Goal: Task Accomplishment & Management: Use online tool/utility

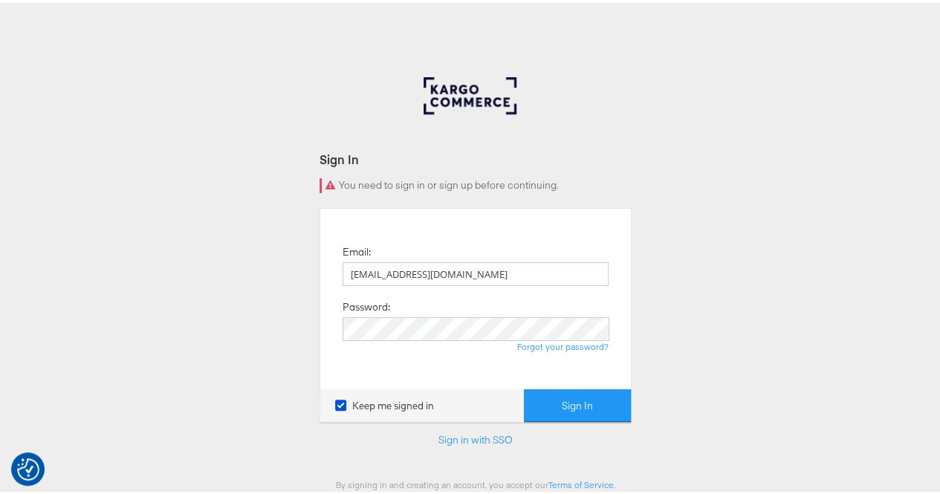
type input "[EMAIL_ADDRESS][DOMAIN_NAME]"
click at [543, 412] on button "Sign In" at bounding box center [577, 403] width 107 height 33
click at [539, 411] on button "Sign In" at bounding box center [577, 403] width 107 height 33
click at [575, 401] on button "Sign In" at bounding box center [577, 403] width 107 height 33
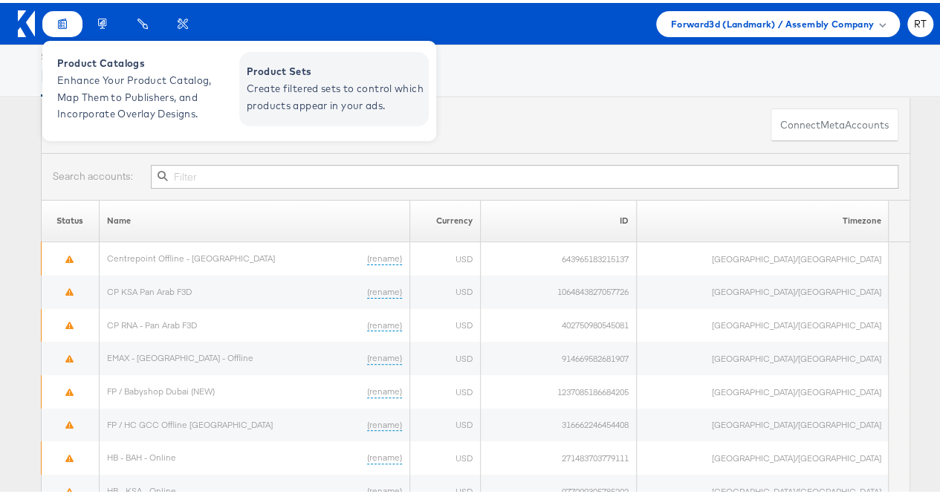
click at [317, 66] on span "Product Sets" at bounding box center [336, 68] width 178 height 17
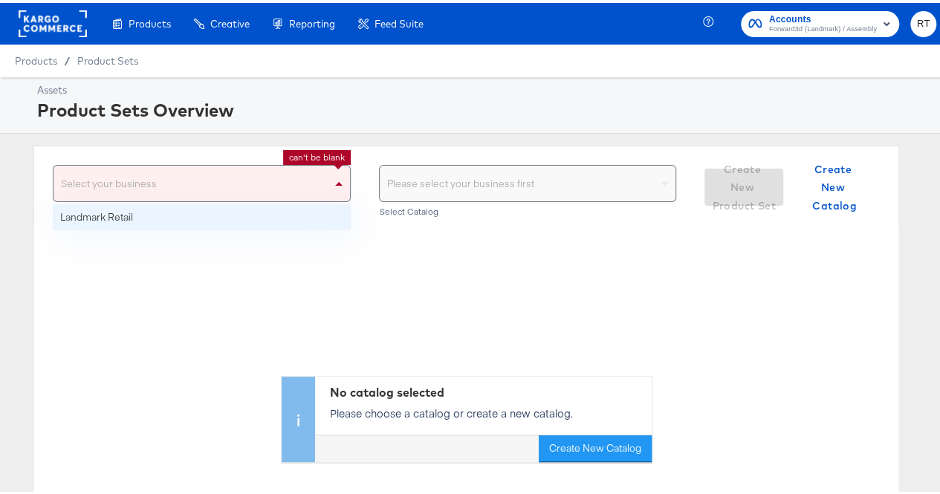
click at [335, 182] on span at bounding box center [338, 181] width 7 height 4
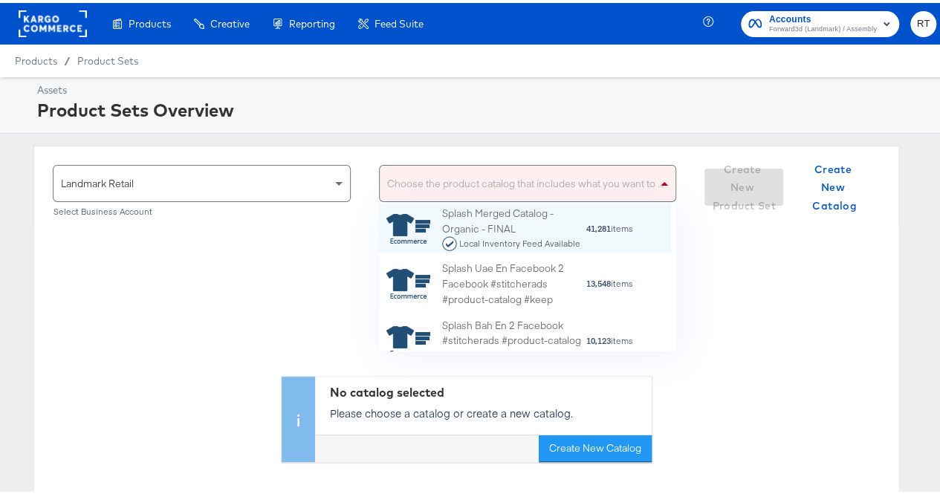
click at [657, 175] on span at bounding box center [666, 181] width 19 height 36
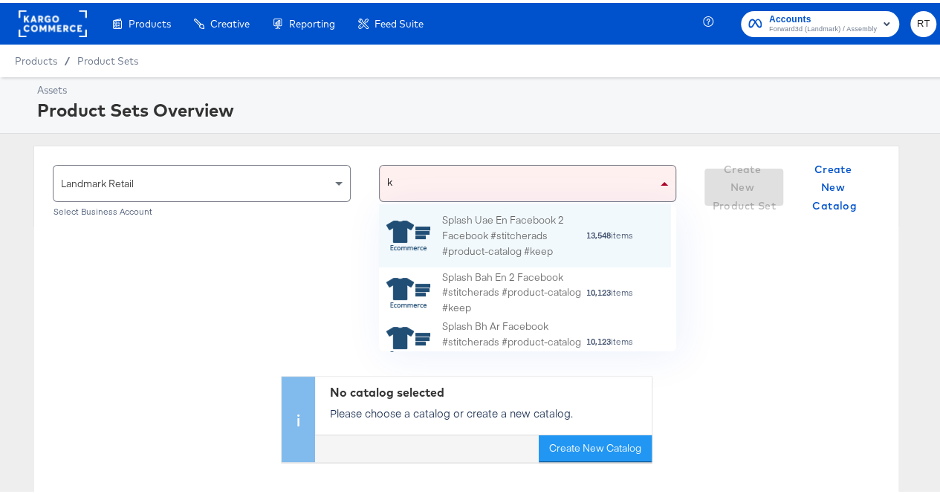
type input "kw"
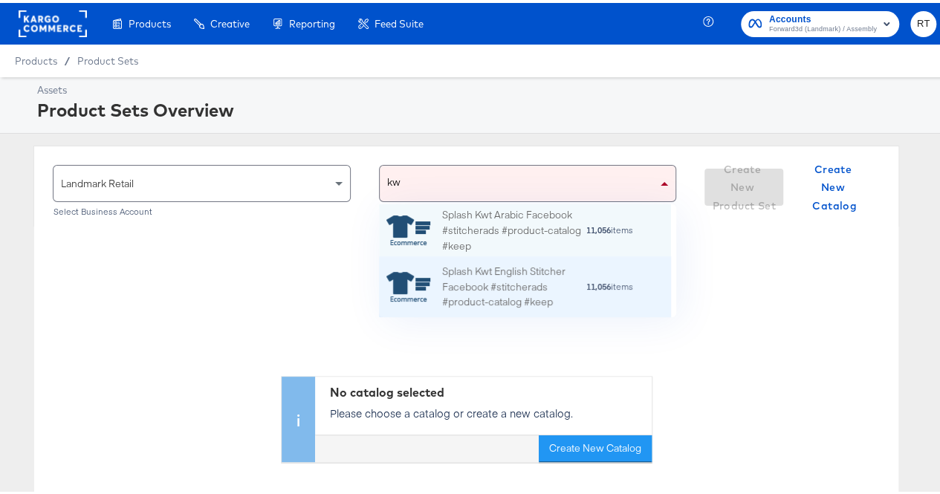
click at [555, 279] on div "Splash Kwt English Stitcher Facebook #stitcherads #product-catalog #keep" at bounding box center [513, 284] width 143 height 46
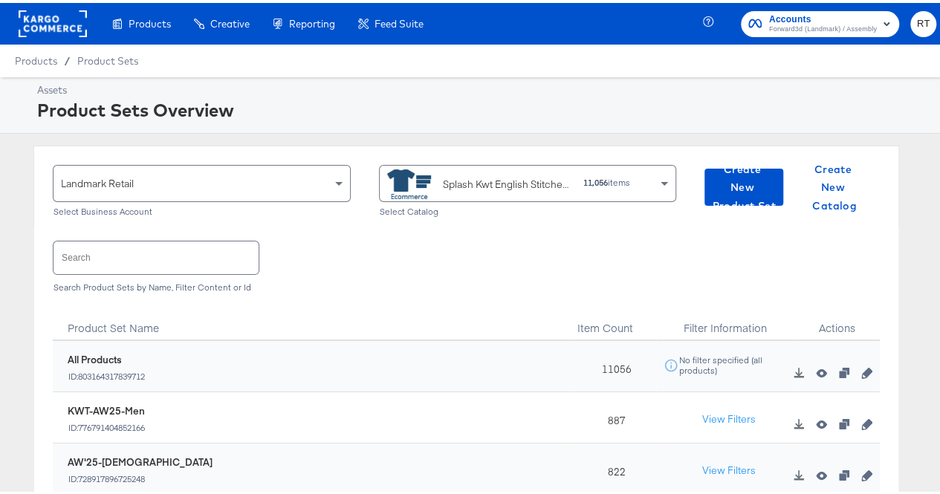
scroll to position [126, 0]
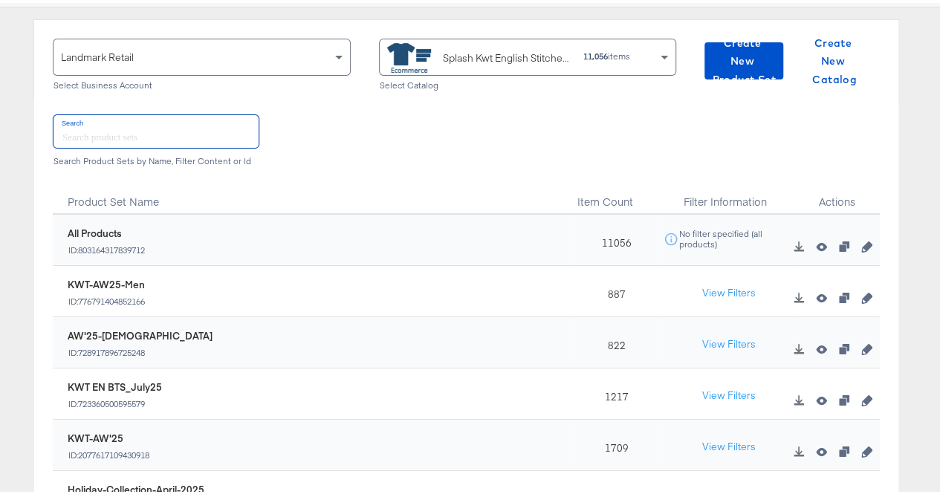
click at [116, 129] on input "text" at bounding box center [156, 128] width 205 height 32
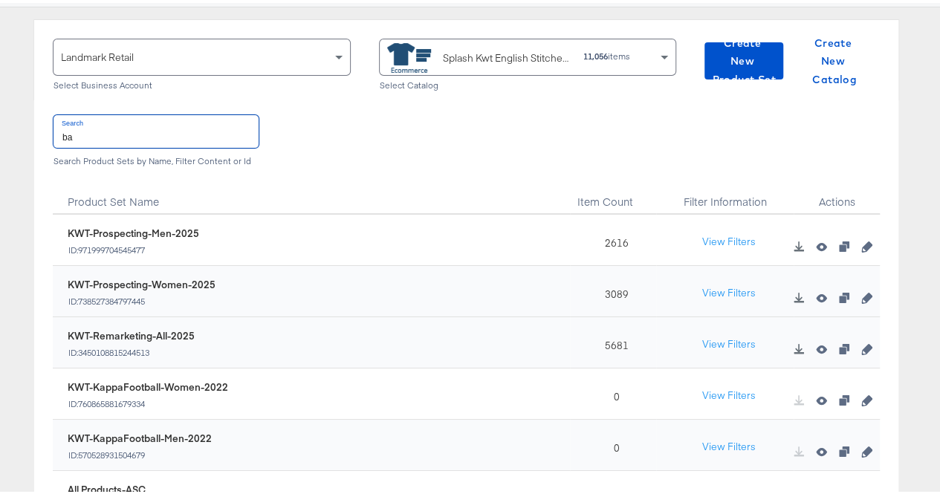
type input "b"
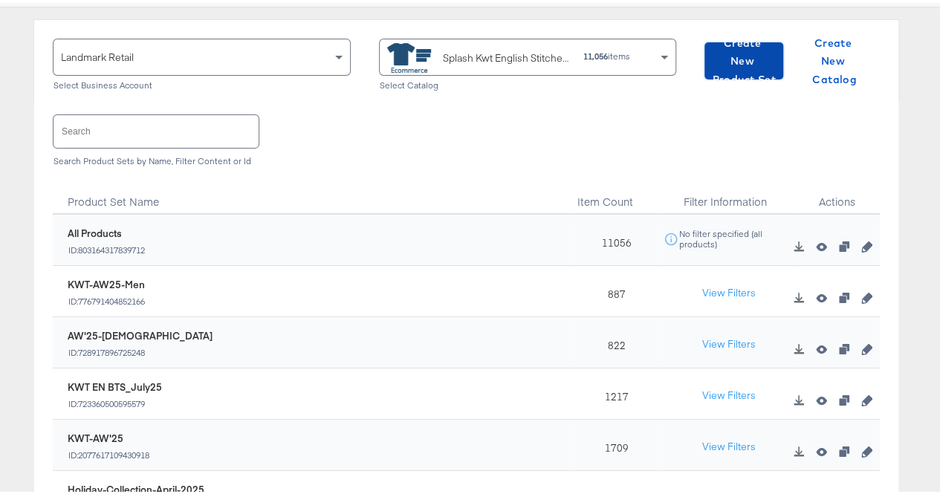
click at [711, 55] on span "Create New Product Set" at bounding box center [744, 58] width 67 height 55
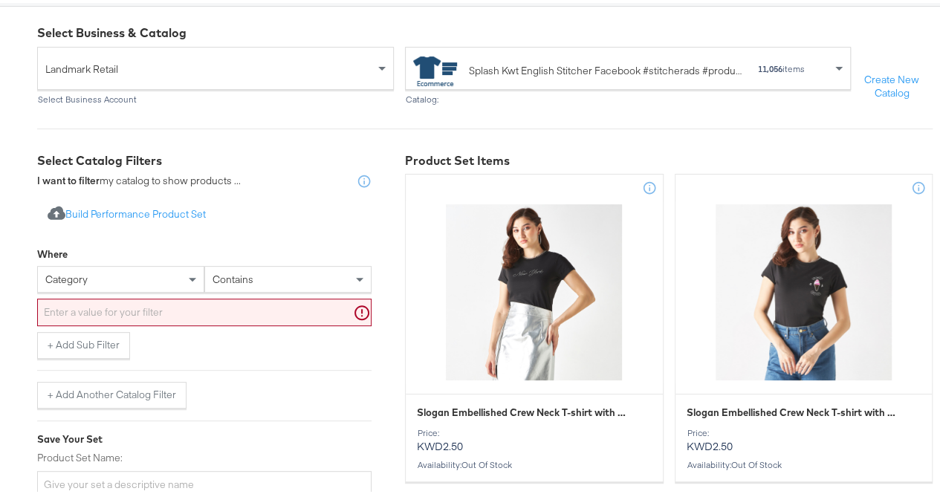
scroll to position [134, 0]
click at [193, 279] on span at bounding box center [192, 276] width 7 height 5
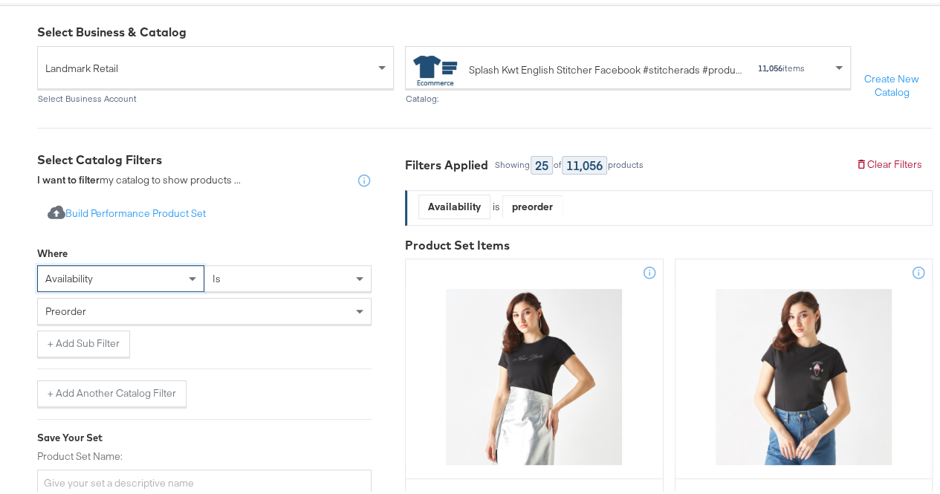
click at [290, 288] on div "is" at bounding box center [288, 275] width 166 height 25
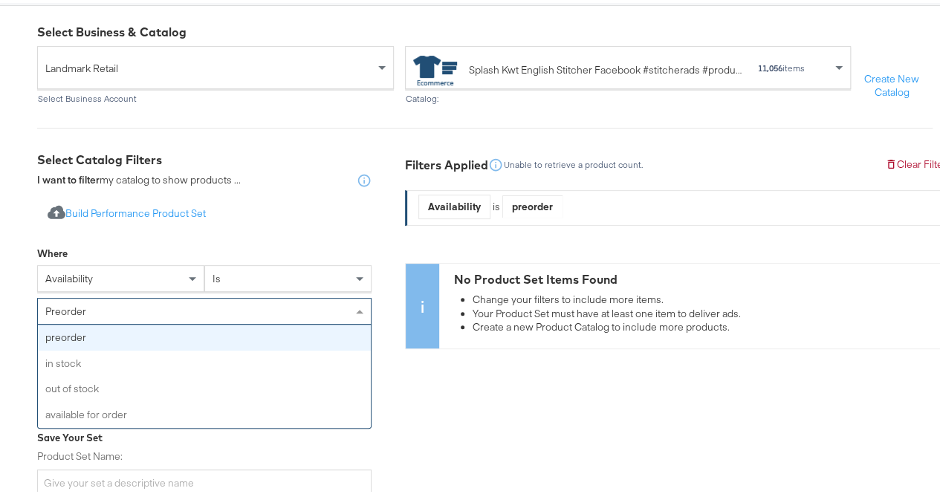
click at [108, 321] on div "preorder" at bounding box center [204, 308] width 333 height 25
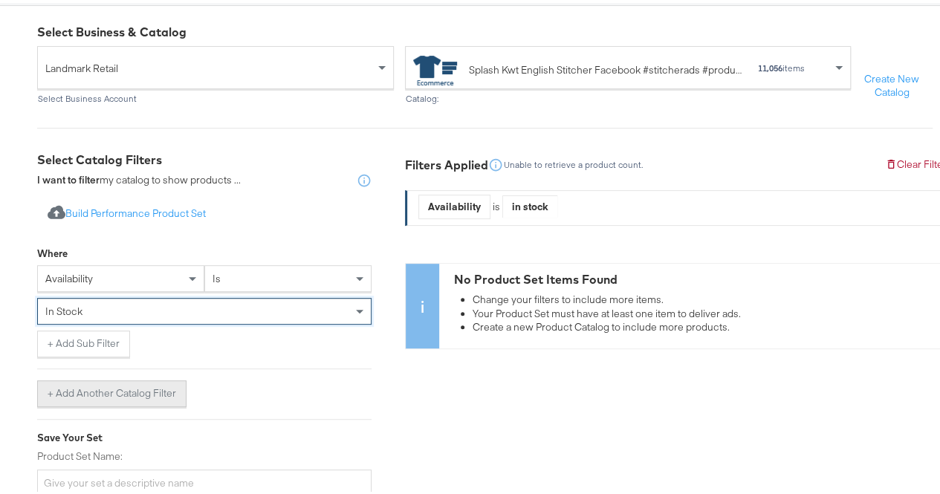
click at [62, 401] on button "+ Add Another Catalog Filter" at bounding box center [111, 391] width 149 height 27
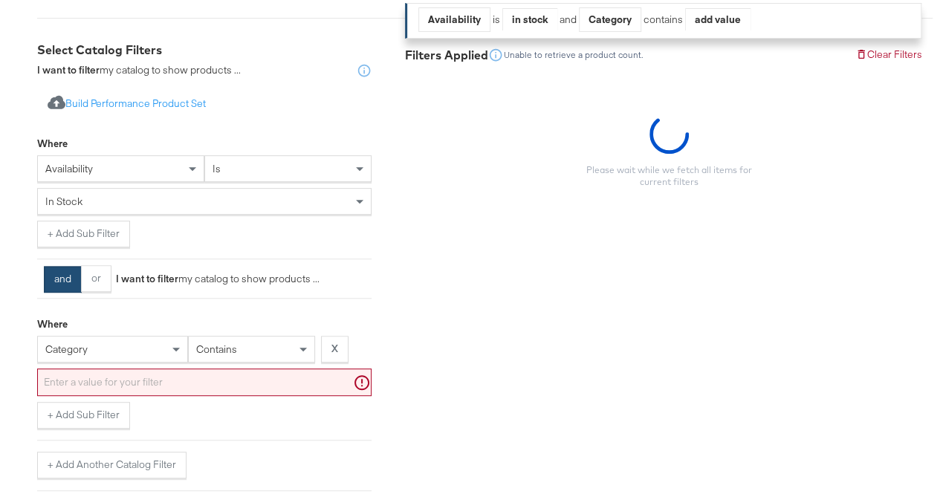
scroll to position [395, 0]
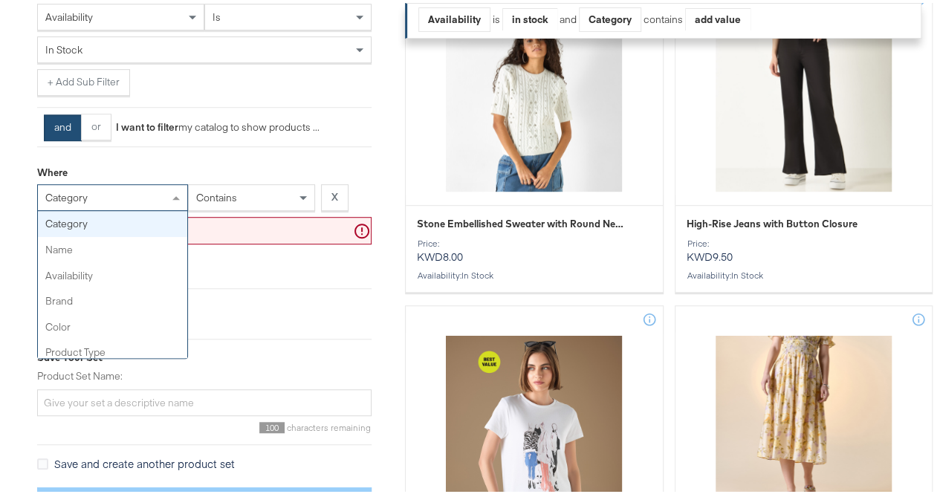
click at [141, 207] on div "category" at bounding box center [112, 194] width 149 height 25
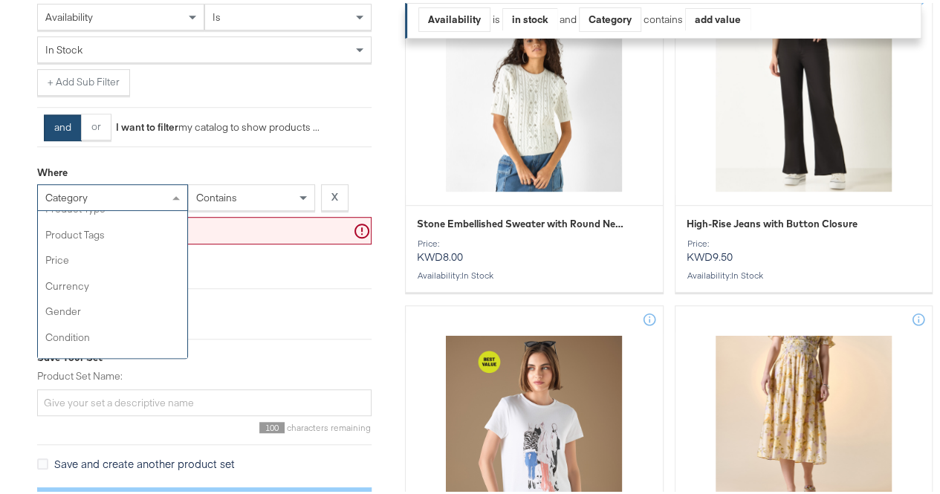
scroll to position [0, 0]
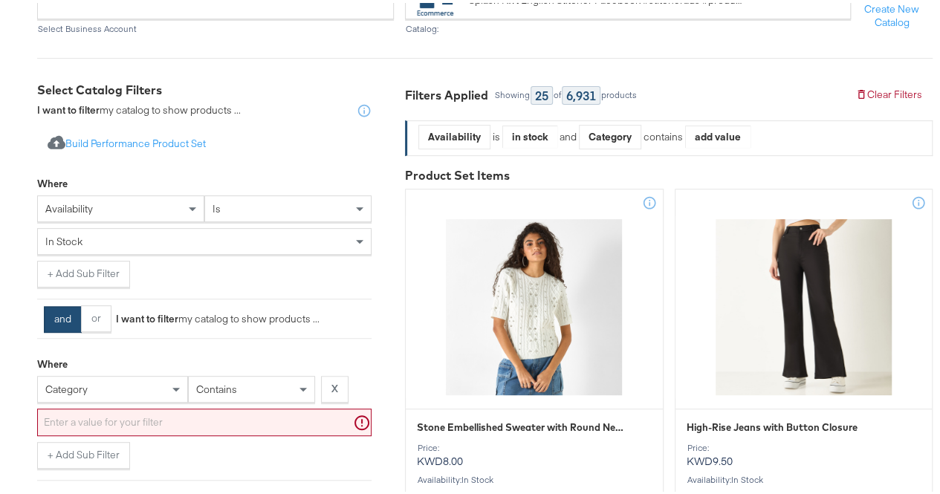
scroll to position [269, 0]
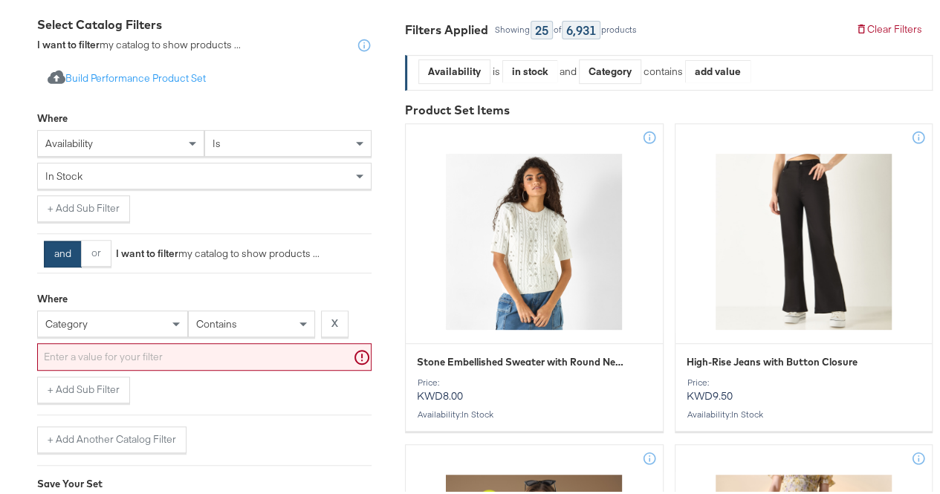
click at [115, 334] on div "category" at bounding box center [112, 321] width 151 height 27
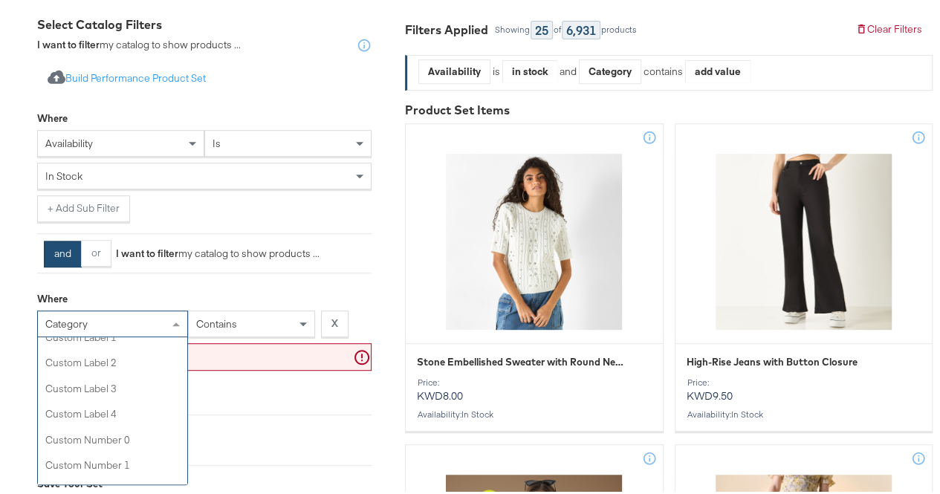
scroll to position [536, 0]
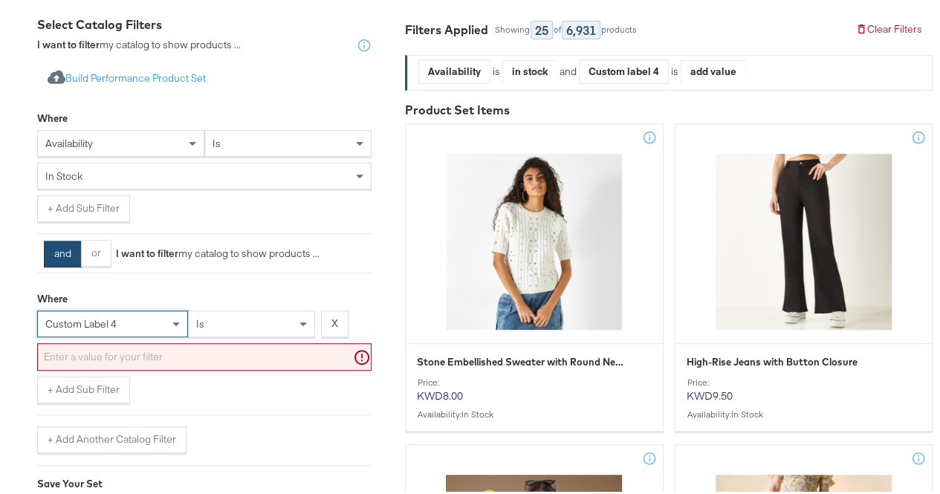
click at [253, 334] on div "is" at bounding box center [252, 320] width 126 height 25
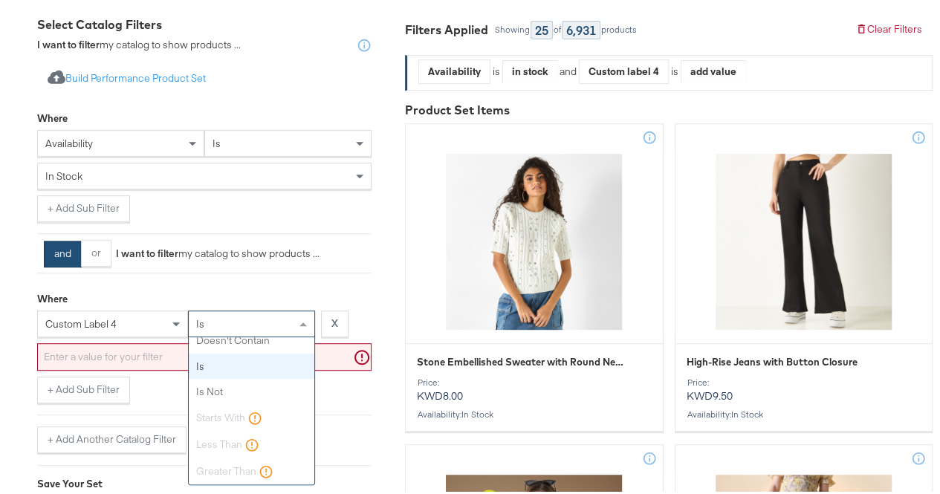
scroll to position [0, 0]
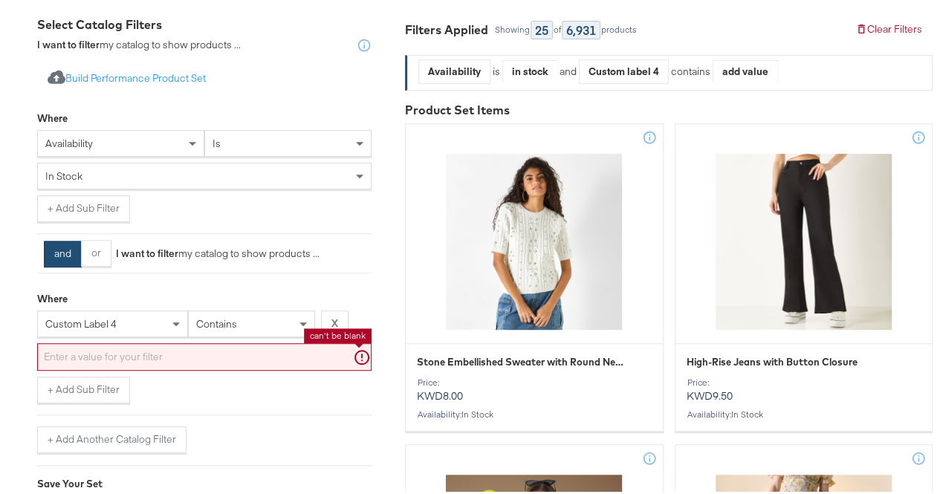
click at [174, 359] on input "text" at bounding box center [204, 354] width 334 height 28
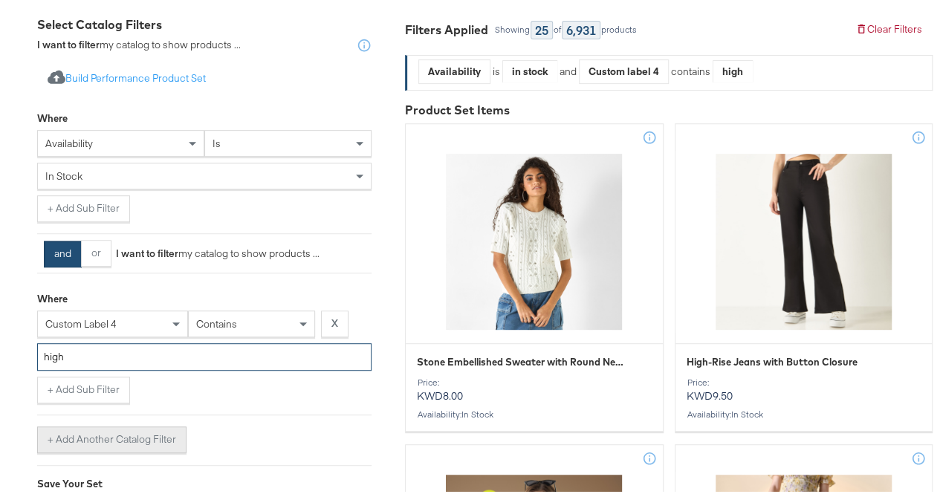
type input "high"
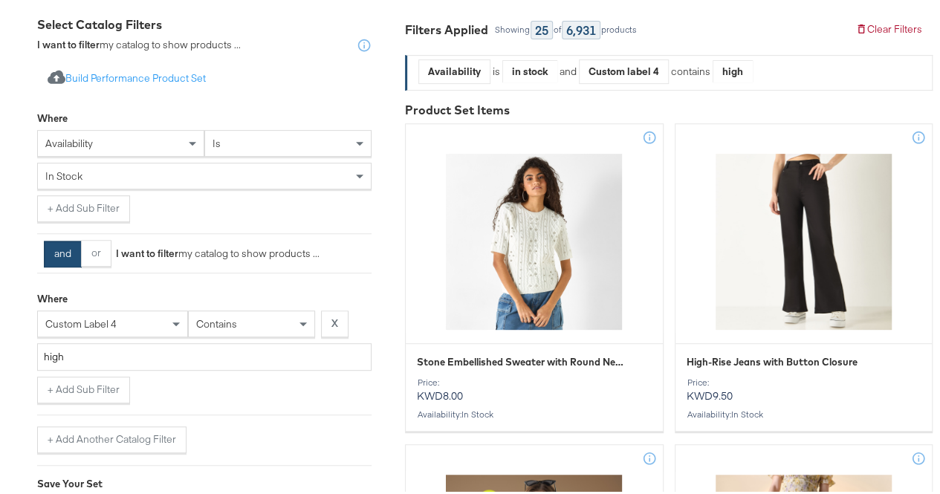
drag, startPoint x: 113, startPoint y: 440, endPoint x: 0, endPoint y: 350, distance: 144.4
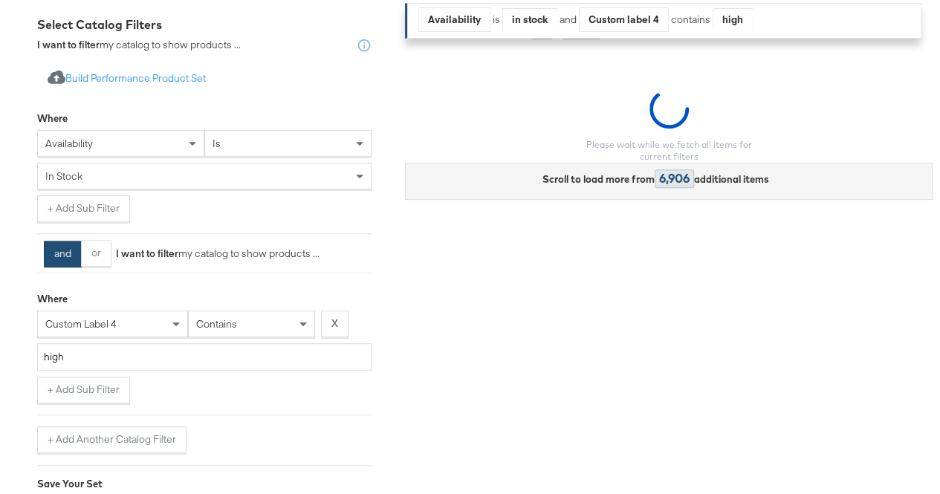
scroll to position [430, 0]
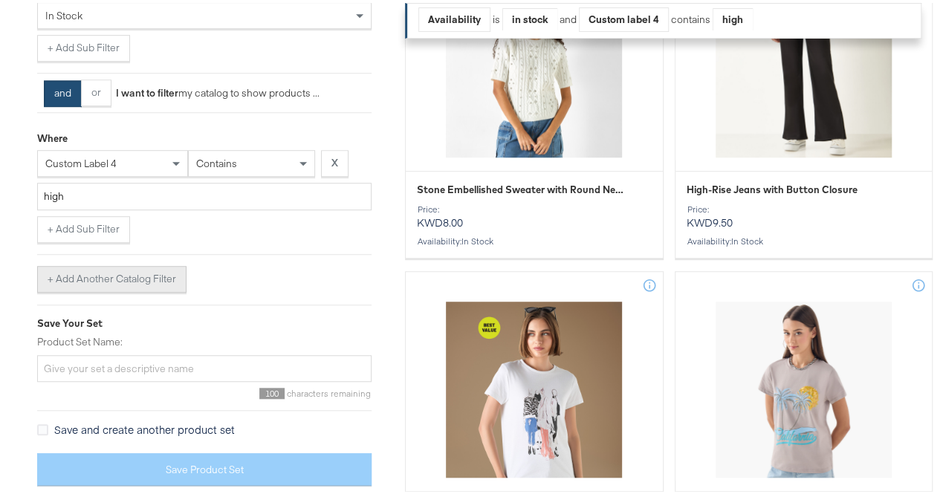
click at [91, 288] on button "+ Add Another Catalog Filter" at bounding box center [111, 276] width 149 height 27
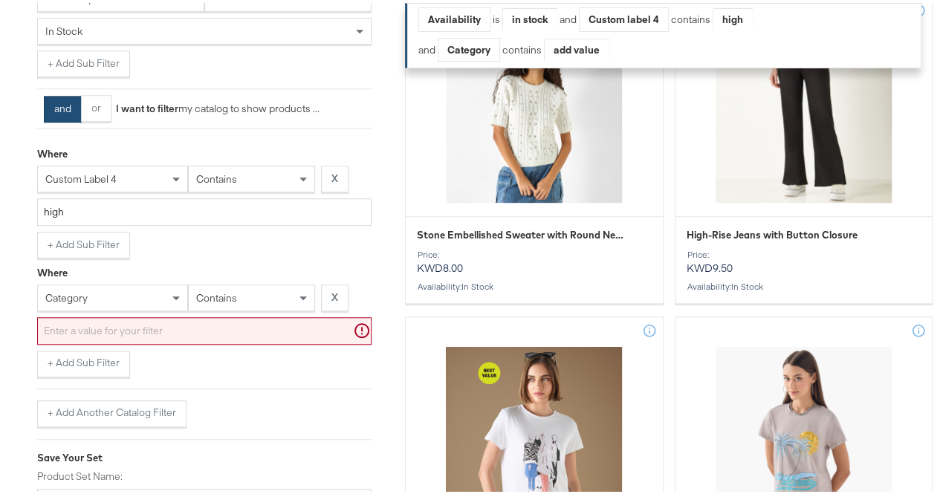
scroll to position [423, 0]
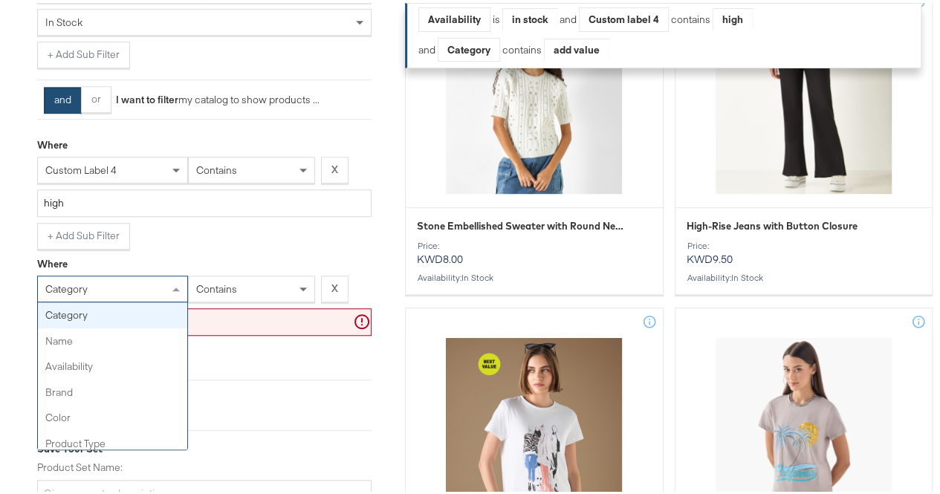
click at [123, 290] on div "category" at bounding box center [112, 286] width 149 height 25
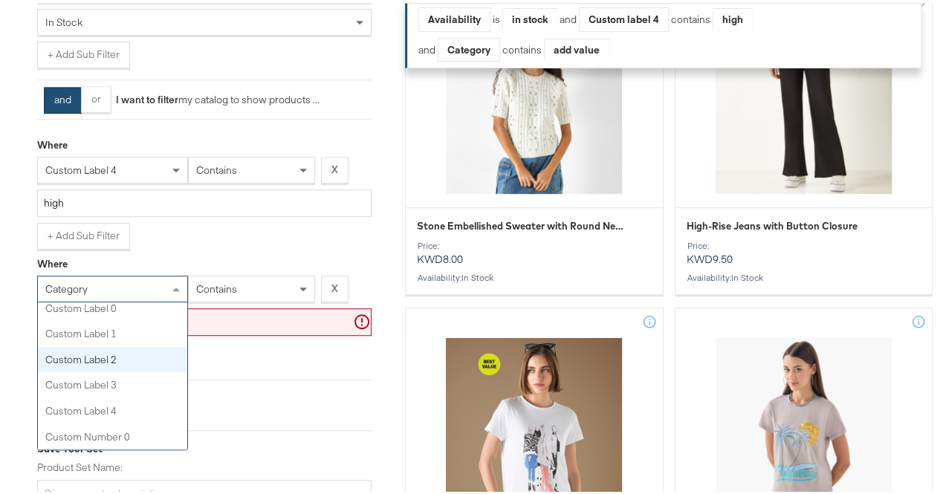
scroll to position [496, 0]
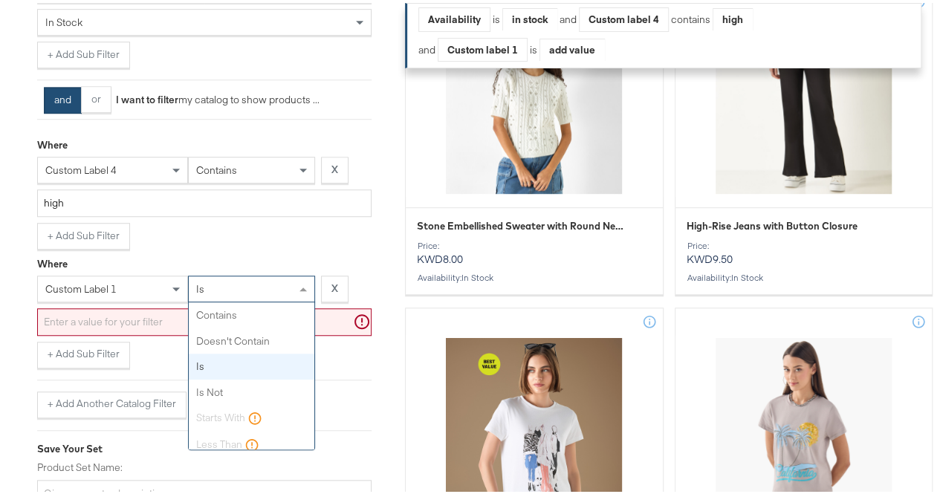
click at [248, 299] on div "is" at bounding box center [252, 286] width 126 height 25
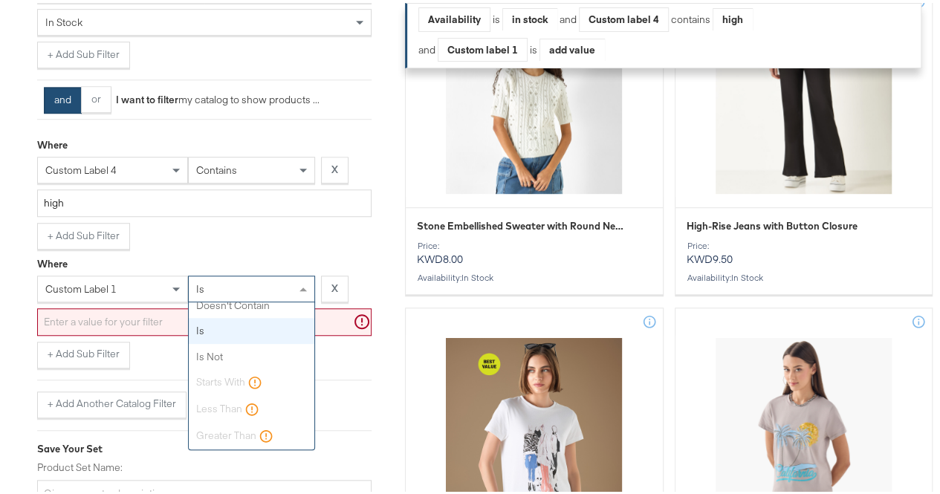
scroll to position [0, 0]
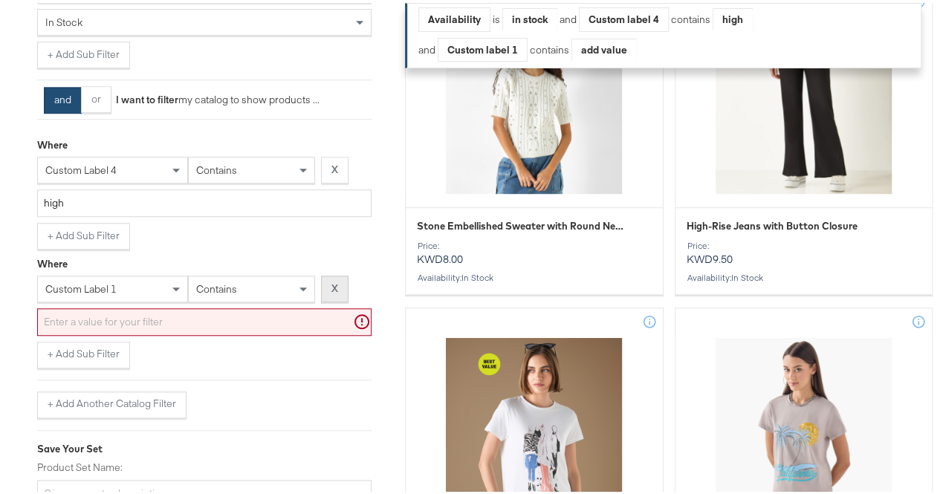
click at [340, 300] on button "X" at bounding box center [335, 286] width 28 height 27
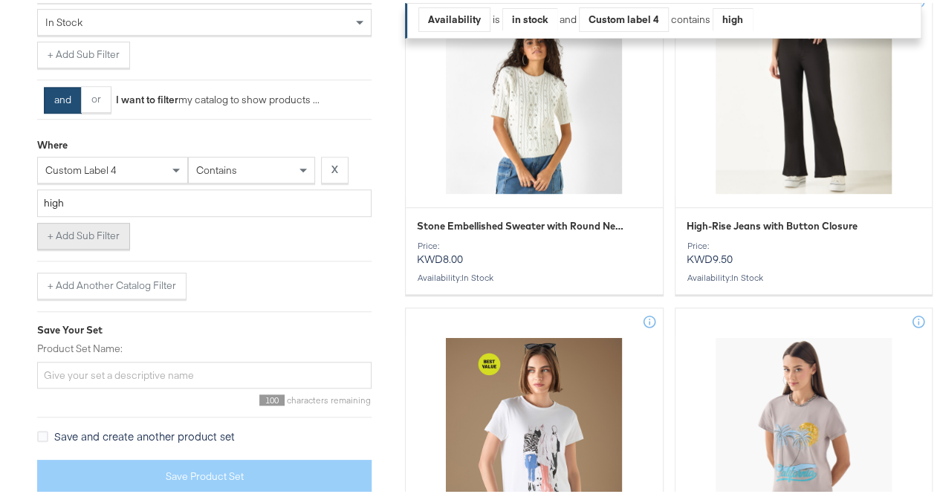
click at [97, 247] on button "+ Add Sub Filter" at bounding box center [83, 233] width 93 height 27
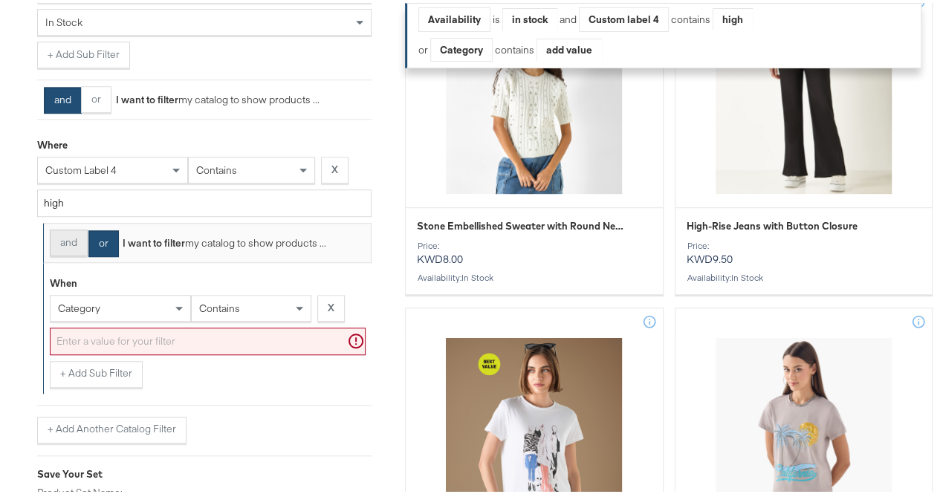
click at [65, 249] on button "and" at bounding box center [69, 240] width 38 height 27
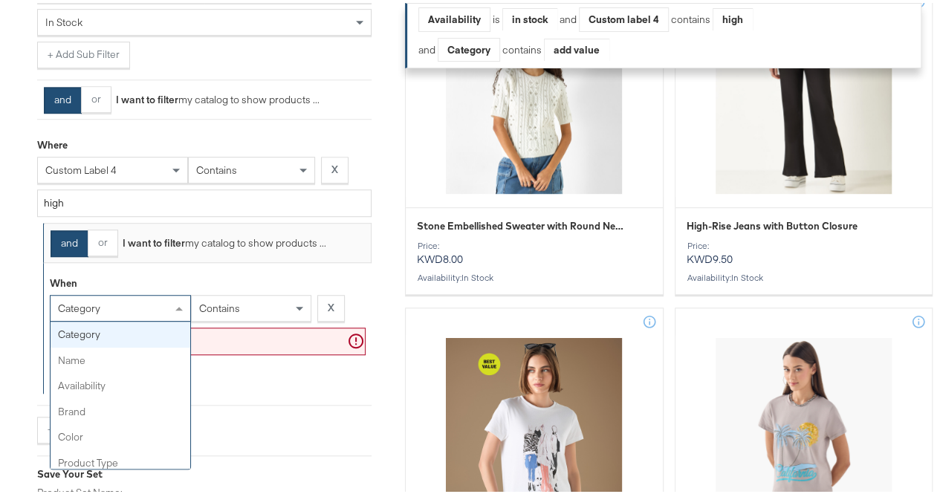
click at [143, 315] on div "category" at bounding box center [121, 305] width 140 height 25
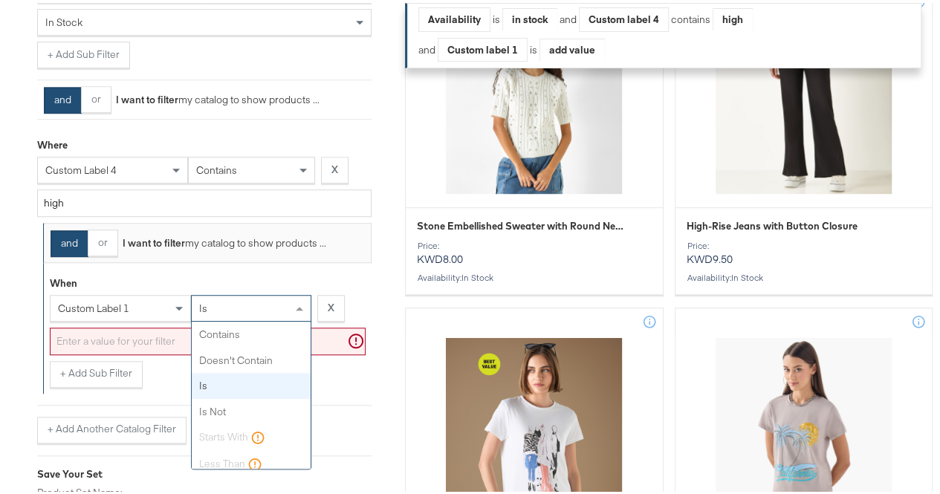
scroll to position [36, 0]
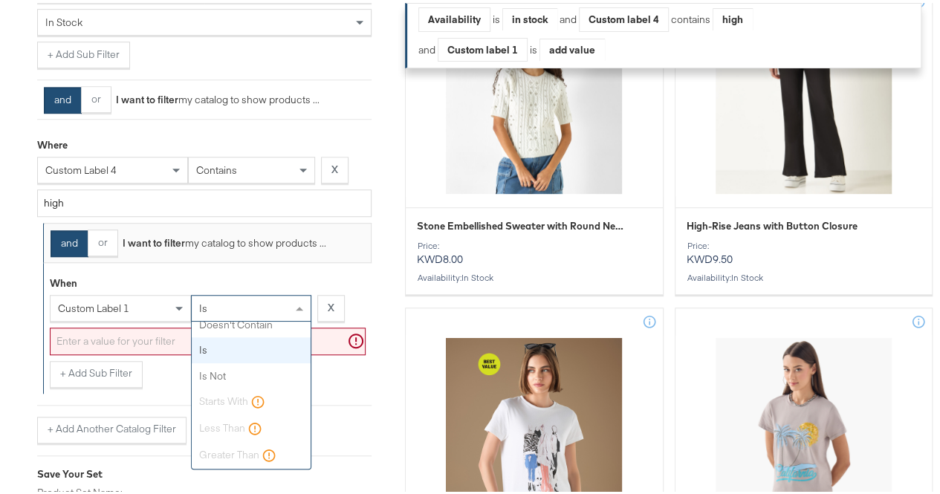
click at [248, 318] on div "is" at bounding box center [251, 305] width 119 height 25
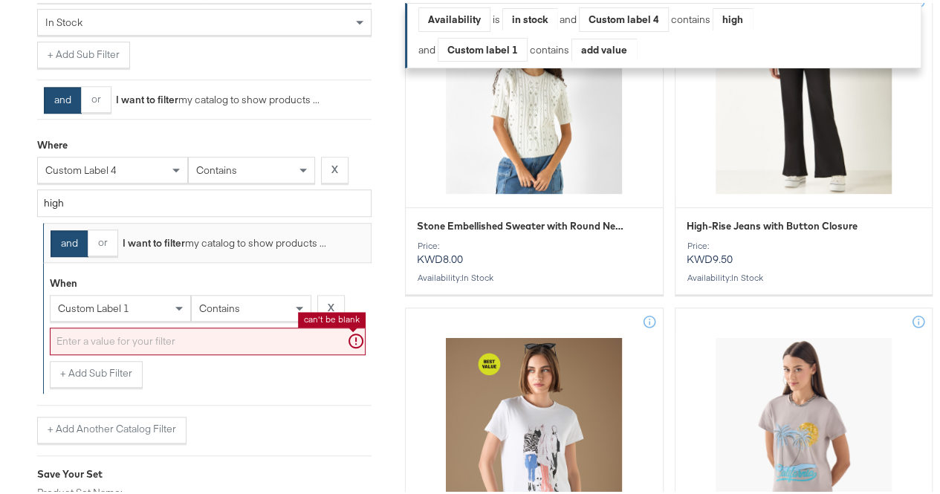
click at [162, 351] on input "text" at bounding box center [208, 339] width 316 height 28
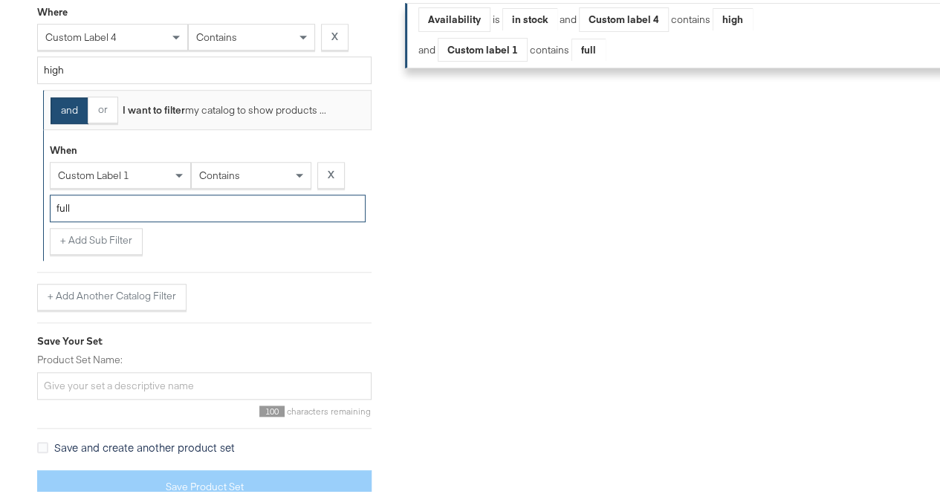
scroll to position [557, 0]
type input "full"
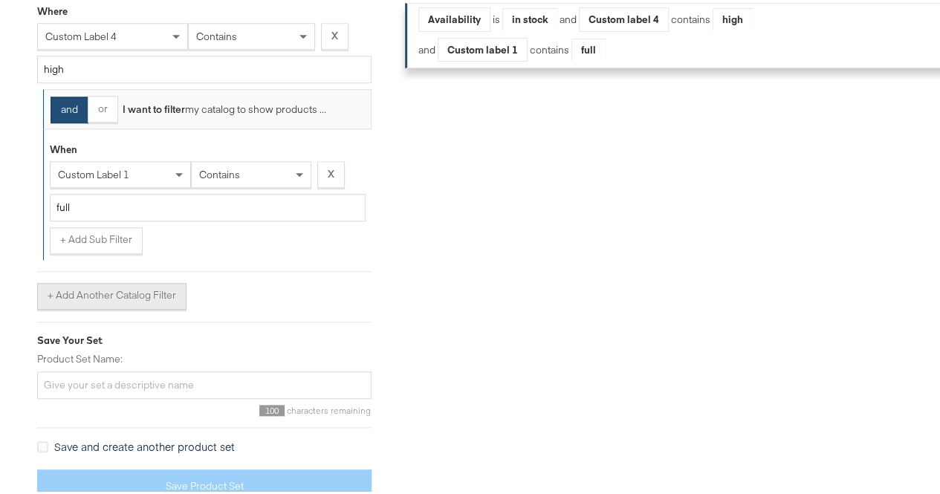
click at [100, 300] on button "+ Add Another Catalog Filter" at bounding box center [111, 293] width 149 height 27
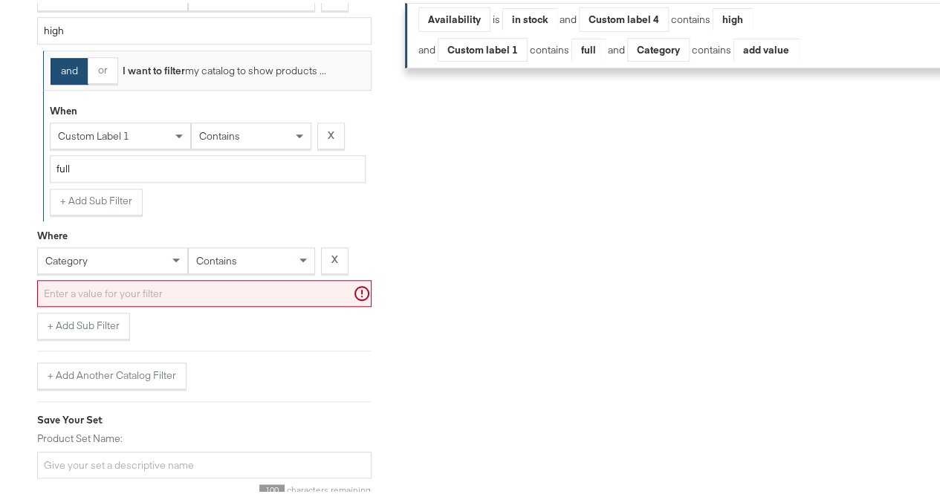
scroll to position [596, 0]
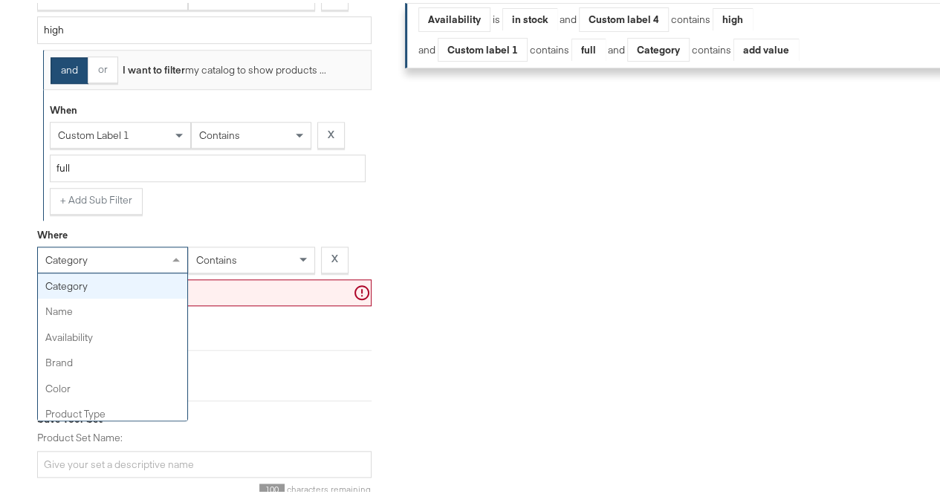
click at [158, 259] on div "category" at bounding box center [112, 257] width 149 height 25
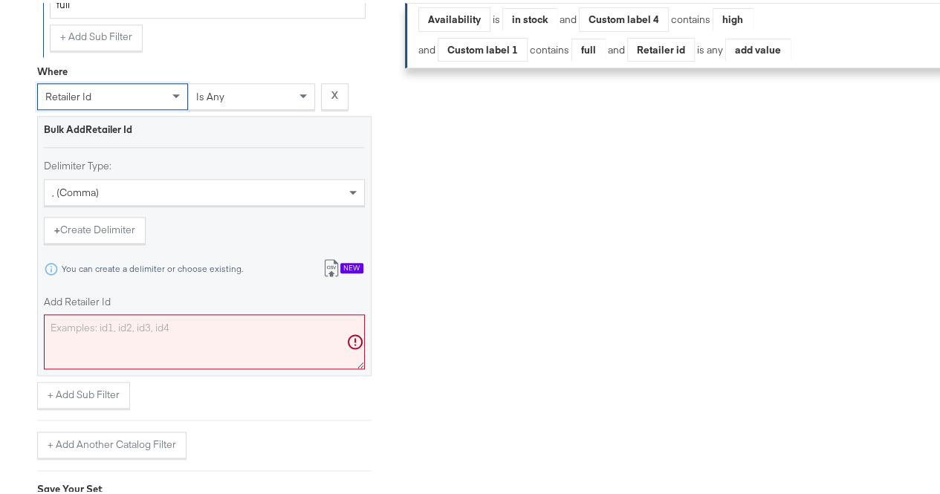
scroll to position [827, 0]
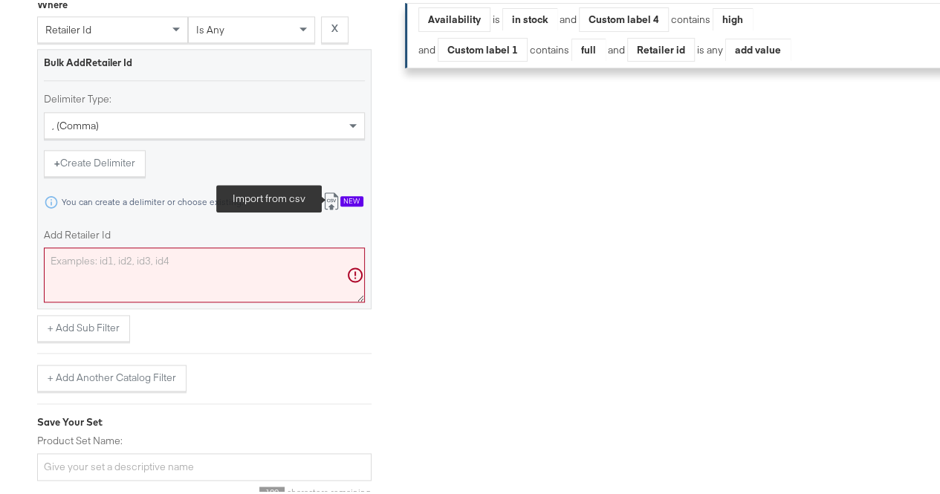
click at [332, 207] on icon at bounding box center [332, 199] width 18 height 18
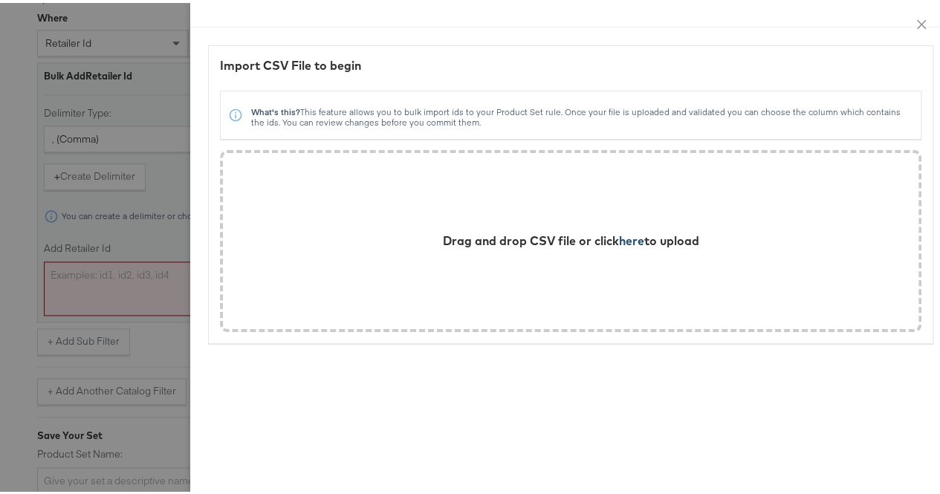
click at [619, 242] on span "here" at bounding box center [631, 237] width 25 height 15
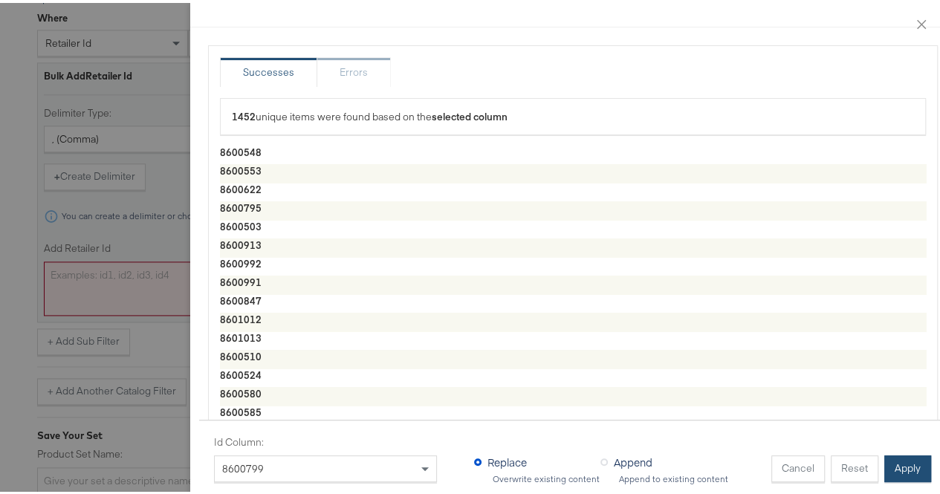
click at [893, 461] on button "Apply" at bounding box center [908, 466] width 47 height 27
type textarea "8600548,8600553,8600622,8600795,8600503,8600913,8600992,8600991,8600847,8601012…"
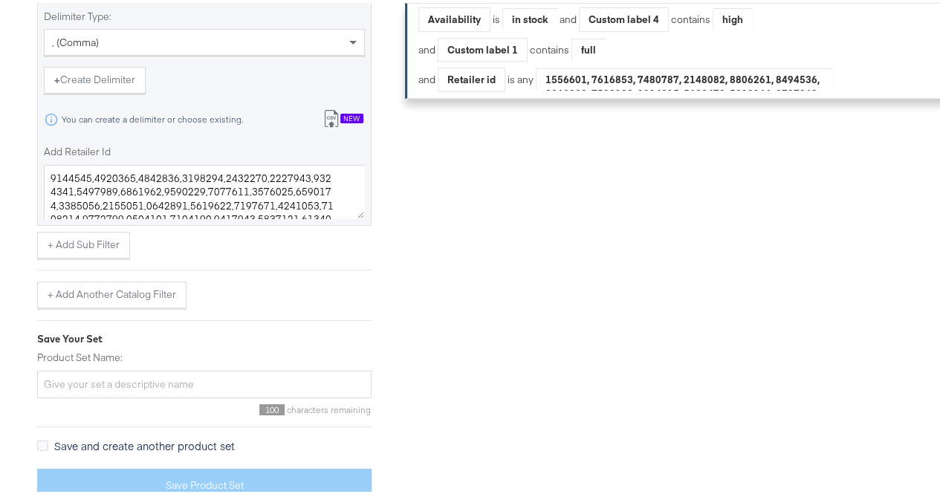
scroll to position [928, 0]
click at [131, 381] on input "Product Set Name:" at bounding box center [204, 382] width 334 height 28
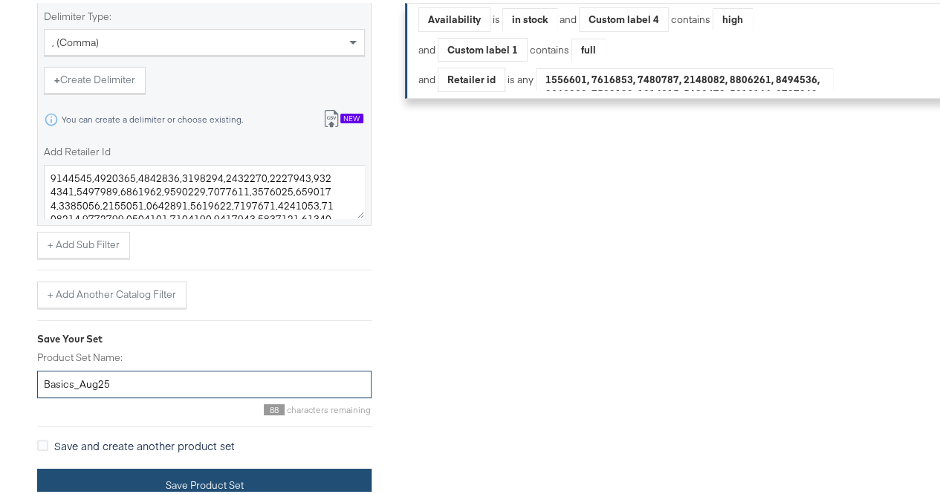
type input "Basics_Aug25"
click at [63, 475] on button "Save Product Set" at bounding box center [204, 482] width 334 height 33
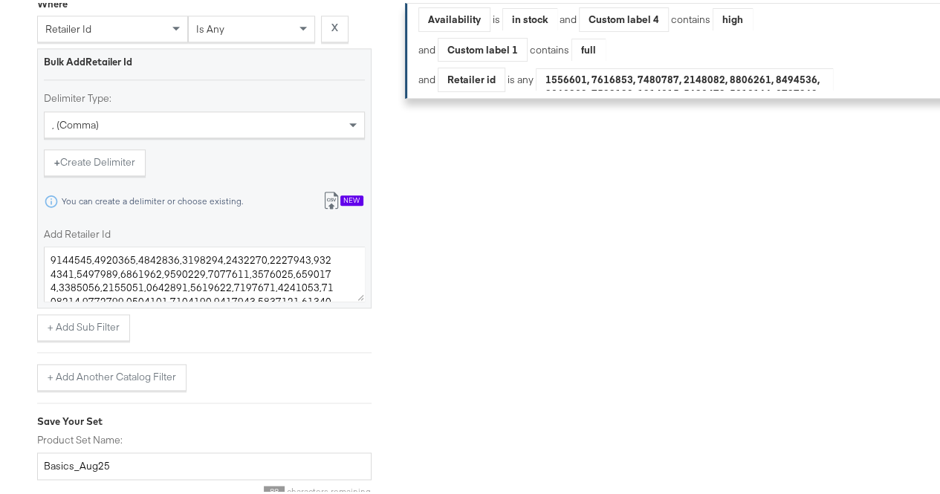
scroll to position [833, 0]
click at [329, 128] on div ", (comma)" at bounding box center [205, 122] width 320 height 25
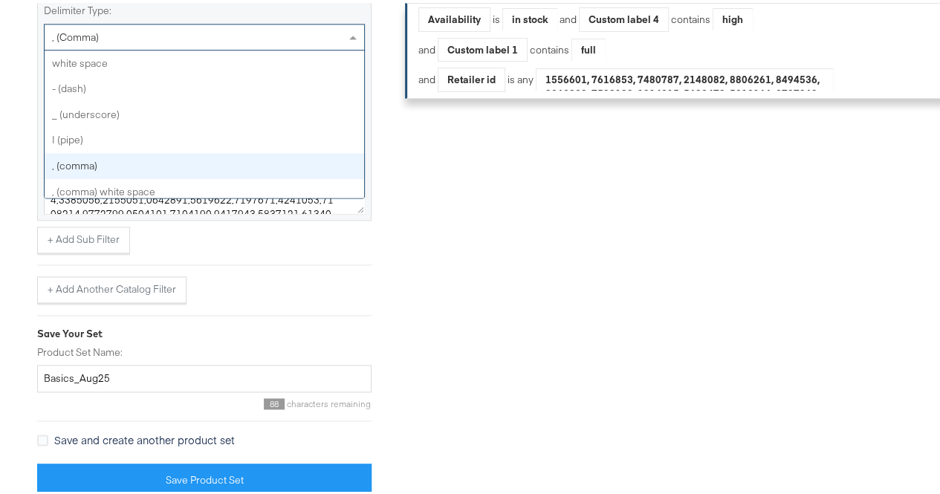
scroll to position [7, 0]
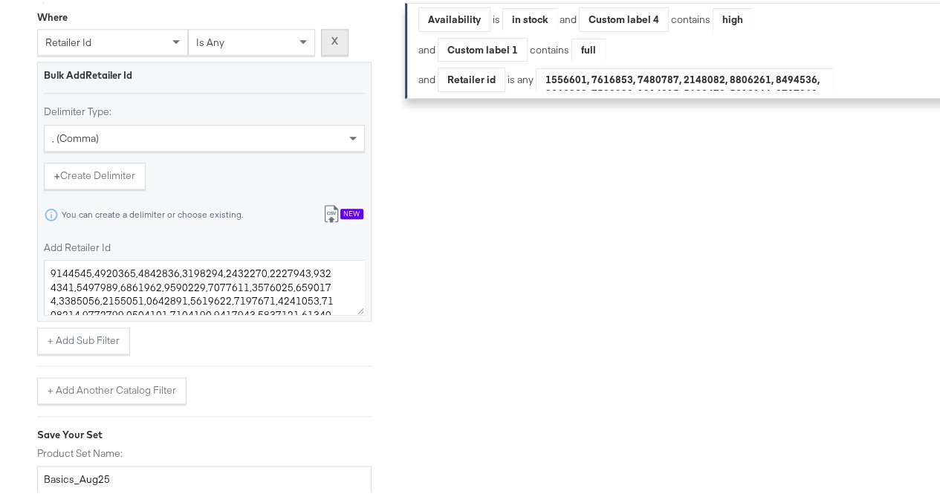
click at [340, 53] on button "X" at bounding box center [335, 39] width 28 height 27
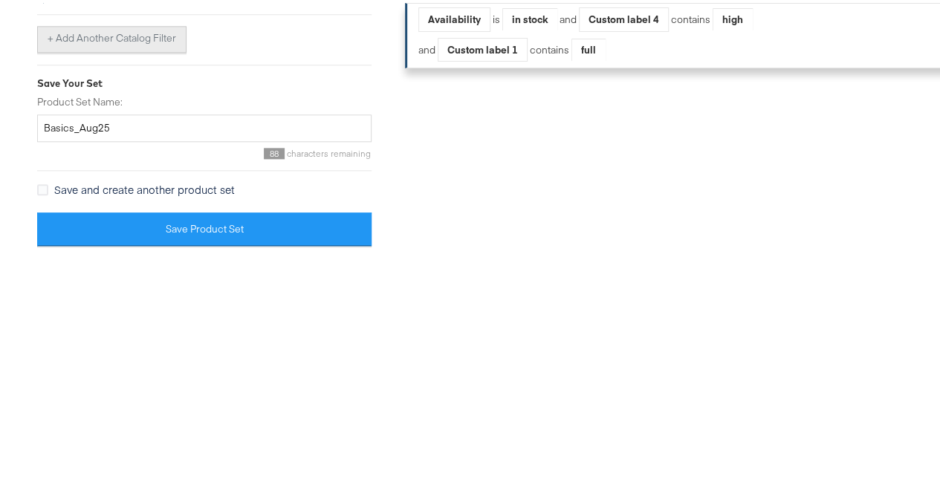
click at [103, 36] on button "+ Add Another Catalog Filter" at bounding box center [111, 36] width 149 height 27
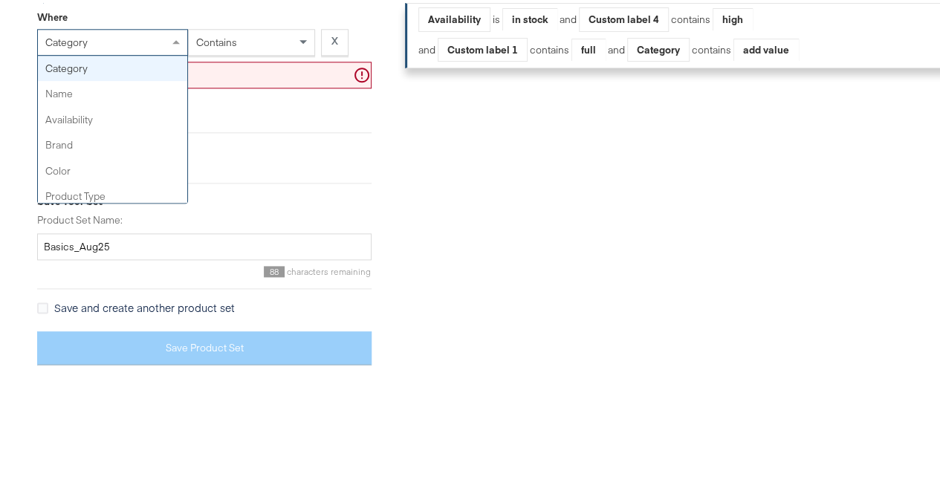
click at [103, 45] on div "category" at bounding box center [112, 39] width 149 height 25
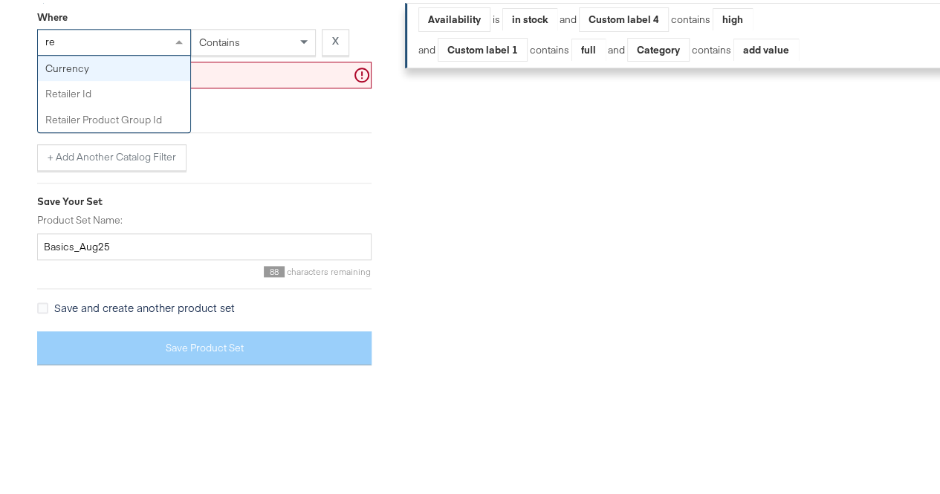
type input "ret"
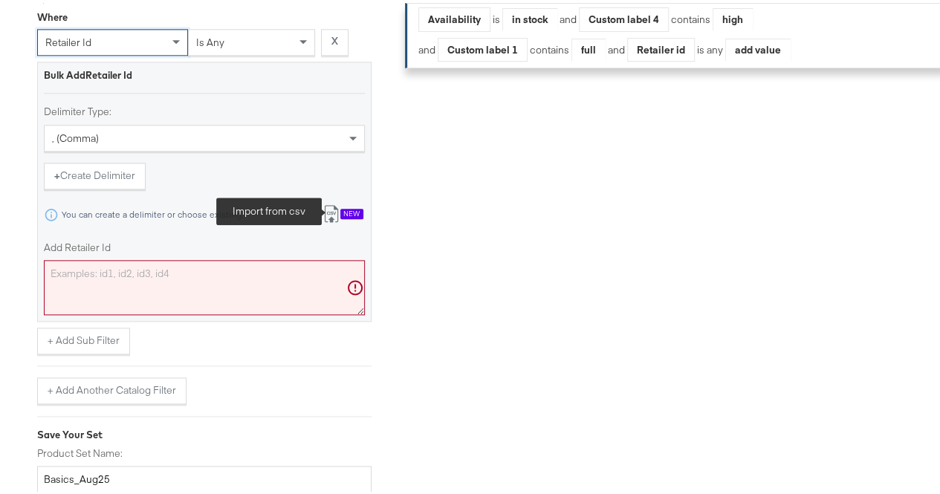
click at [331, 220] on icon at bounding box center [331, 214] width 9 height 11
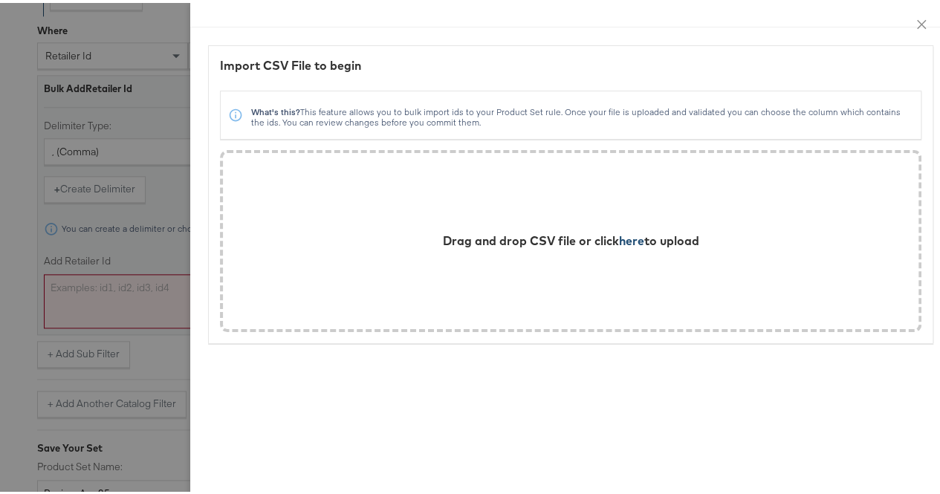
click at [627, 237] on span "here" at bounding box center [631, 237] width 25 height 15
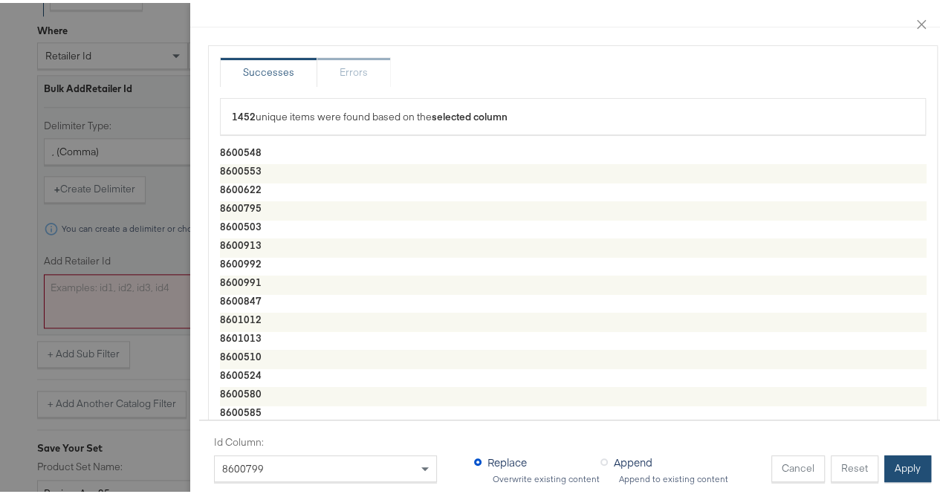
click at [896, 468] on button "Apply" at bounding box center [908, 466] width 47 height 27
type textarea "8600548,8600553,8600622,8600795,8600503,8600913,8600992,8600991,8600847,8601012…"
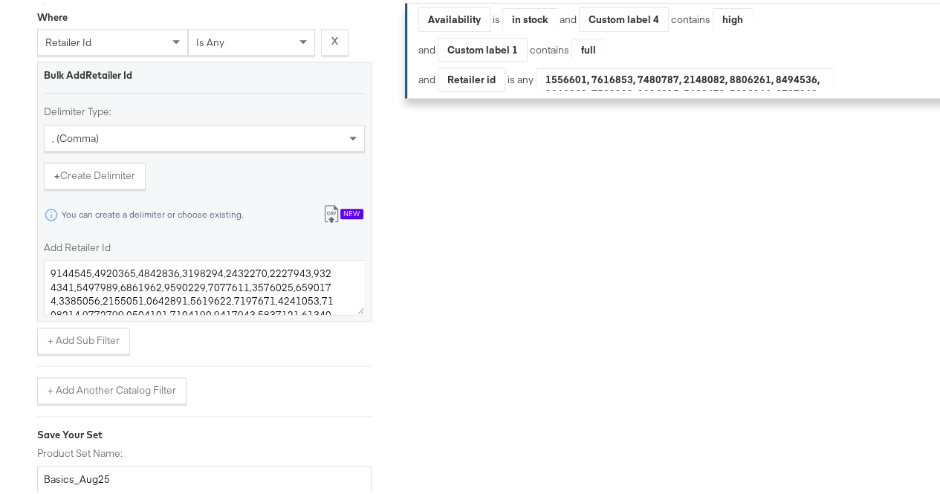
scroll to position [928, 0]
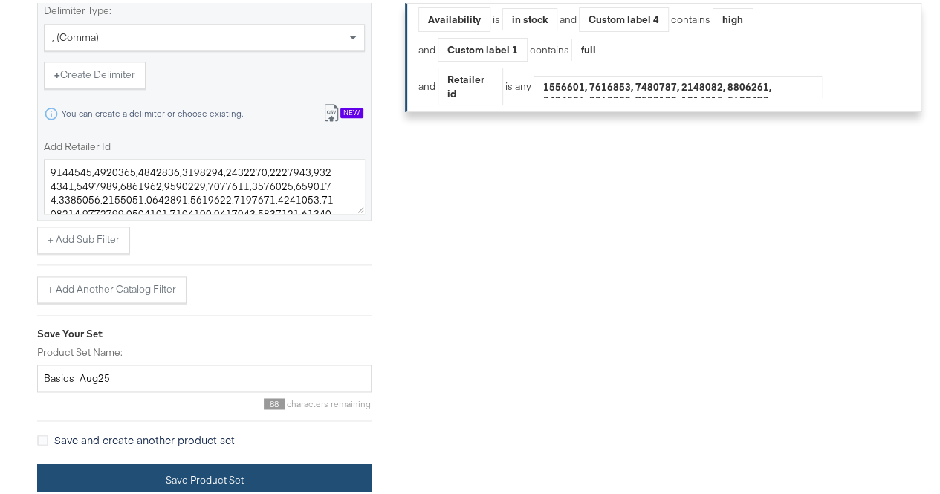
click at [114, 485] on button "Save Product Set" at bounding box center [204, 477] width 334 height 33
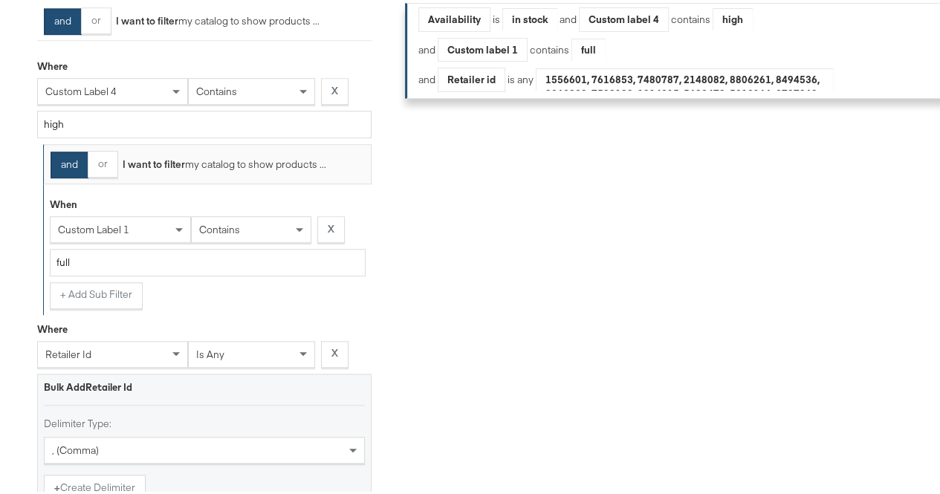
scroll to position [505, 0]
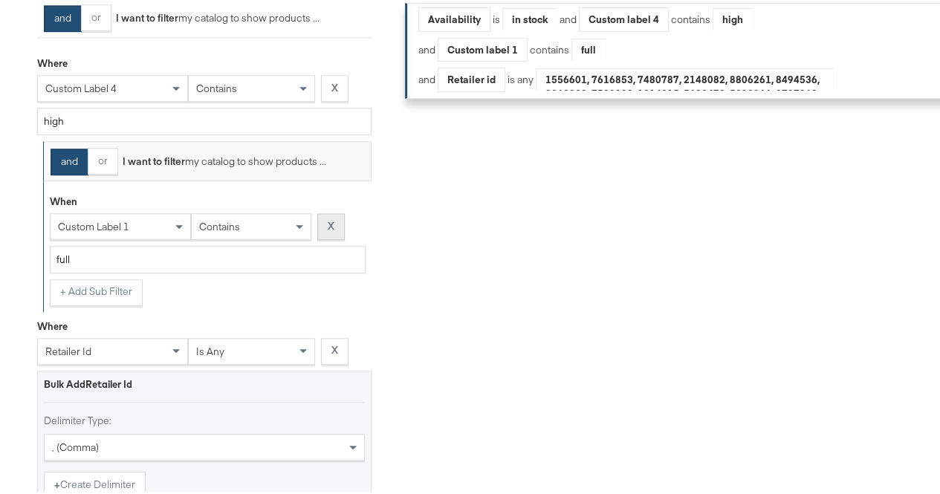
click at [327, 235] on button "X" at bounding box center [331, 223] width 28 height 27
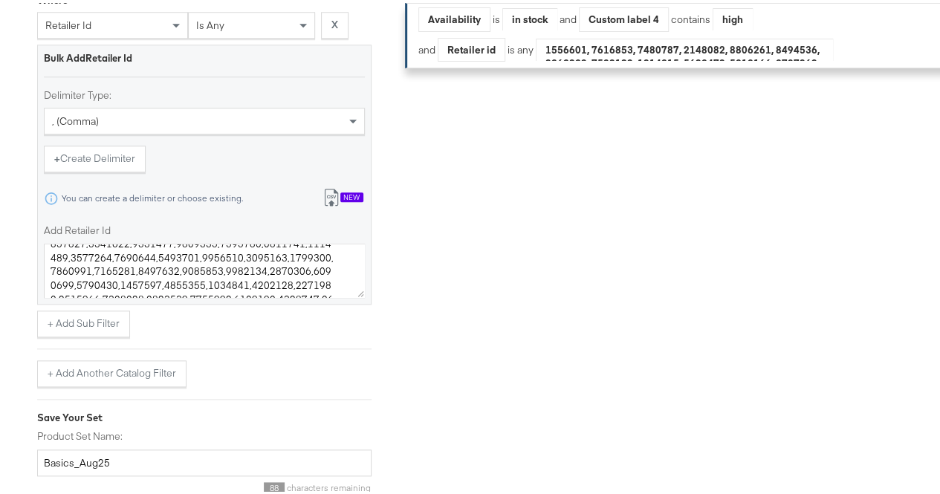
scroll to position [83, 0]
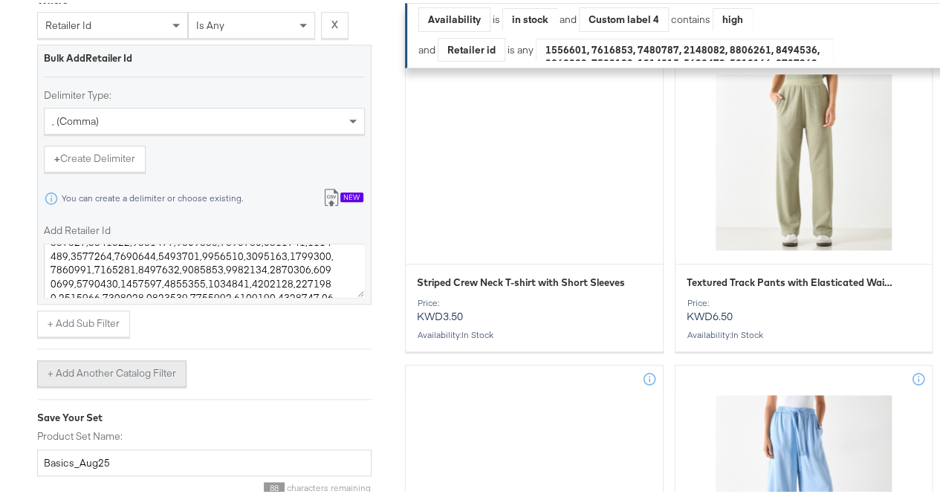
click at [106, 384] on button "+ Add Another Catalog Filter" at bounding box center [111, 371] width 149 height 27
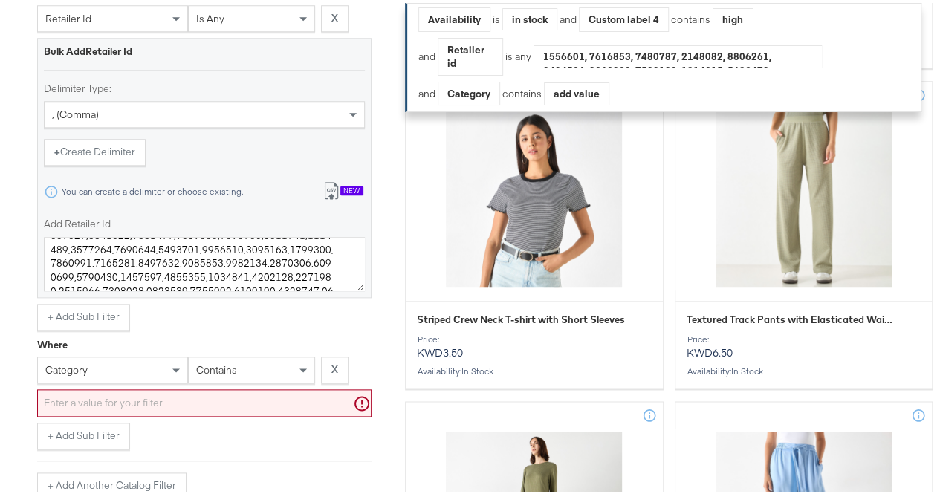
scroll to position [754, 0]
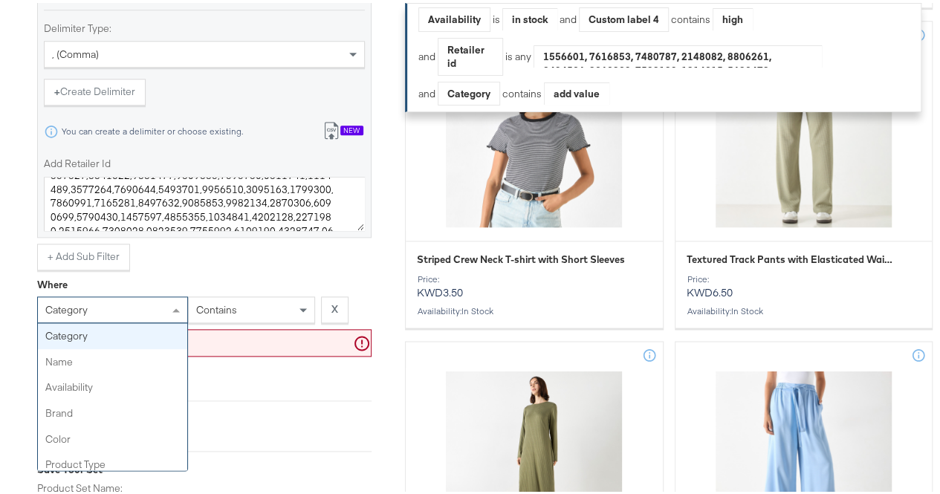
click at [126, 319] on div "category" at bounding box center [112, 306] width 149 height 25
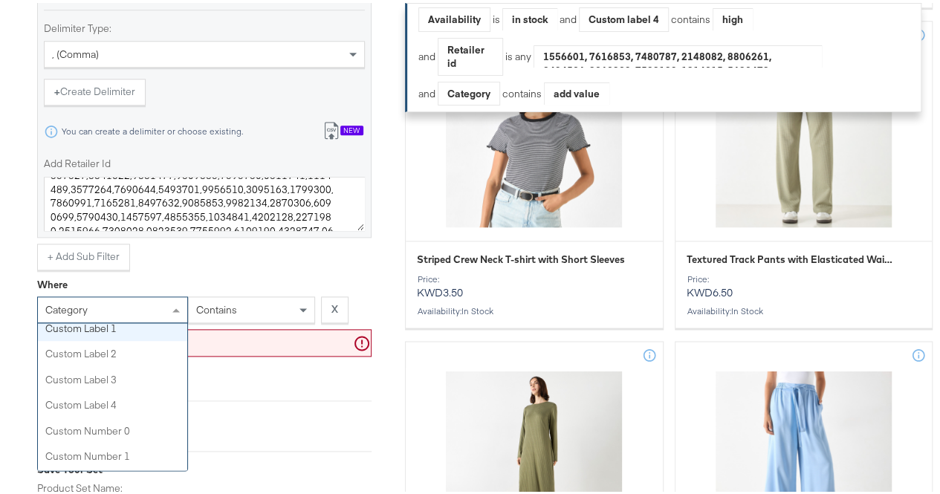
scroll to position [501, 0]
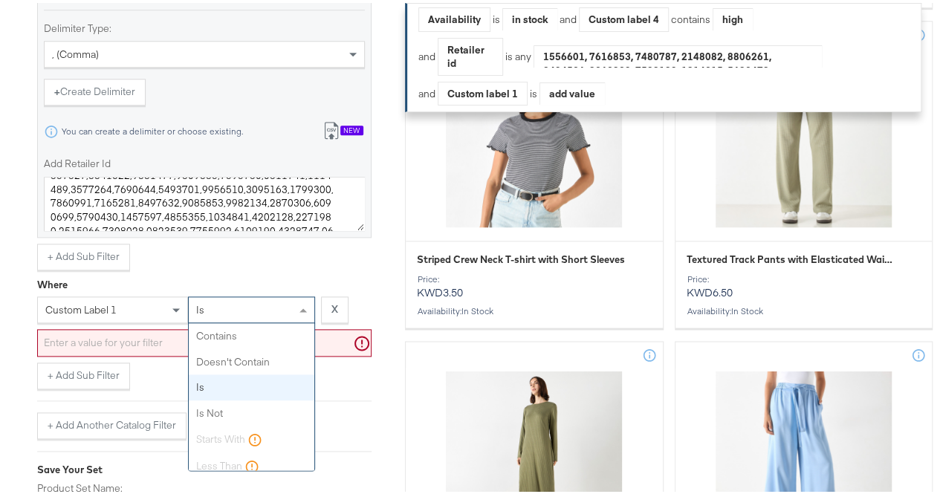
click at [245, 320] on div "is" at bounding box center [252, 306] width 126 height 25
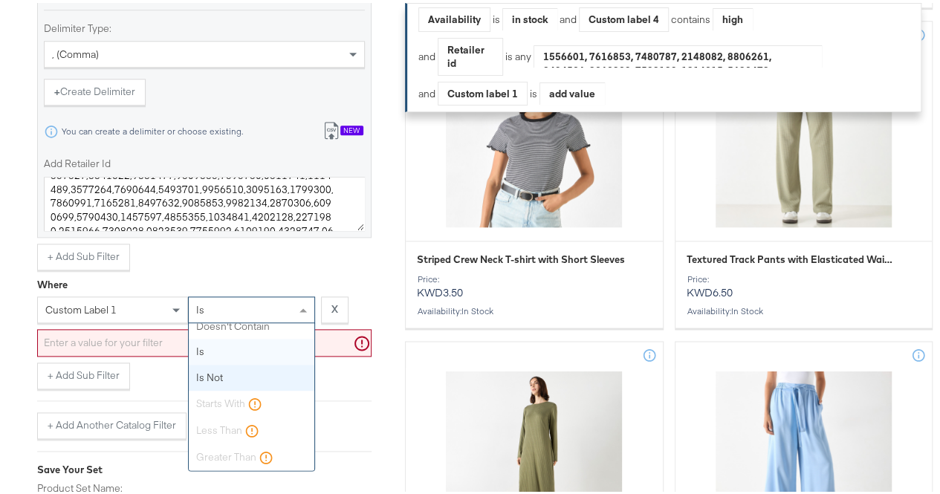
scroll to position [0, 0]
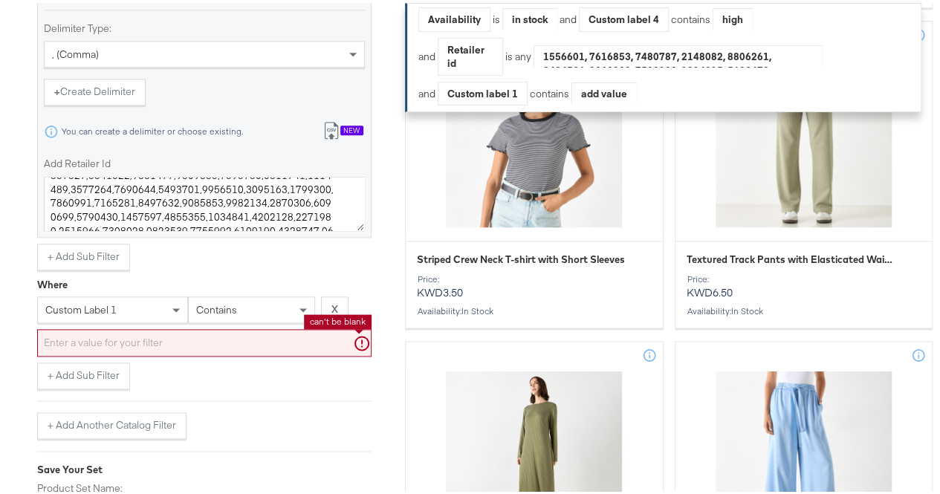
click at [181, 346] on input "text" at bounding box center [204, 340] width 334 height 28
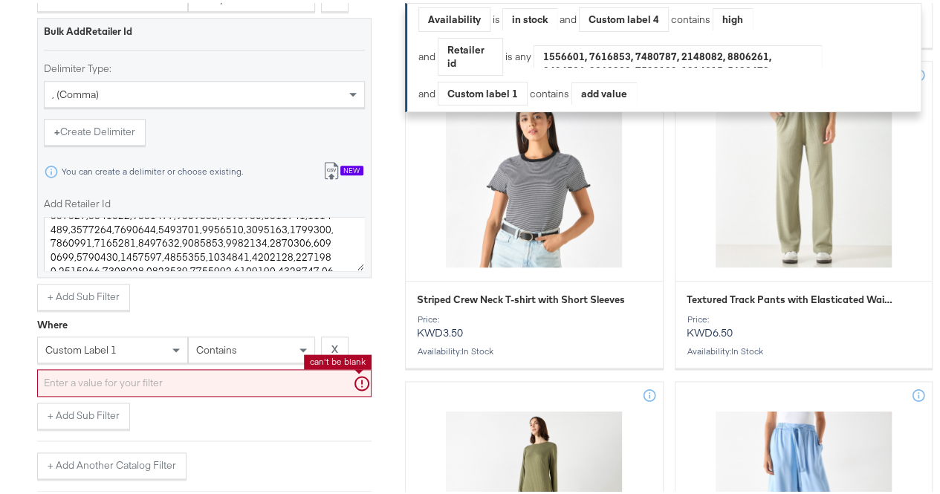
scroll to position [722, 0]
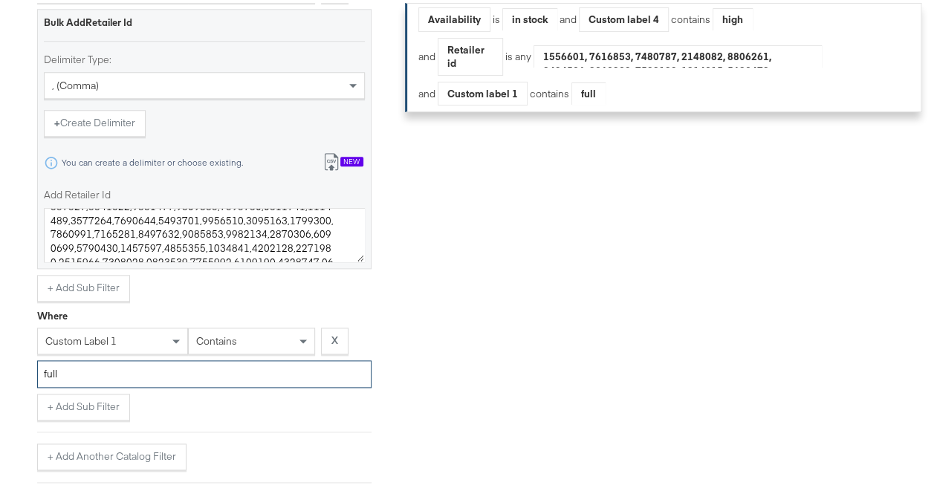
type input "full"
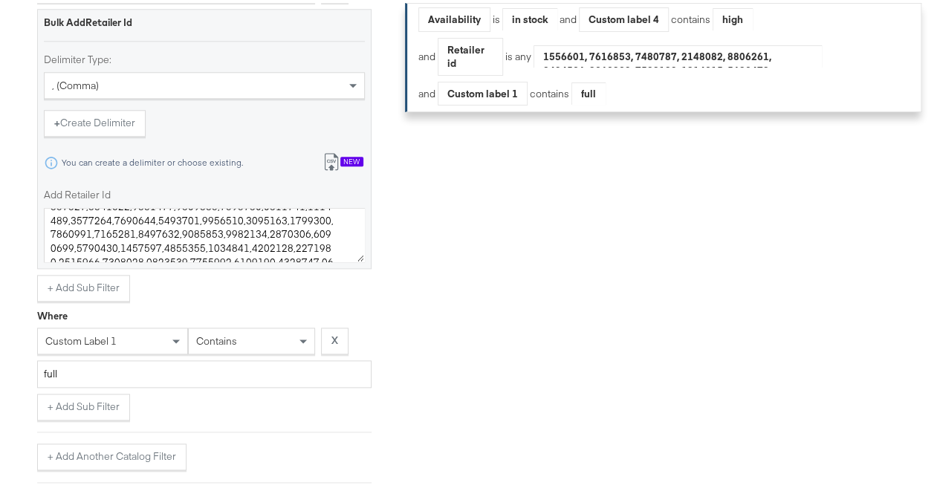
click at [236, 408] on div "+ Add Sub Filter" at bounding box center [204, 404] width 334 height 27
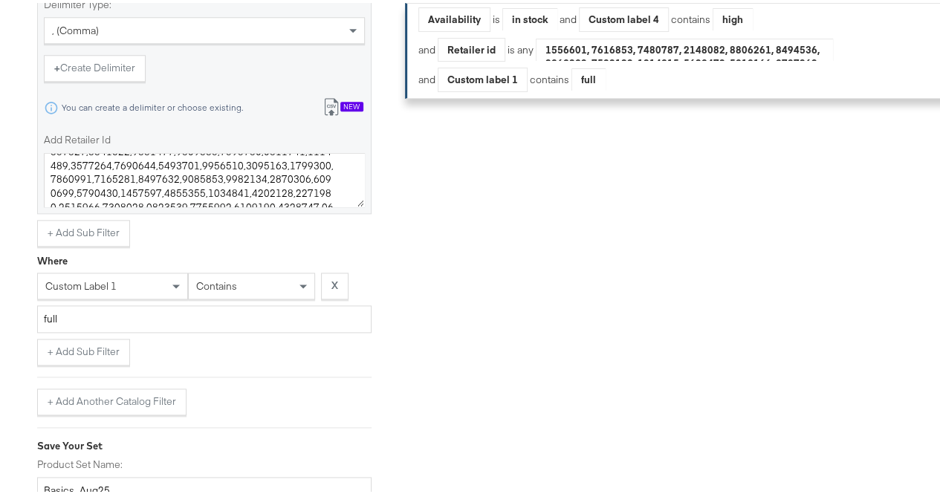
scroll to position [914, 0]
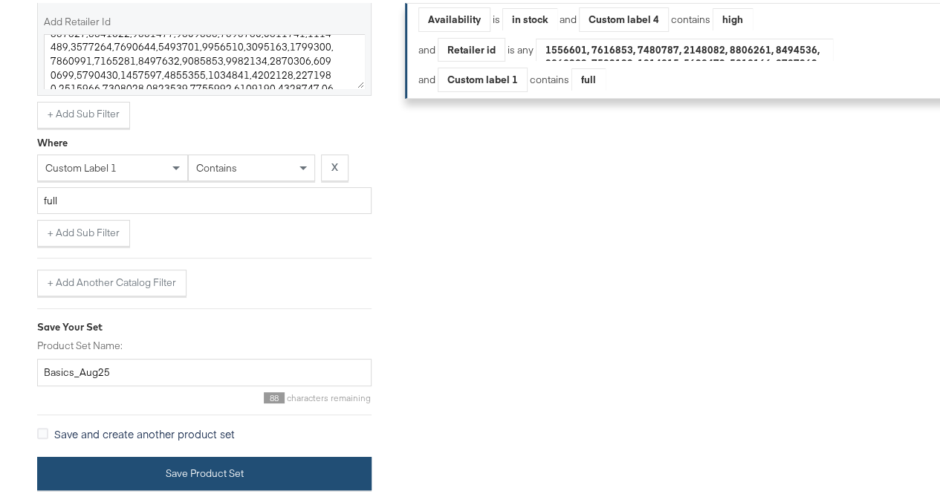
click at [106, 478] on button "Save Product Set" at bounding box center [204, 470] width 334 height 33
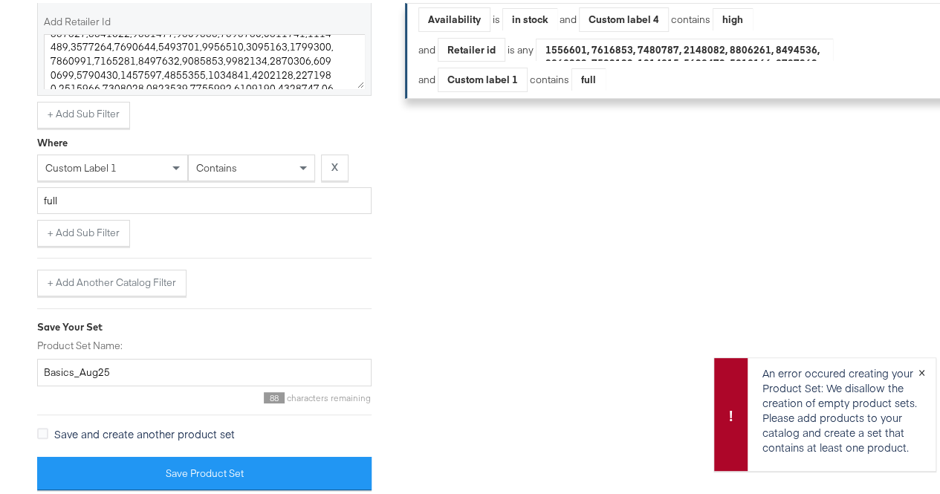
click at [919, 363] on span "×" at bounding box center [922, 368] width 7 height 17
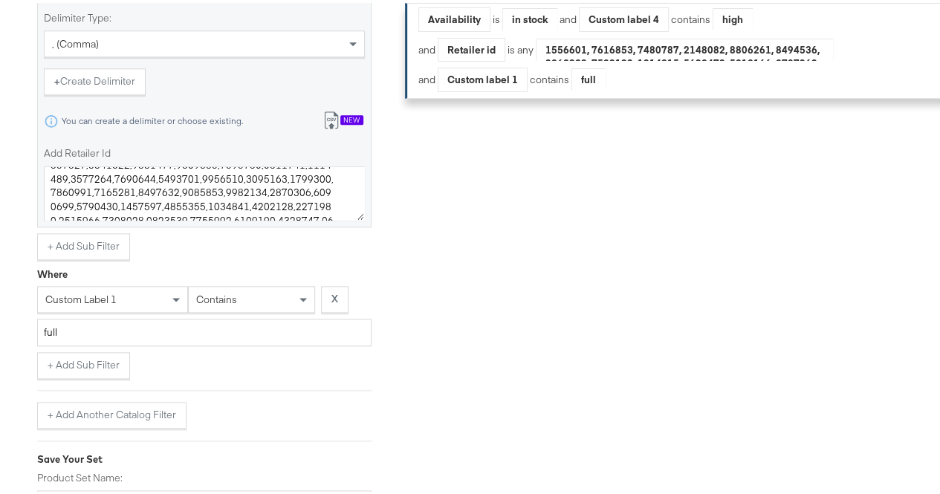
scroll to position [904, 0]
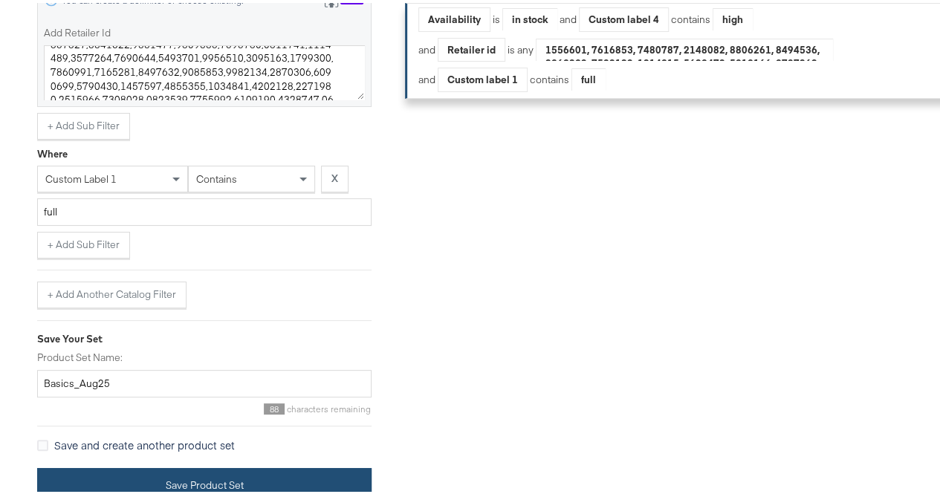
click at [131, 471] on button "Save Product Set" at bounding box center [204, 481] width 334 height 33
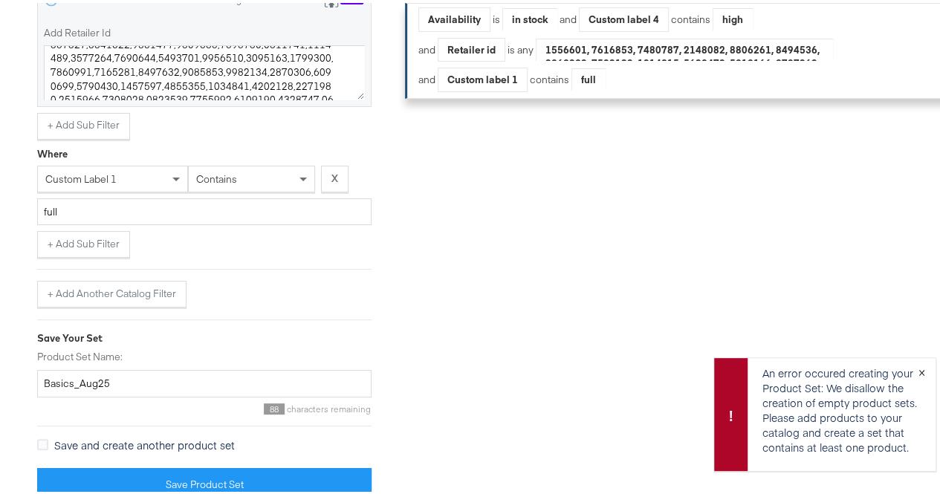
click at [909, 366] on button "×" at bounding box center [922, 368] width 28 height 27
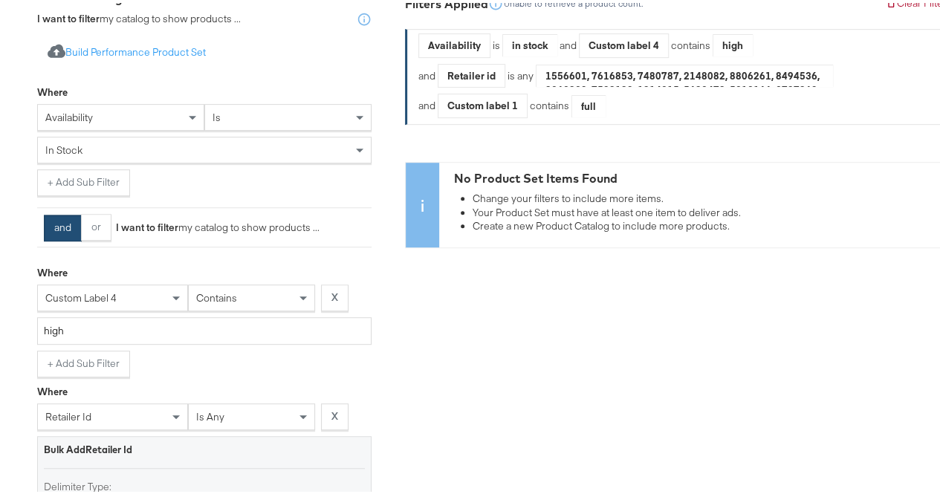
scroll to position [0, 0]
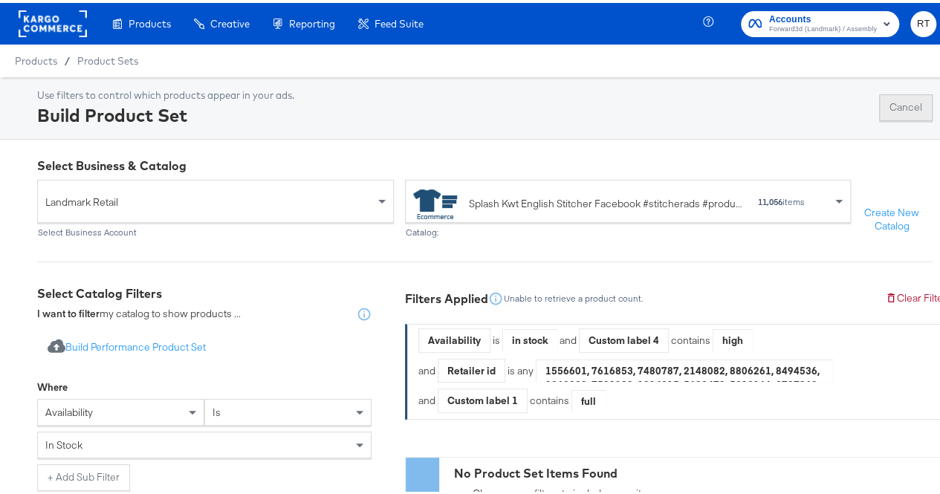
click at [898, 110] on button "Cancel" at bounding box center [906, 104] width 54 height 27
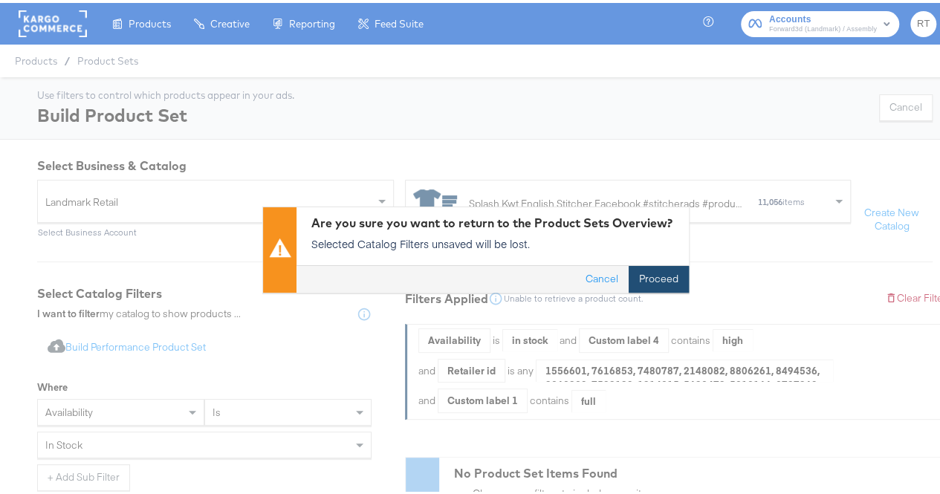
click at [669, 272] on button "Proceed" at bounding box center [659, 277] width 60 height 27
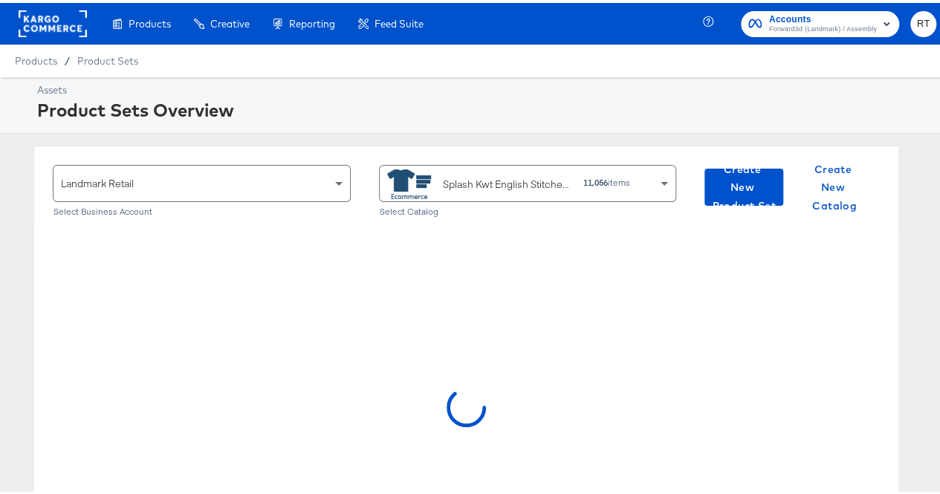
click at [335, 181] on span at bounding box center [338, 181] width 7 height 5
click at [32, 265] on div "Landmark Retail Select Business Account Splash Kwt English Stitcher Facebook #s…" at bounding box center [466, 369] width 933 height 453
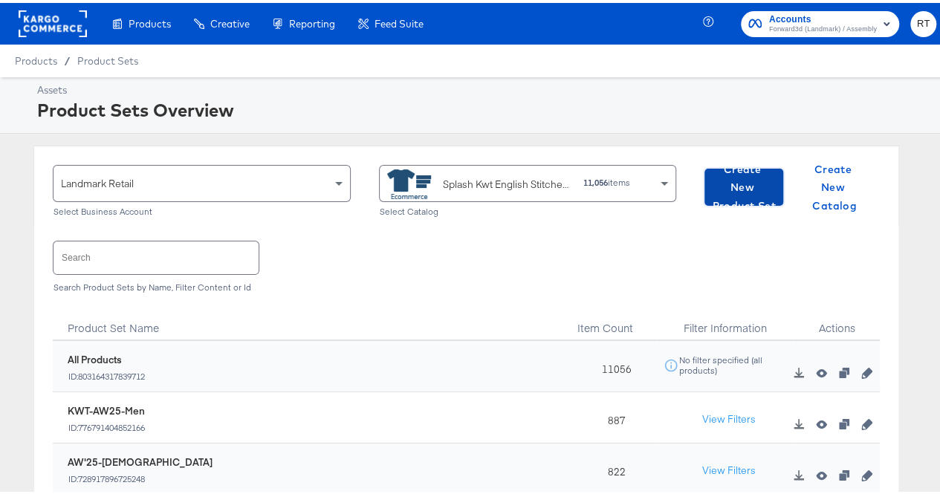
click at [736, 180] on span "Create New Product Set" at bounding box center [744, 185] width 67 height 55
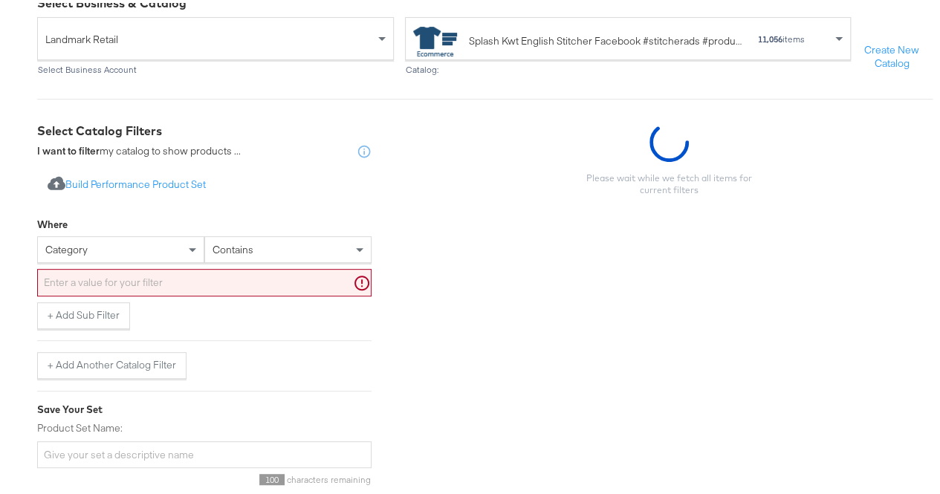
scroll to position [166, 0]
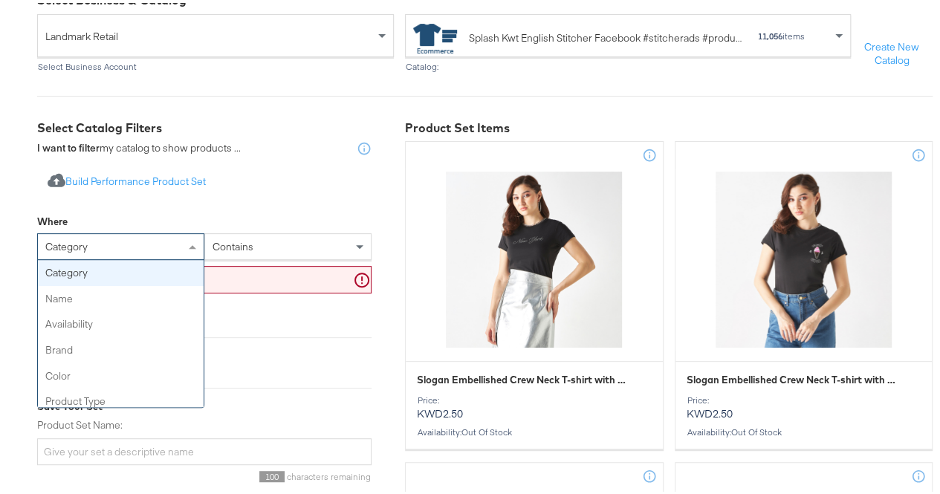
click at [164, 254] on div "category" at bounding box center [121, 243] width 166 height 25
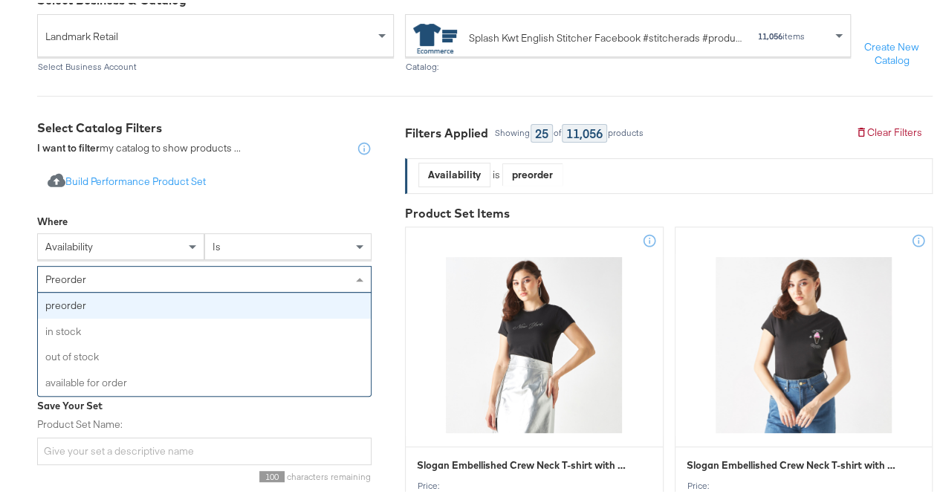
click at [204, 289] on div "preorder" at bounding box center [204, 276] width 333 height 25
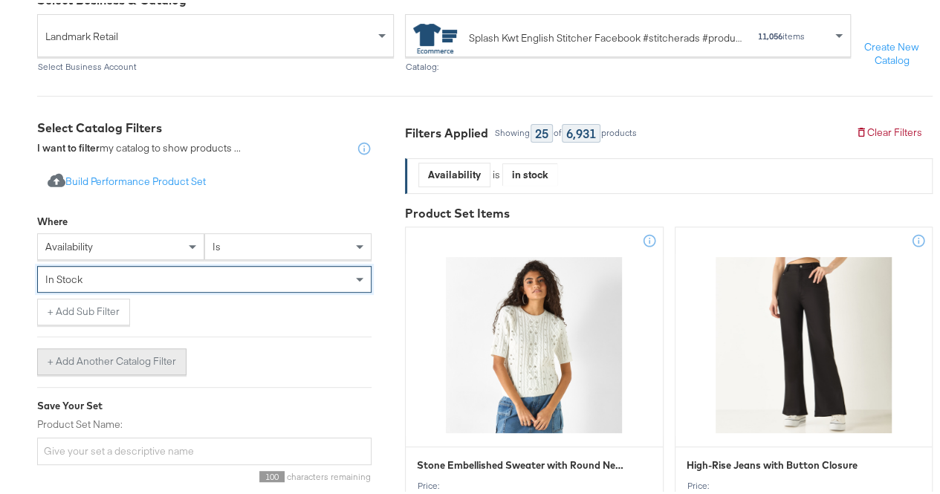
click at [85, 370] on button "+ Add Another Catalog Filter" at bounding box center [111, 359] width 149 height 27
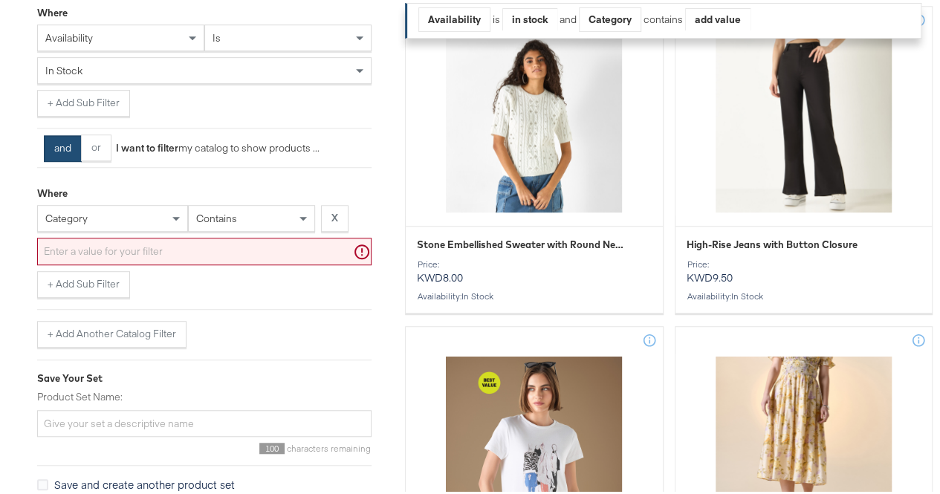
scroll to position [378, 0]
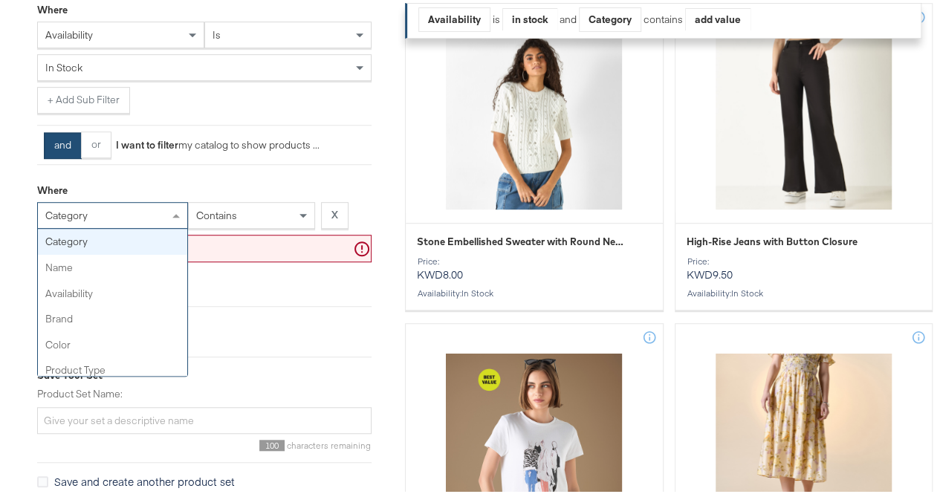
click at [152, 225] on div "category" at bounding box center [112, 212] width 149 height 25
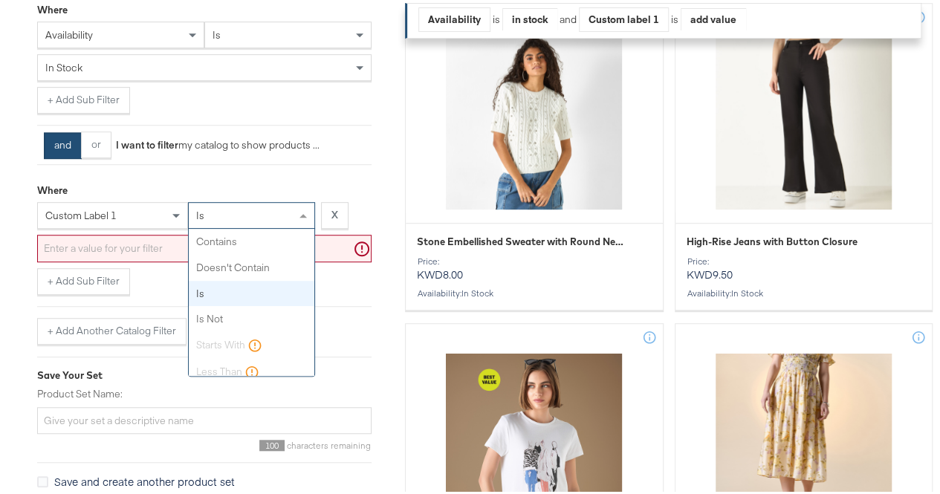
scroll to position [36, 0]
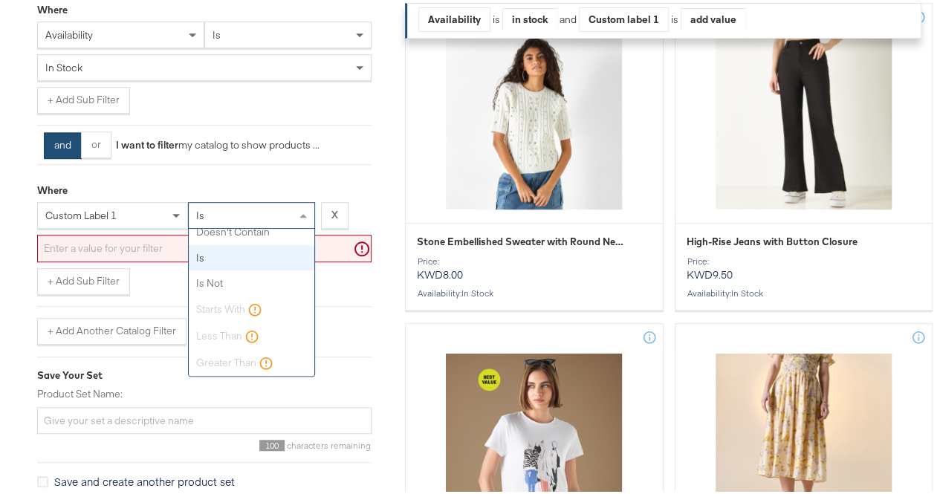
click at [254, 219] on div "is" at bounding box center [252, 212] width 126 height 25
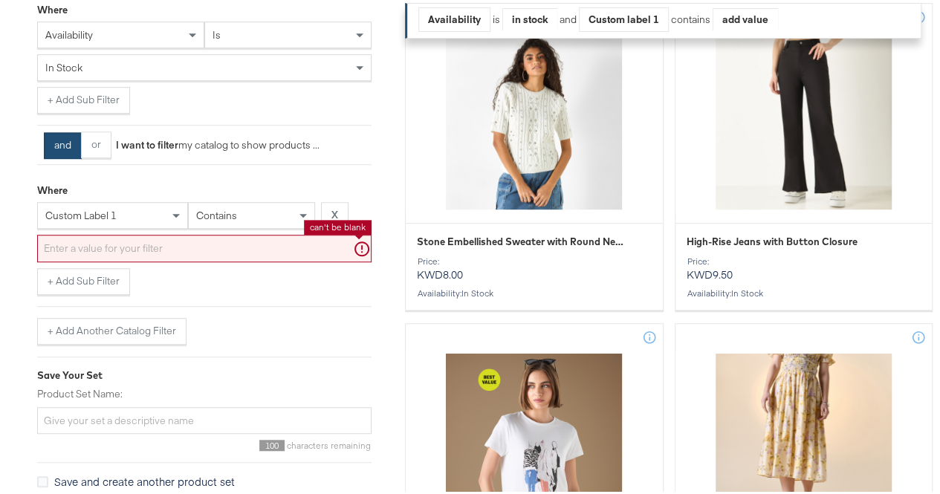
click at [192, 253] on input "text" at bounding box center [204, 246] width 334 height 28
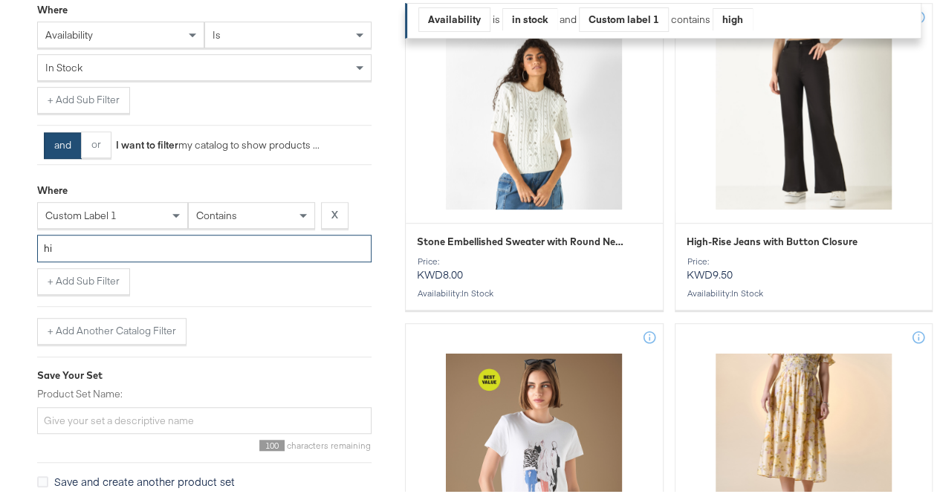
type input "h"
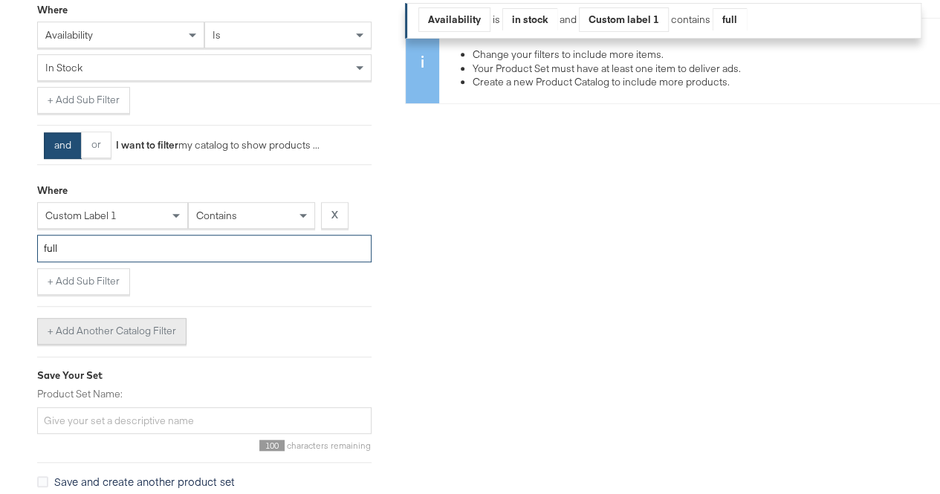
type input "full"
click at [138, 328] on button "+ Add Another Catalog Filter" at bounding box center [111, 328] width 149 height 27
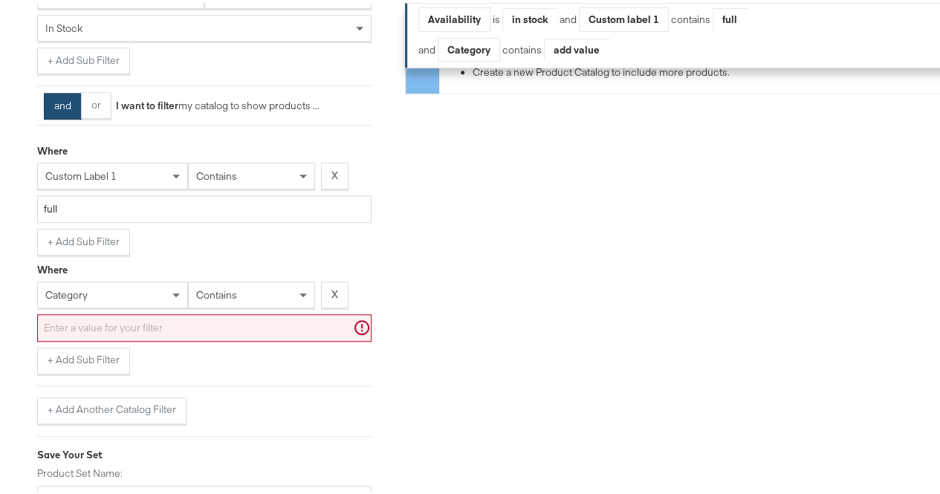
scroll to position [416, 0]
click at [334, 300] on strong "X" at bounding box center [335, 292] width 7 height 14
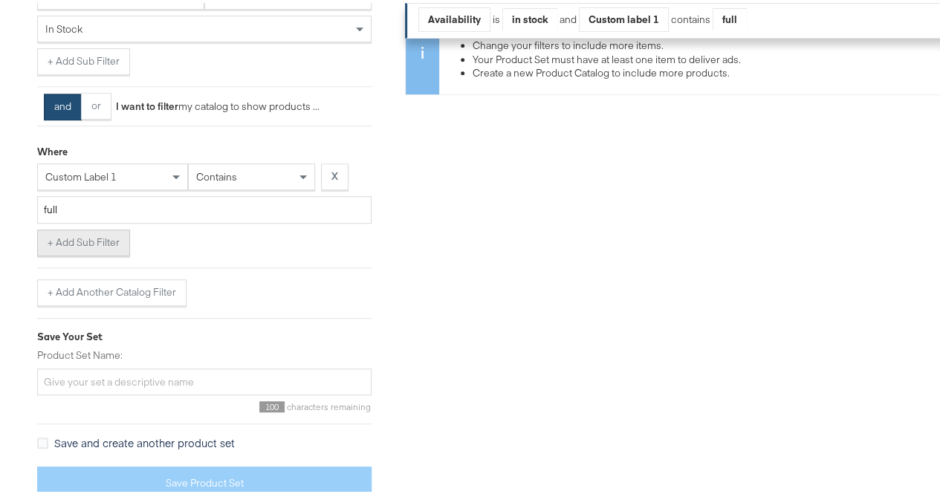
click at [73, 253] on button "+ Add Sub Filter" at bounding box center [83, 240] width 93 height 27
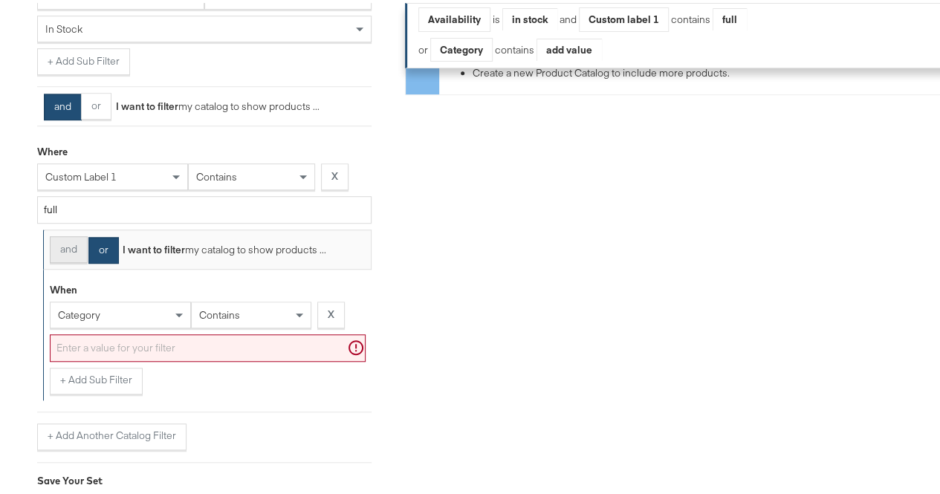
click at [54, 260] on button "and" at bounding box center [69, 246] width 38 height 27
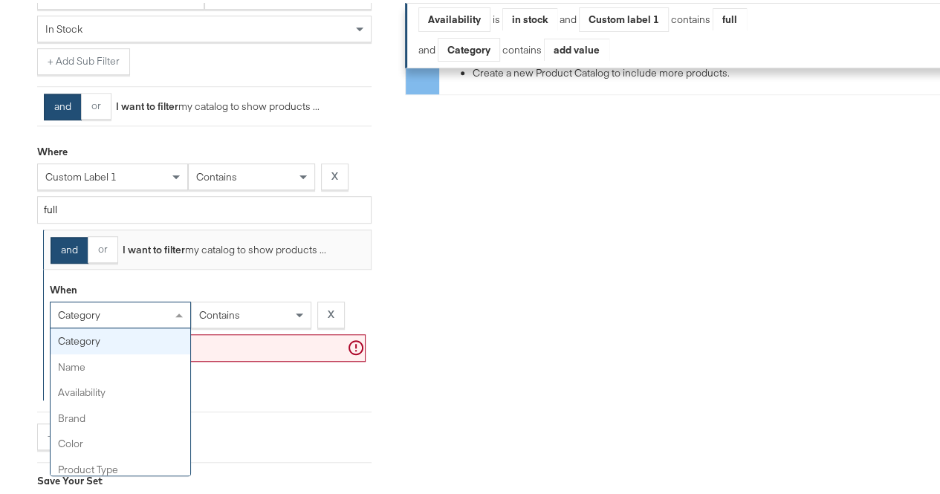
click at [150, 322] on div "category" at bounding box center [121, 312] width 140 height 25
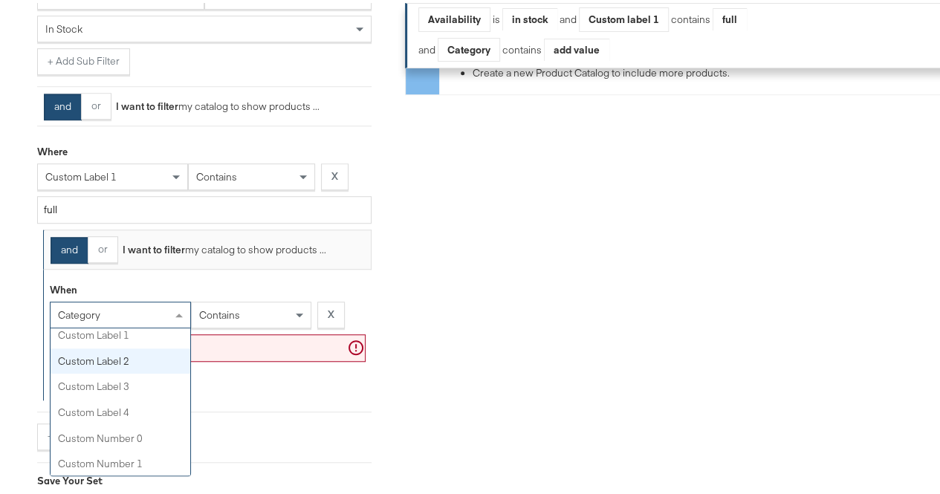
scroll to position [520, 0]
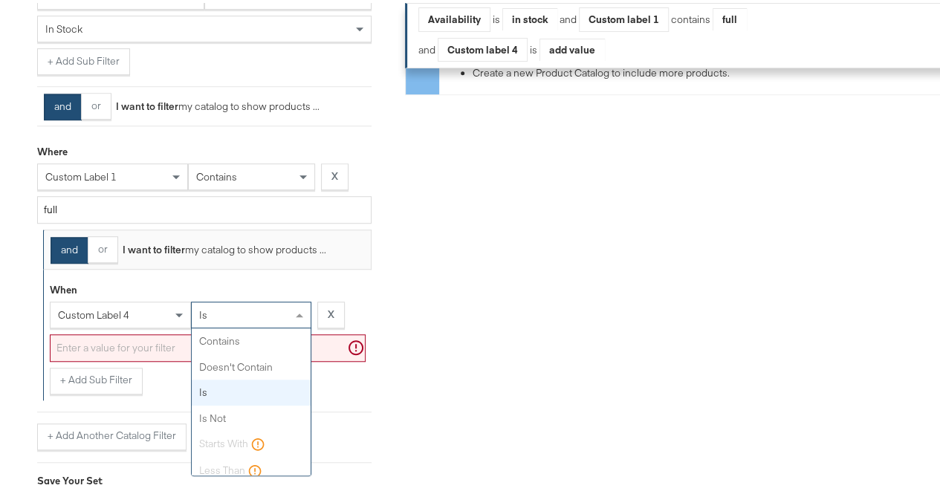
click at [259, 325] on div "is" at bounding box center [251, 312] width 119 height 25
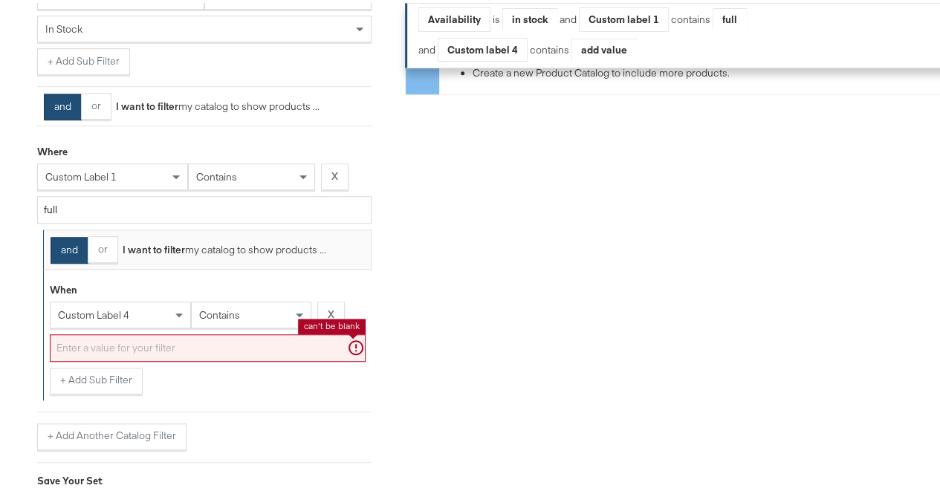
click at [193, 355] on input "text" at bounding box center [208, 346] width 316 height 28
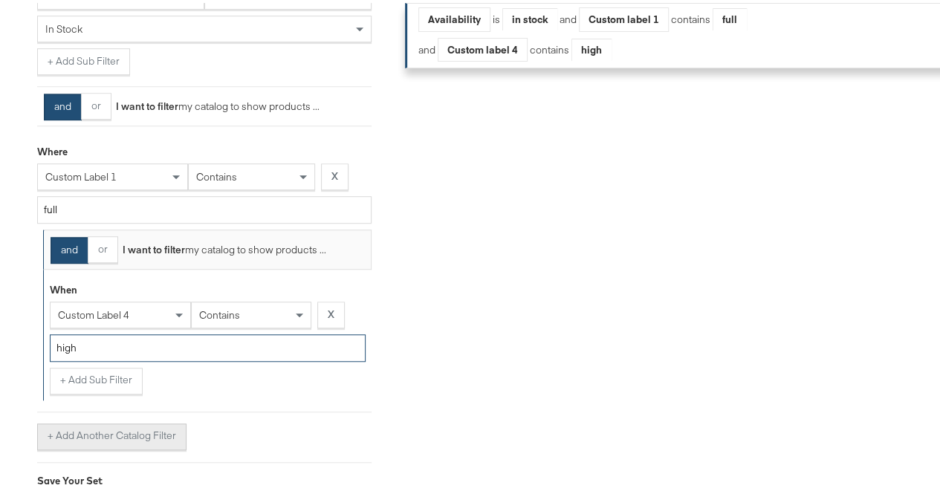
type input "high"
click at [91, 443] on button "+ Add Another Catalog Filter" at bounding box center [111, 434] width 149 height 27
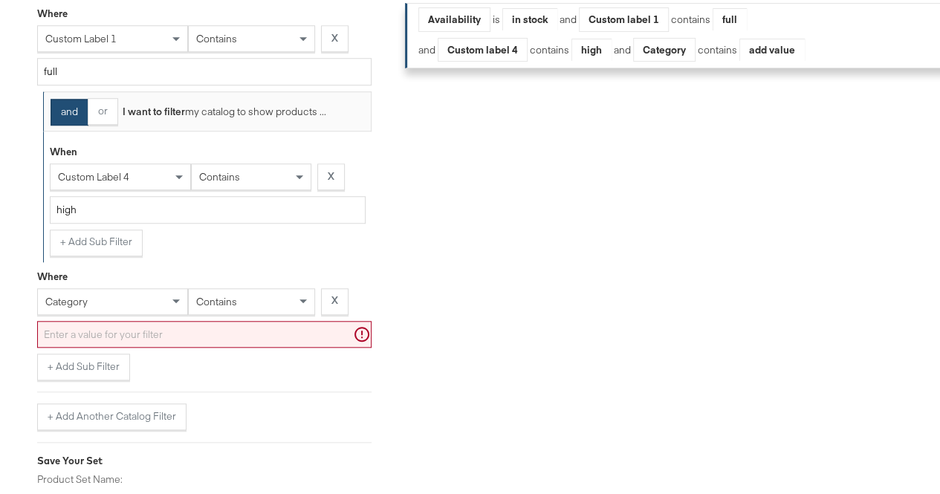
scroll to position [557, 0]
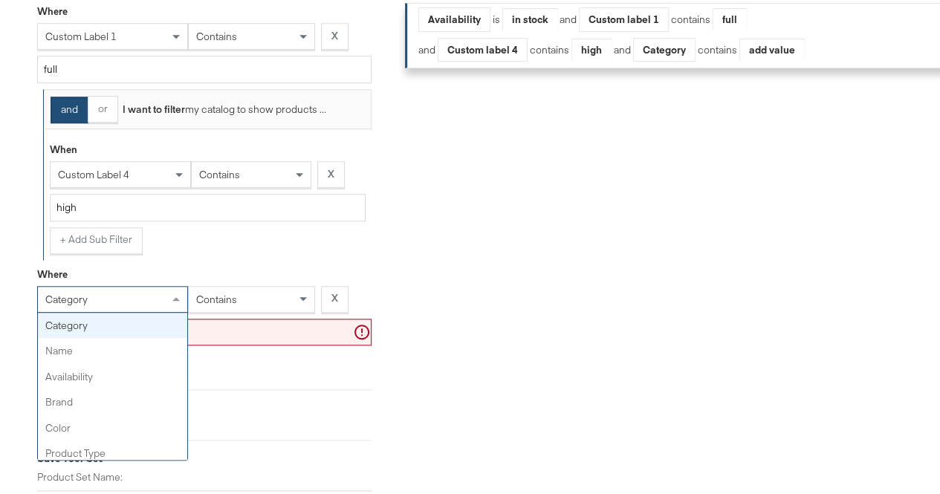
click at [111, 305] on div "category" at bounding box center [112, 296] width 149 height 25
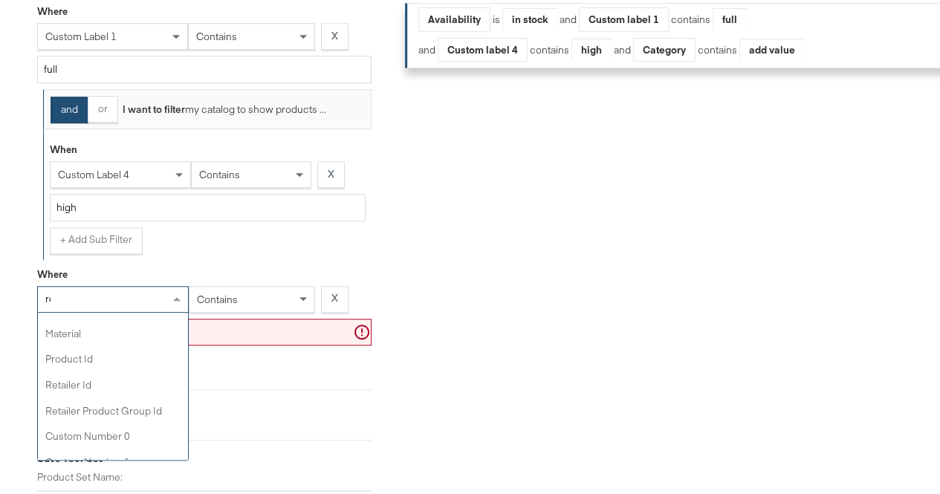
scroll to position [0, 0]
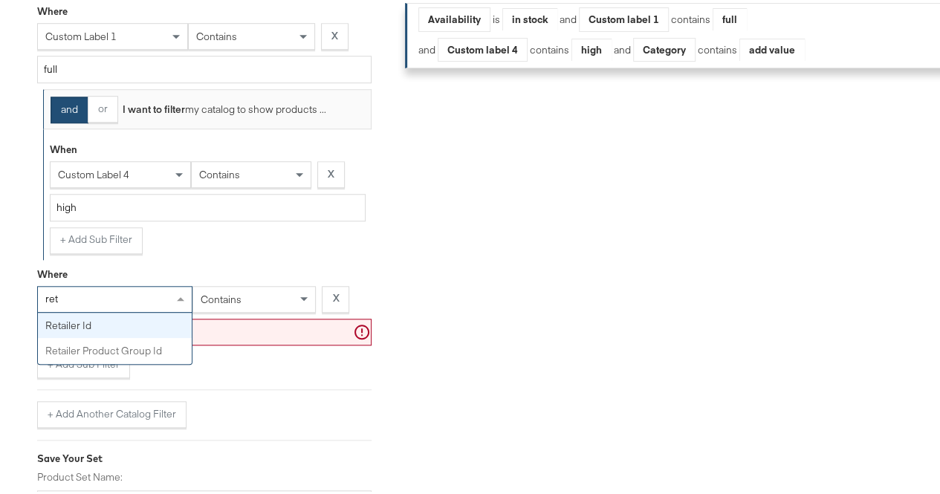
type input "reta"
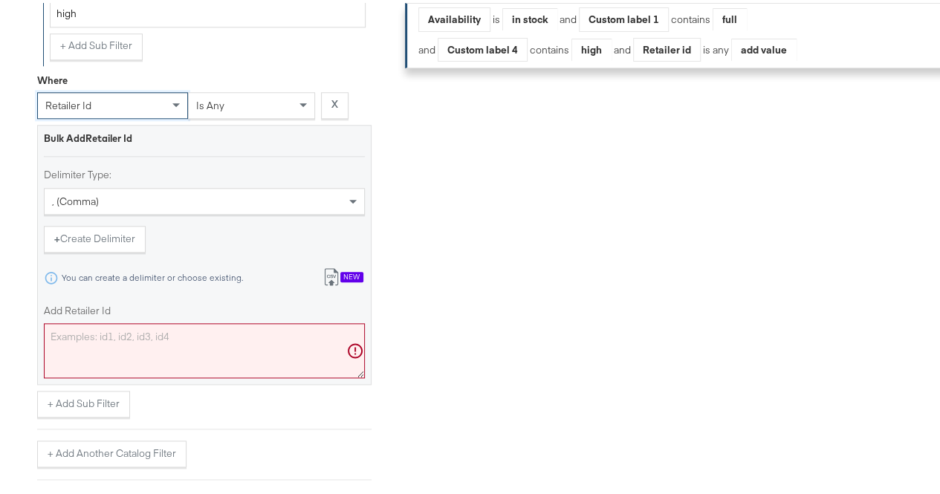
scroll to position [751, 0]
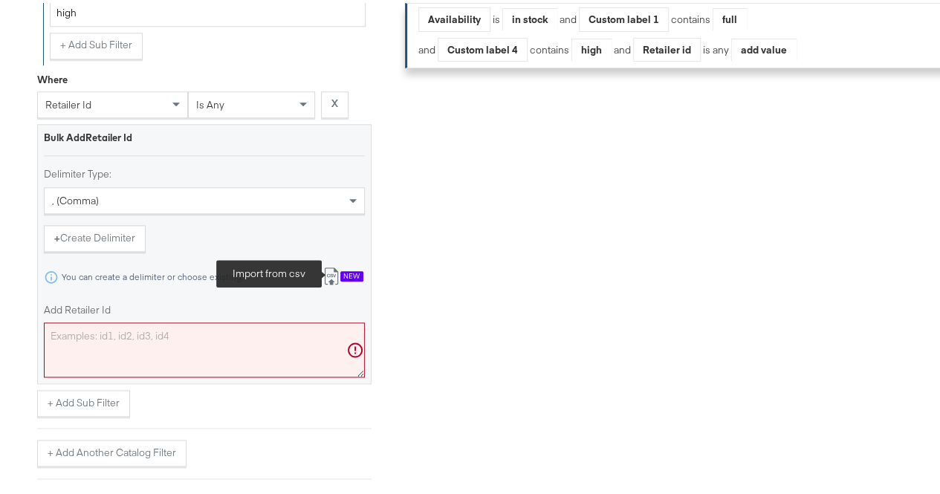
click at [337, 282] on icon at bounding box center [332, 274] width 18 height 18
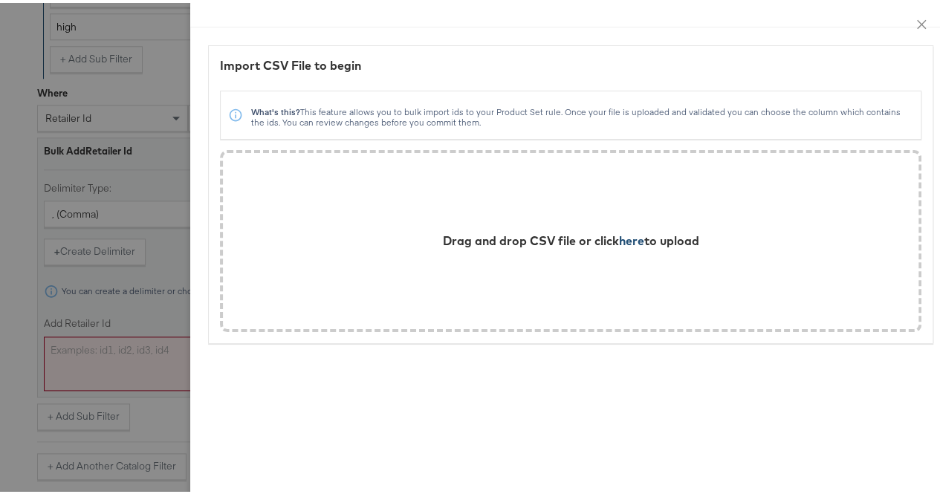
click at [626, 235] on span "here" at bounding box center [631, 237] width 25 height 15
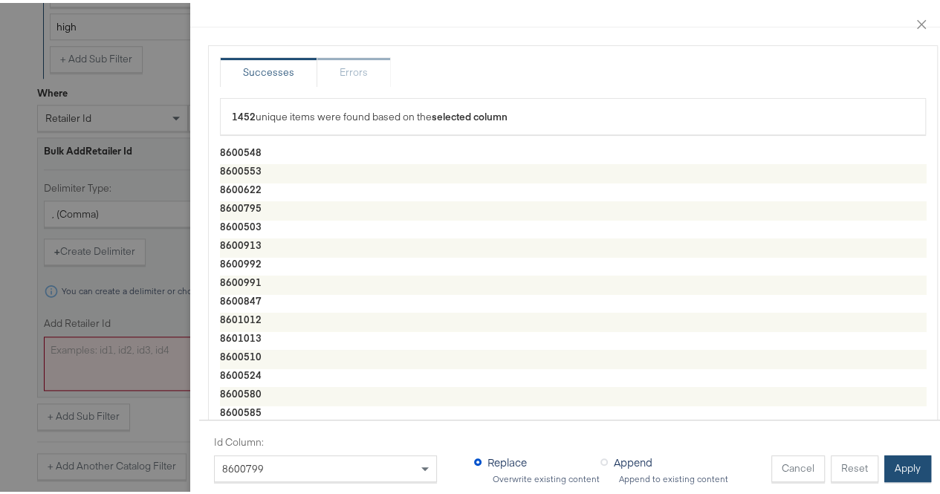
click at [885, 453] on button "Apply" at bounding box center [908, 466] width 47 height 27
type textarea "8600548,8600553,8600622,8600795,8600503,8600913,8600992,8600991,8600847,8601012…"
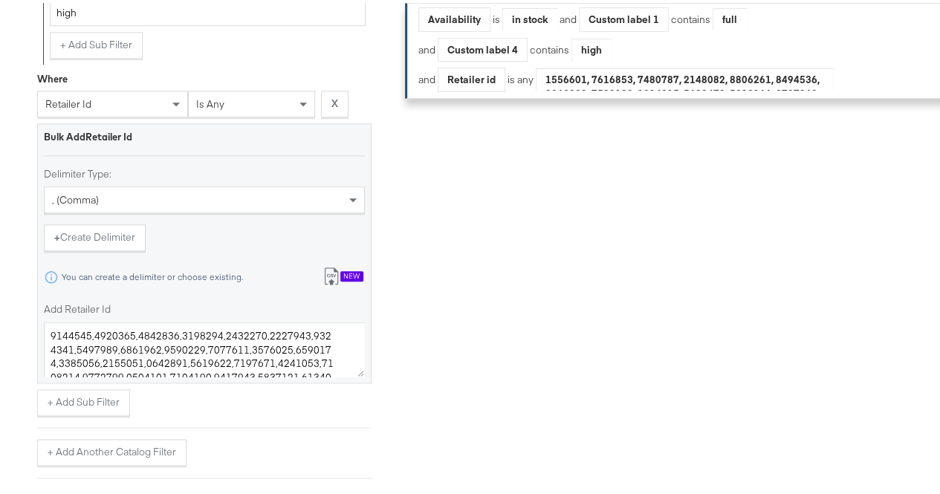
scroll to position [928, 0]
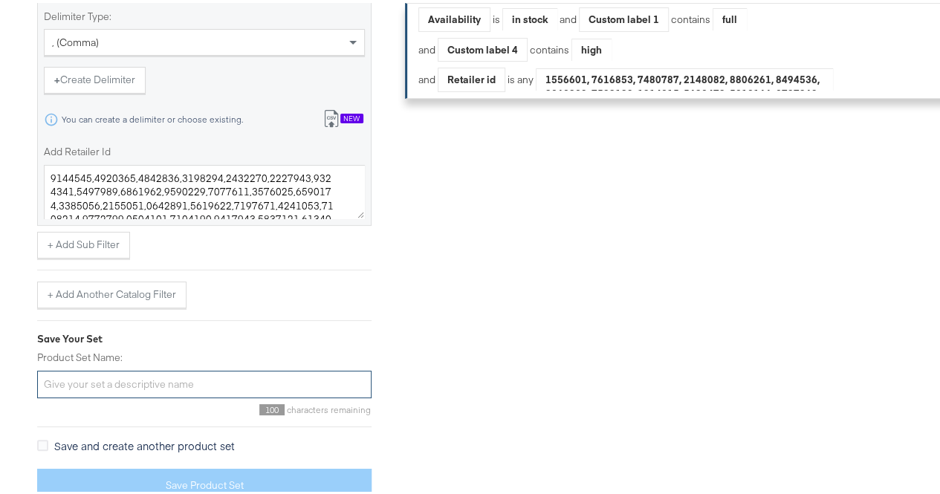
click at [111, 382] on input "Product Set Name:" at bounding box center [204, 382] width 334 height 28
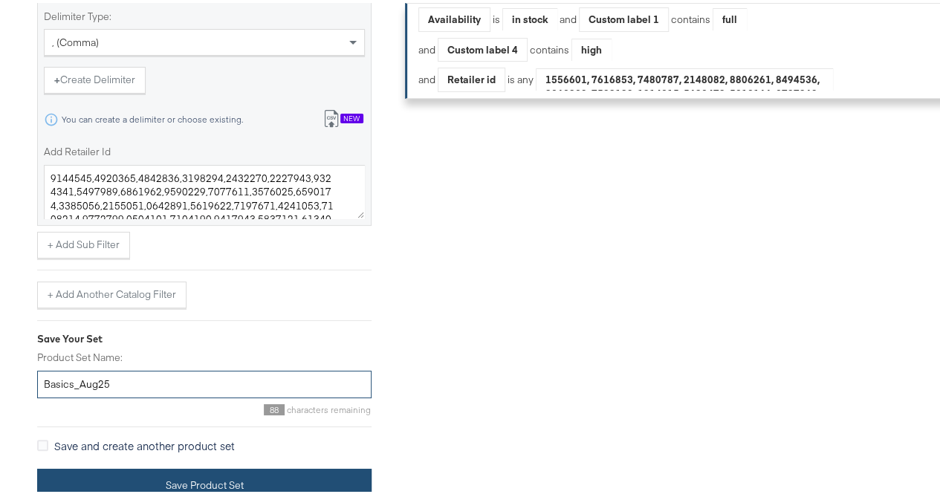
type input "Basics_Aug25"
click at [123, 479] on button "Save Product Set" at bounding box center [204, 482] width 334 height 33
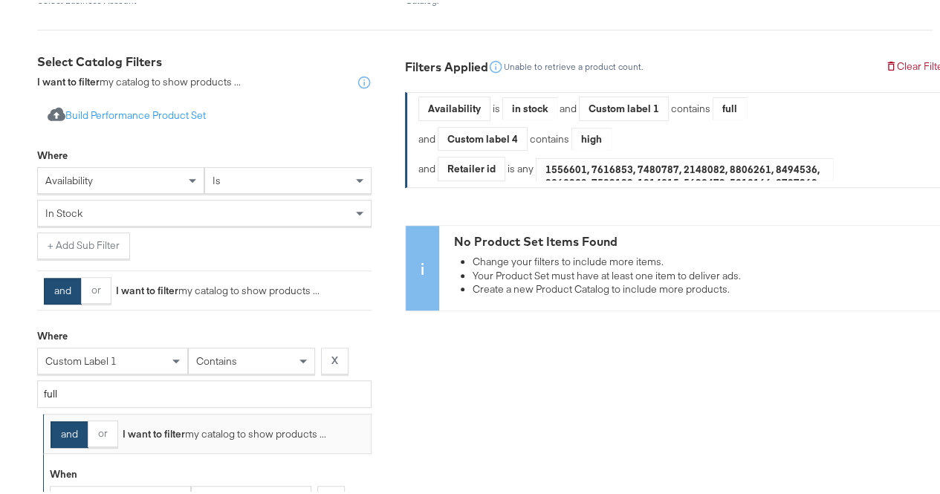
scroll to position [0, 0]
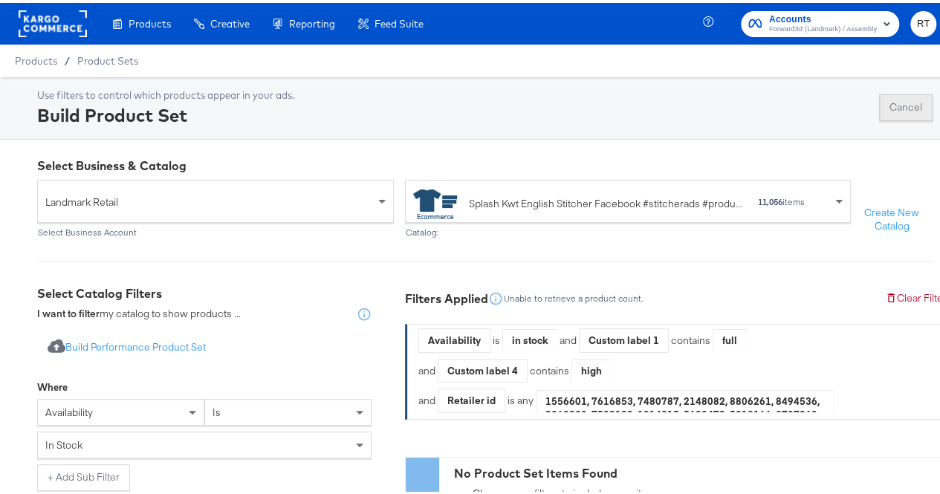
click at [886, 115] on button "Cancel" at bounding box center [906, 104] width 54 height 27
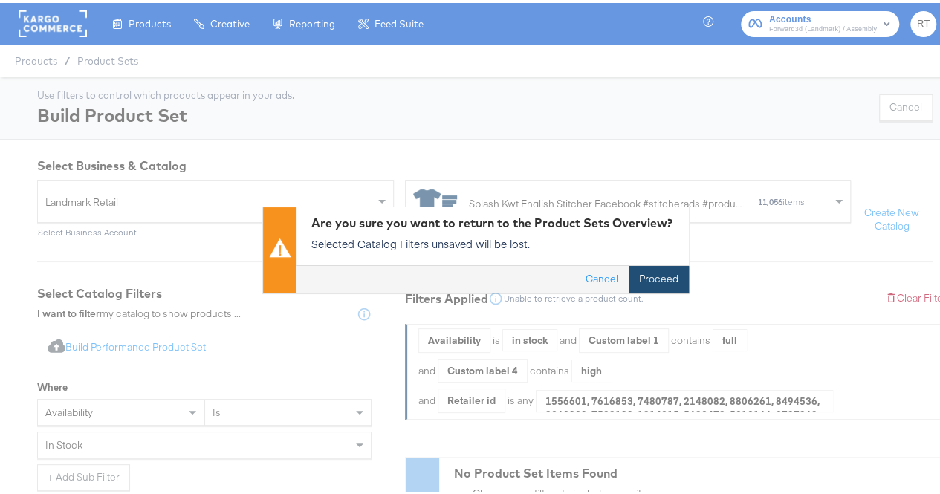
click at [654, 275] on button "Proceed" at bounding box center [659, 277] width 60 height 27
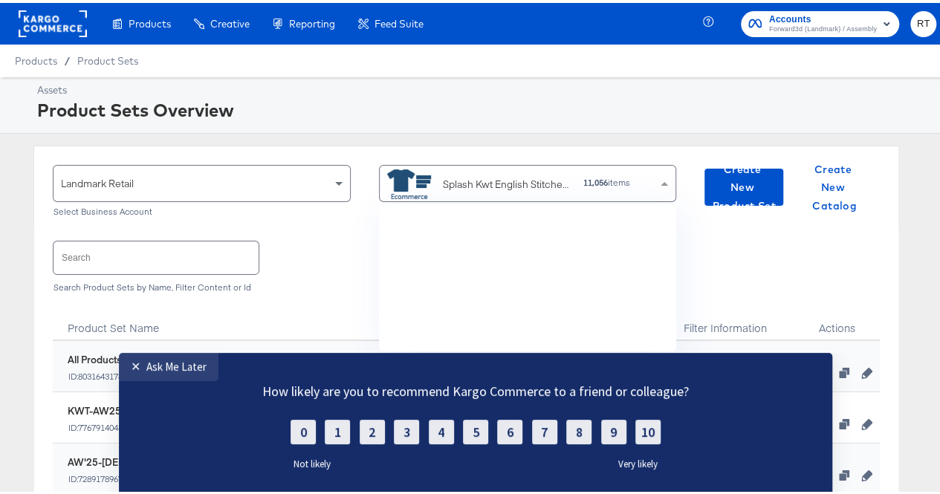
click at [555, 180] on div "Splash Kwt English Stitcher Facebook #stitcherads #product-catalog #keep" at bounding box center [507, 182] width 129 height 16
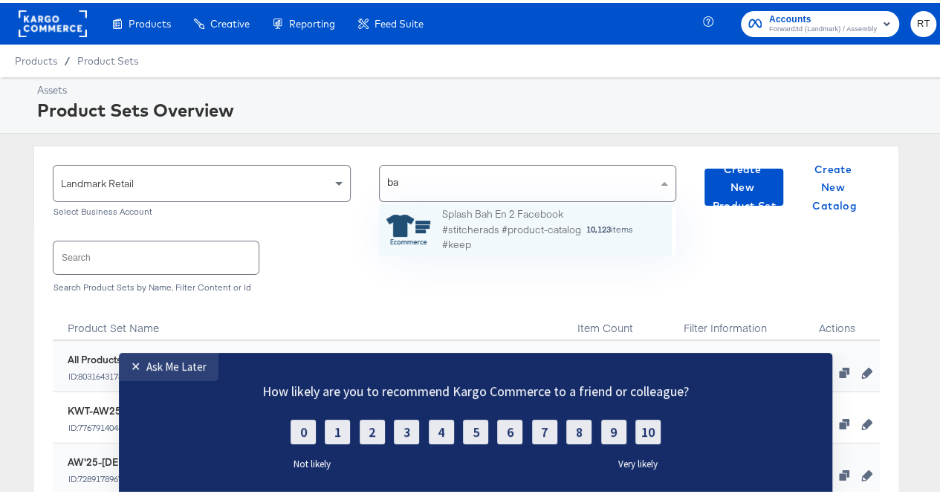
type input "bah"
click at [497, 236] on div "Splash Bah En 2 Facebook #stitcherads #product-catalog #keep" at bounding box center [513, 227] width 143 height 46
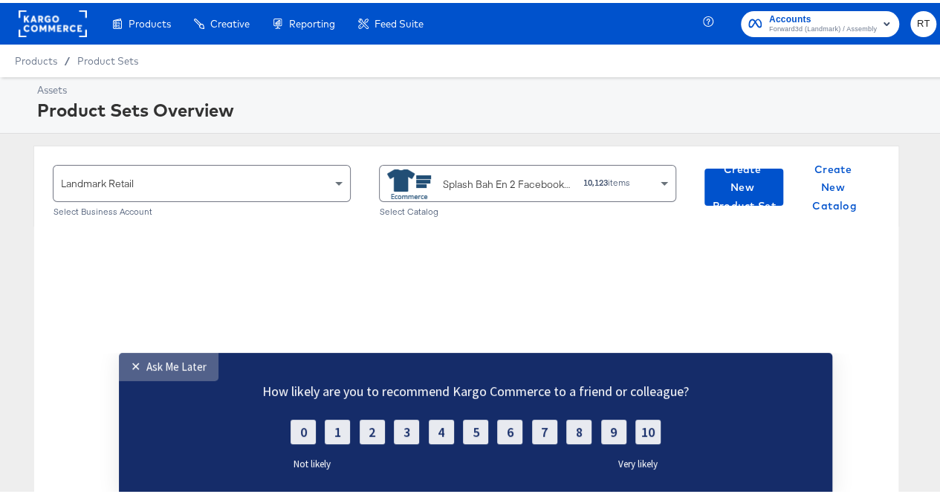
click at [134, 373] on div "✕" at bounding box center [139, 366] width 16 height 15
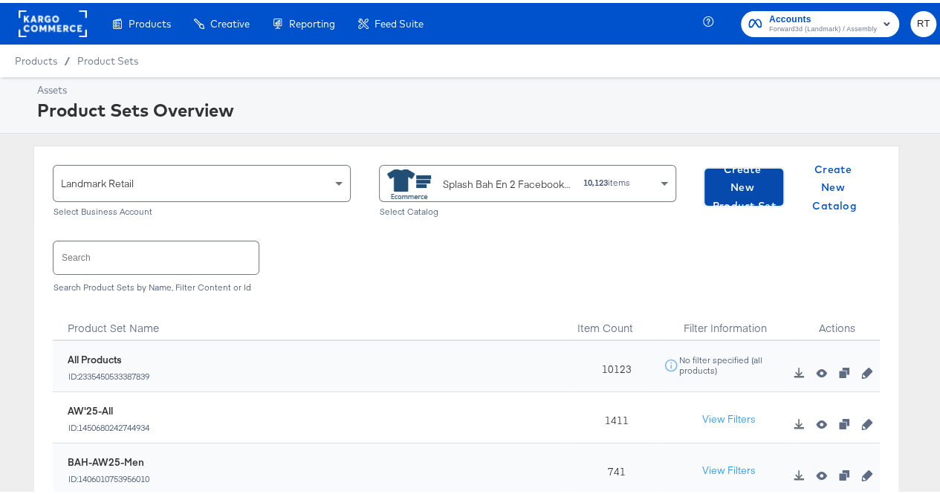
click at [717, 189] on span "Create New Product Set" at bounding box center [744, 185] width 67 height 55
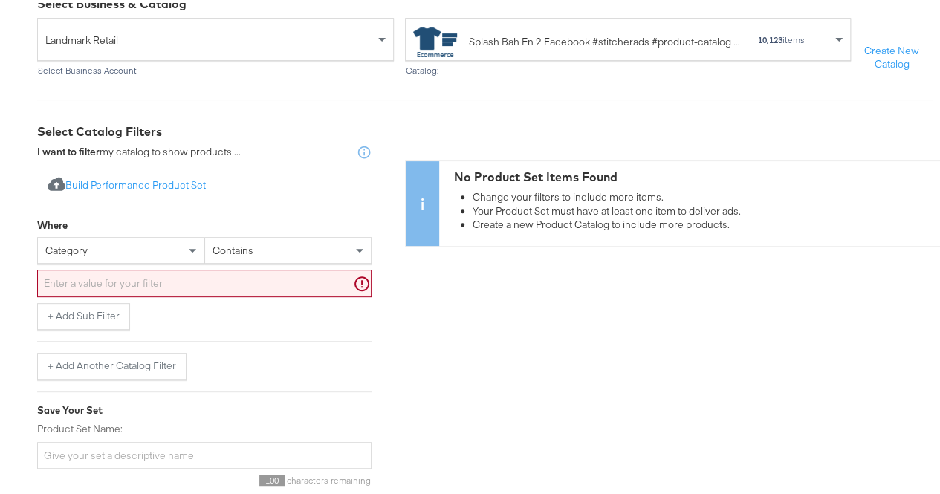
scroll to position [163, 0]
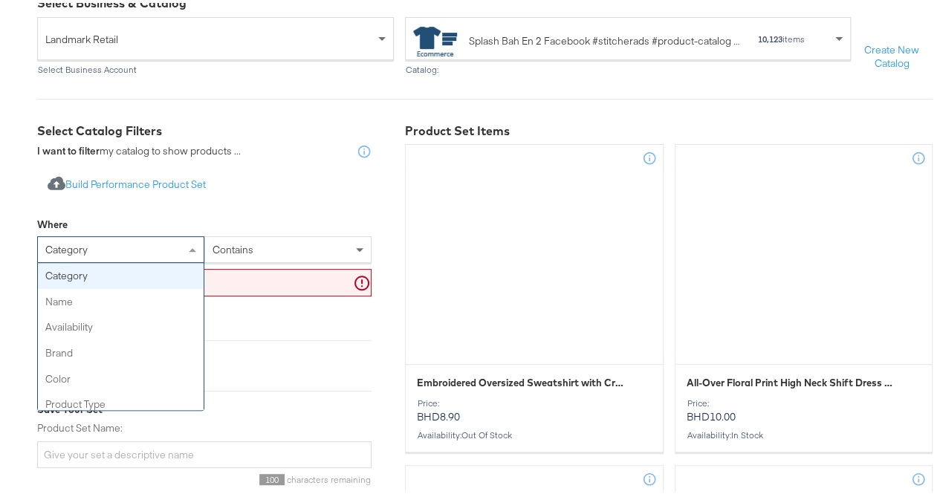
click at [168, 246] on div "category" at bounding box center [121, 246] width 166 height 25
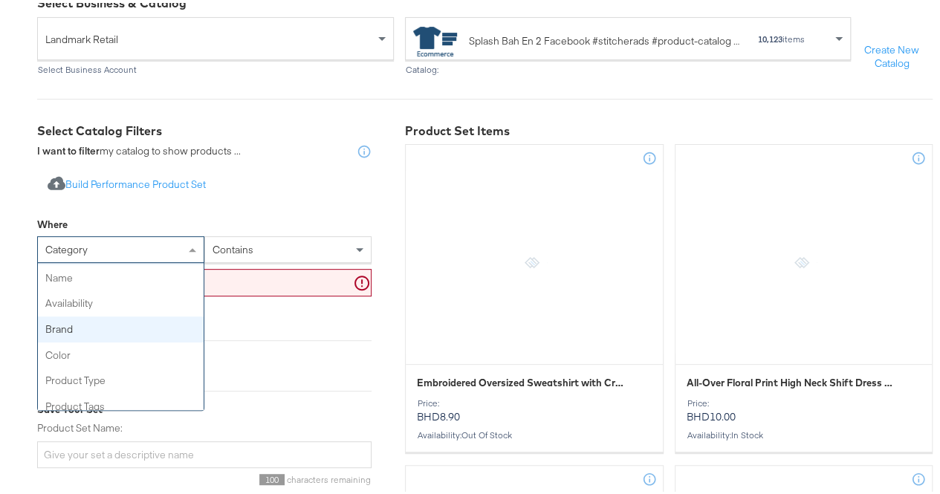
scroll to position [0, 0]
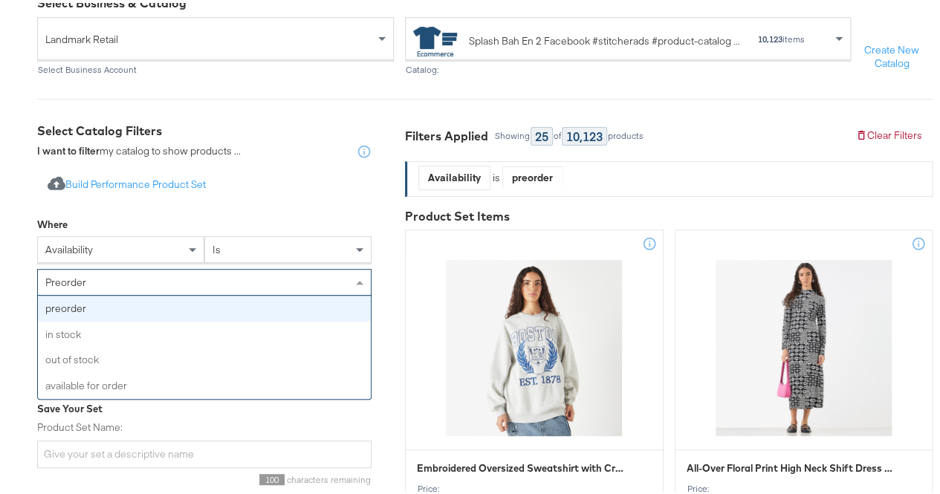
click at [207, 292] on div "preorder" at bounding box center [204, 279] width 333 height 25
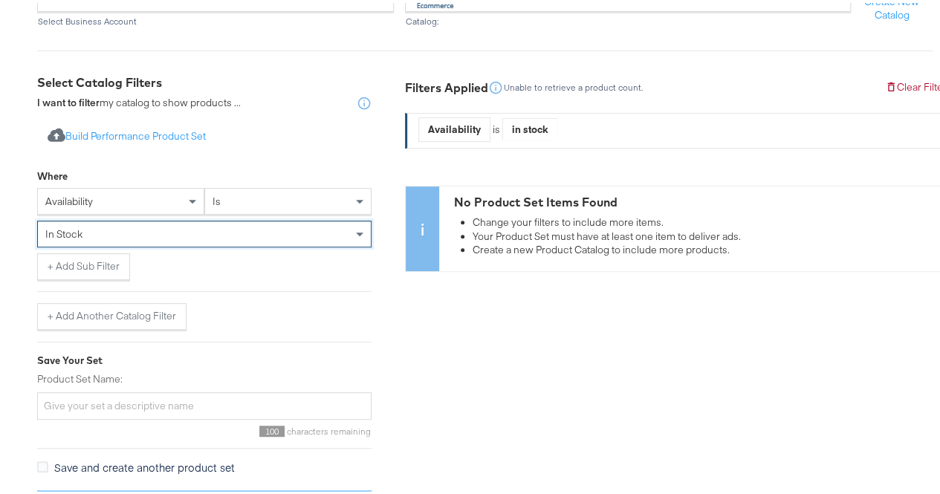
scroll to position [212, 0]
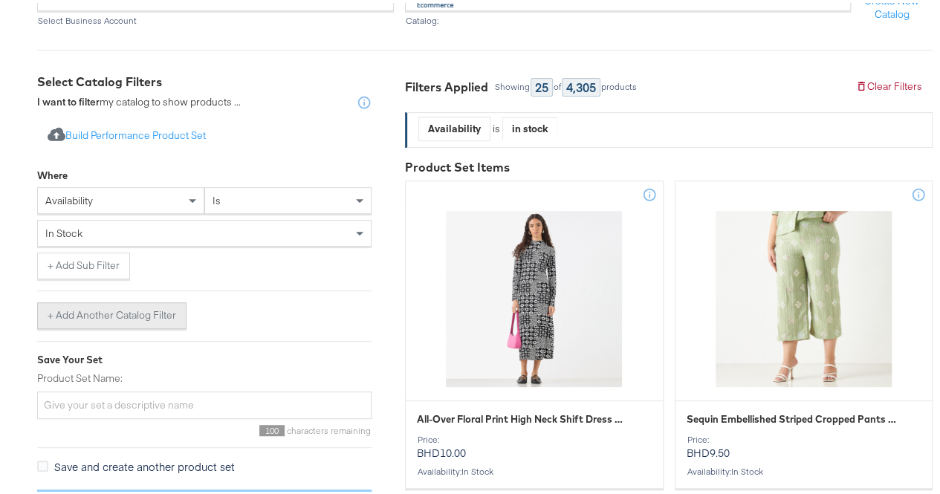
click at [82, 317] on button "+ Add Another Catalog Filter" at bounding box center [111, 313] width 149 height 27
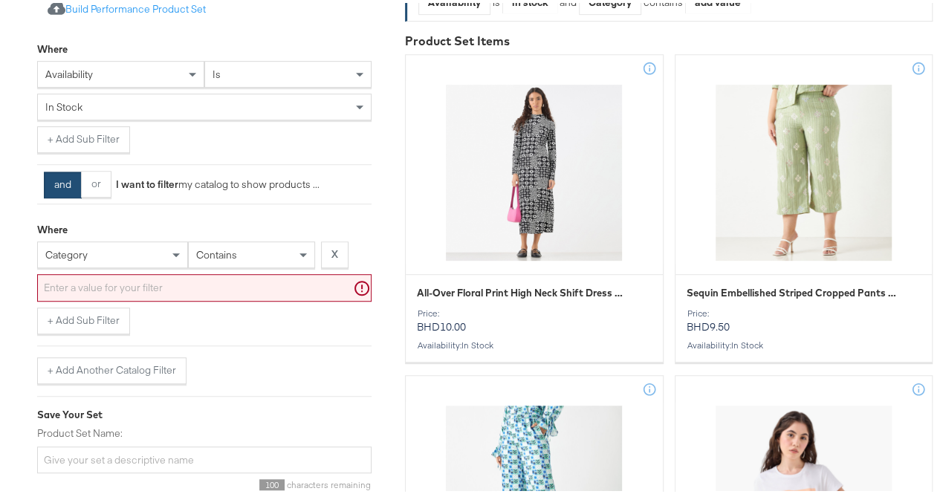
scroll to position [342, 0]
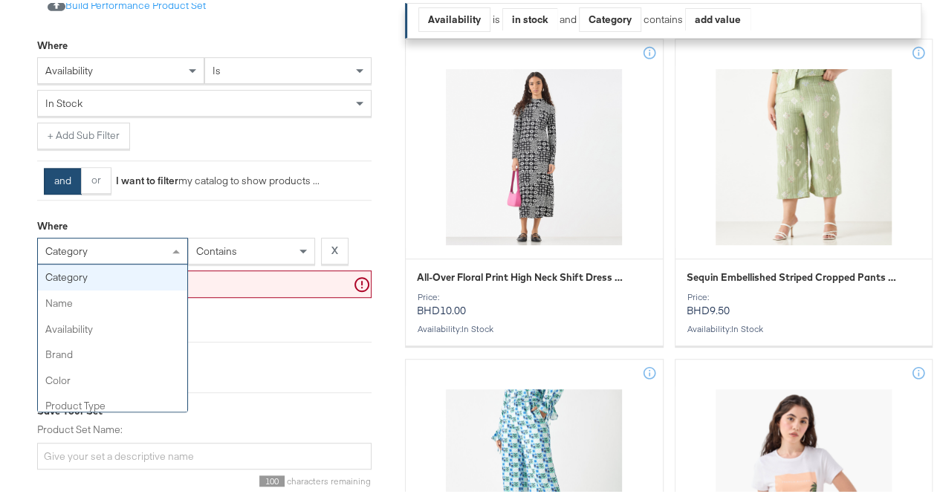
click at [90, 261] on div "category" at bounding box center [112, 248] width 149 height 25
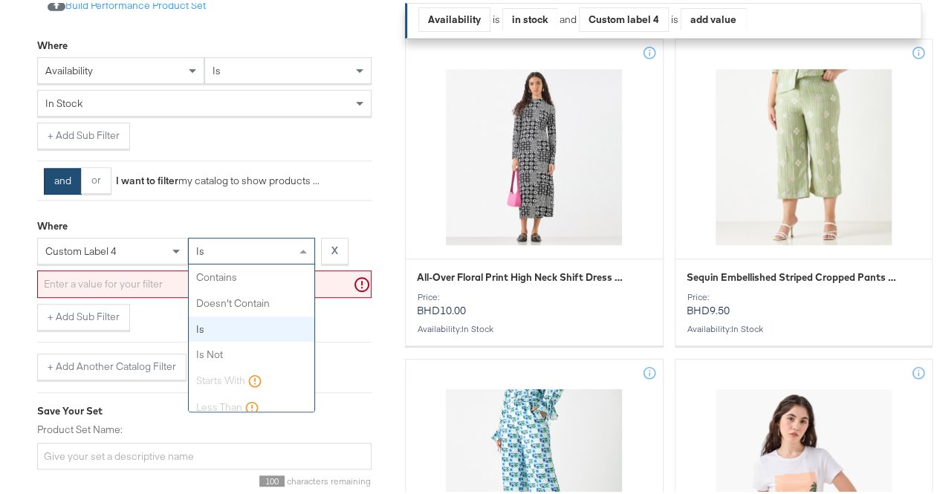
scroll to position [36, 0]
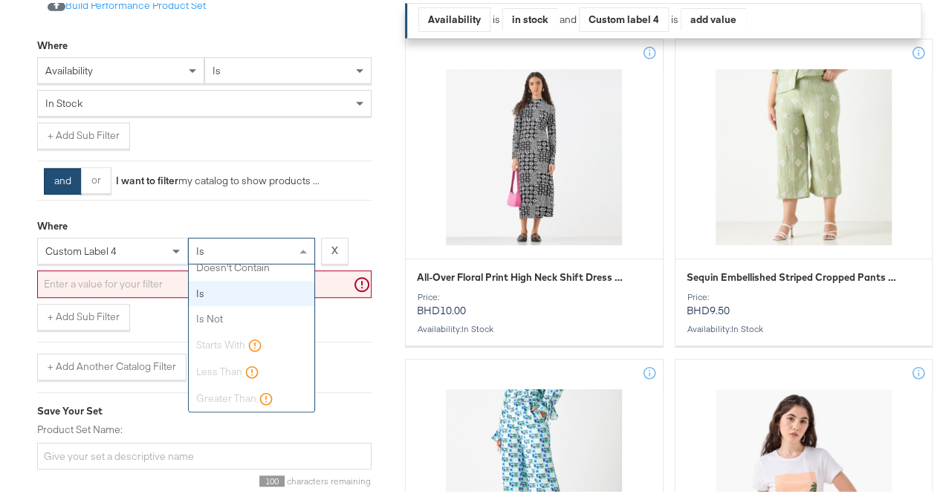
click at [264, 253] on div "is" at bounding box center [252, 248] width 126 height 25
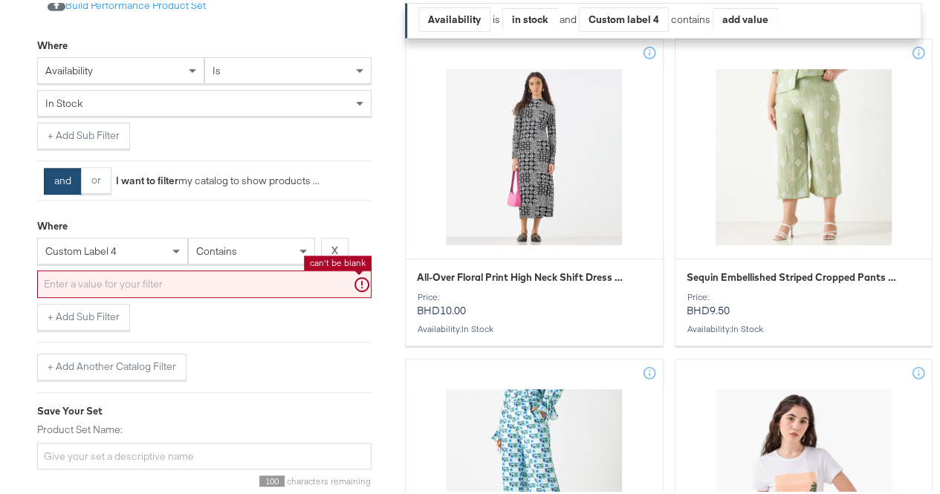
click at [134, 294] on input "text" at bounding box center [204, 282] width 334 height 28
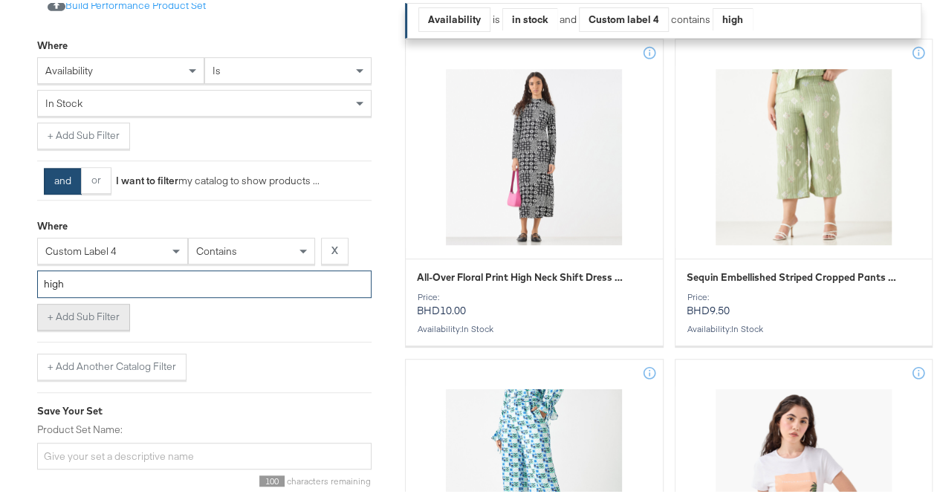
type input "high"
click at [99, 326] on button "+ Add Sub Filter" at bounding box center [83, 314] width 93 height 27
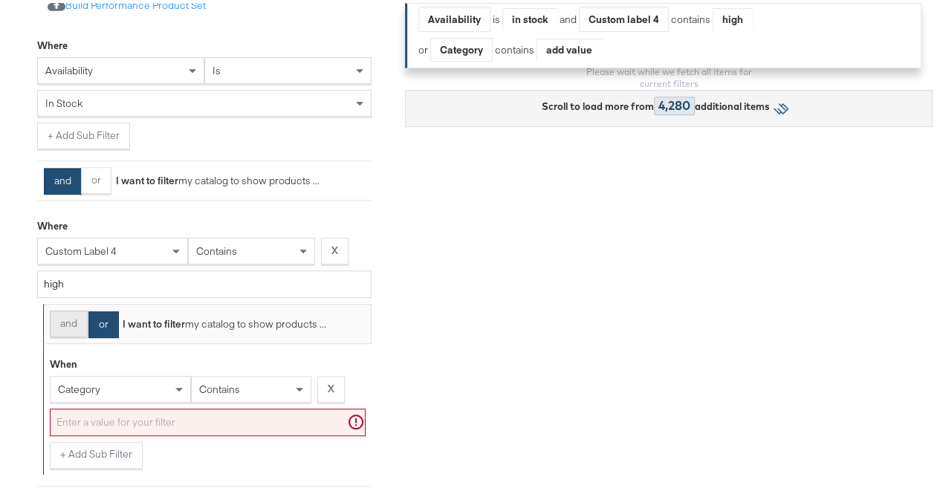
click at [64, 333] on button "and" at bounding box center [69, 321] width 38 height 27
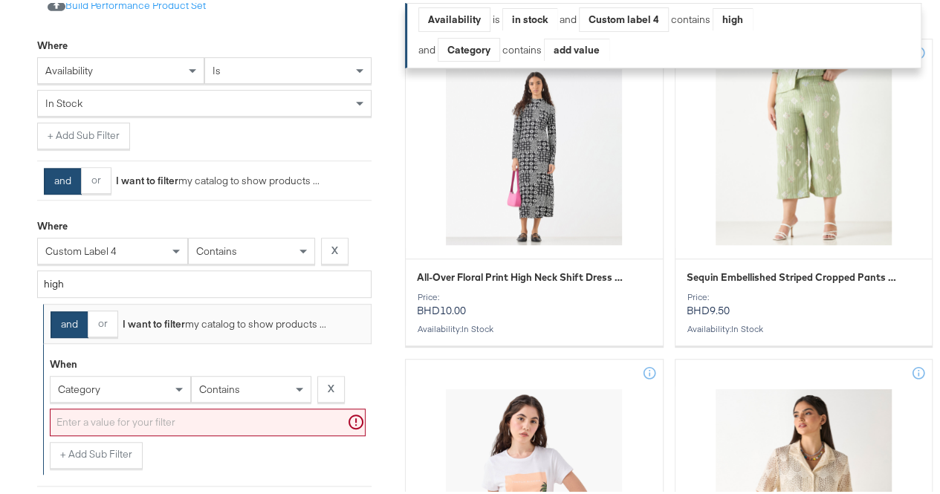
scroll to position [406, 0]
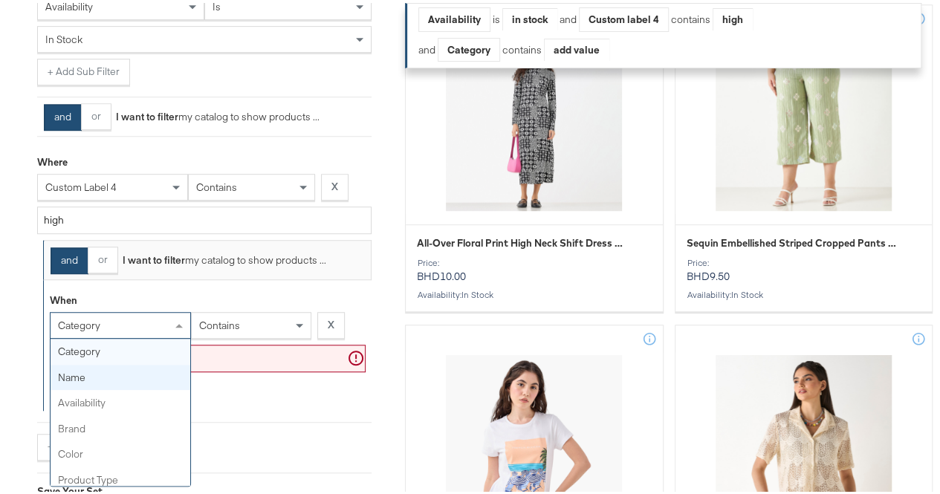
click at [111, 336] on div "category category name availability brand color product type product tags price…" at bounding box center [120, 322] width 141 height 27
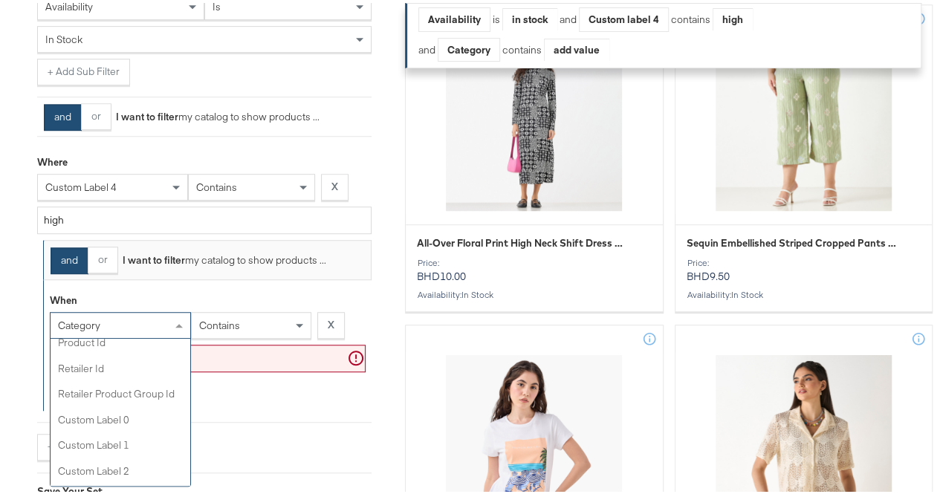
scroll to position [433, 0]
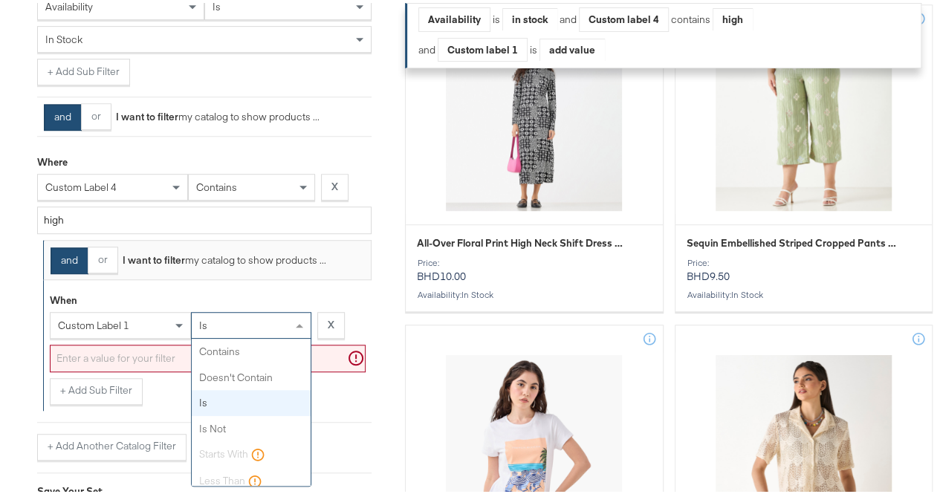
click at [218, 335] on div "is" at bounding box center [251, 322] width 119 height 25
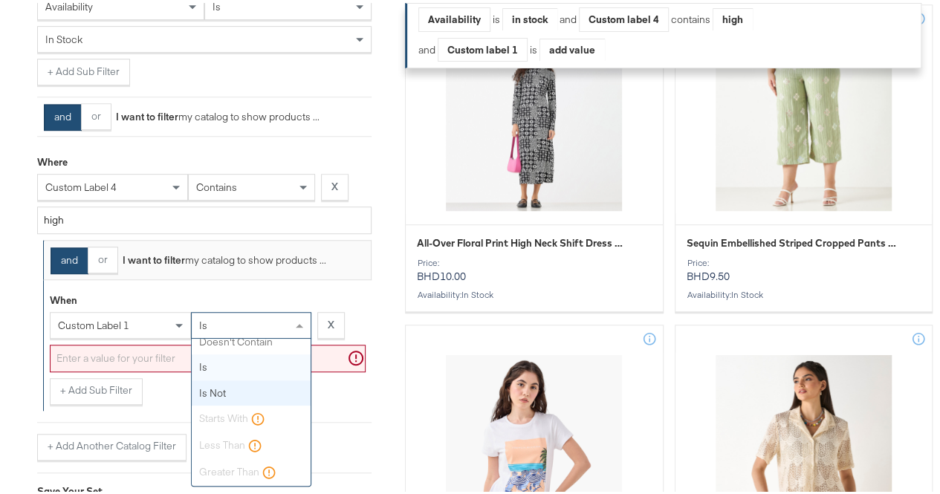
scroll to position [0, 0]
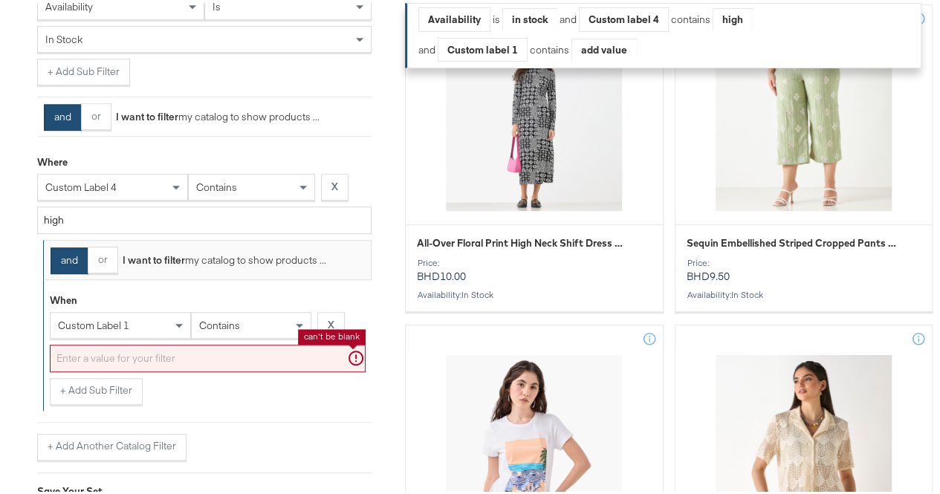
click at [126, 369] on input "text" at bounding box center [208, 356] width 316 height 28
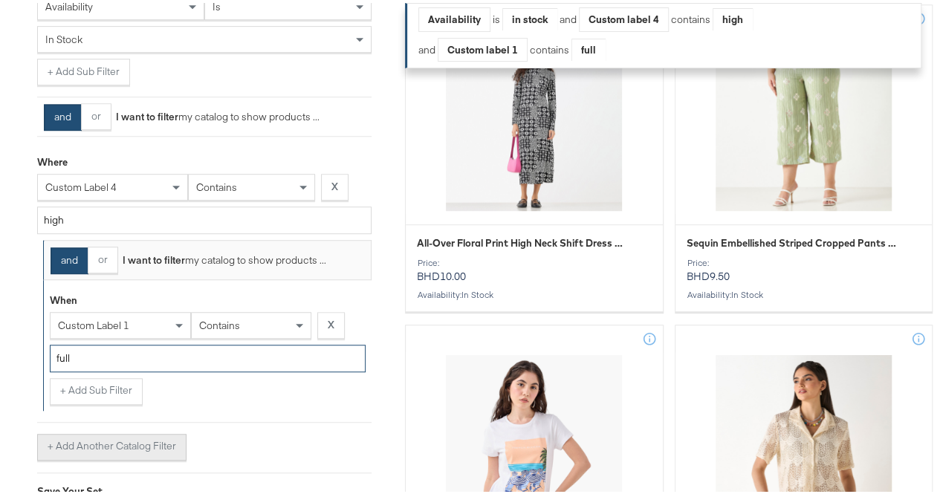
type input "full"
click at [77, 447] on button "+ Add Another Catalog Filter" at bounding box center [111, 444] width 149 height 27
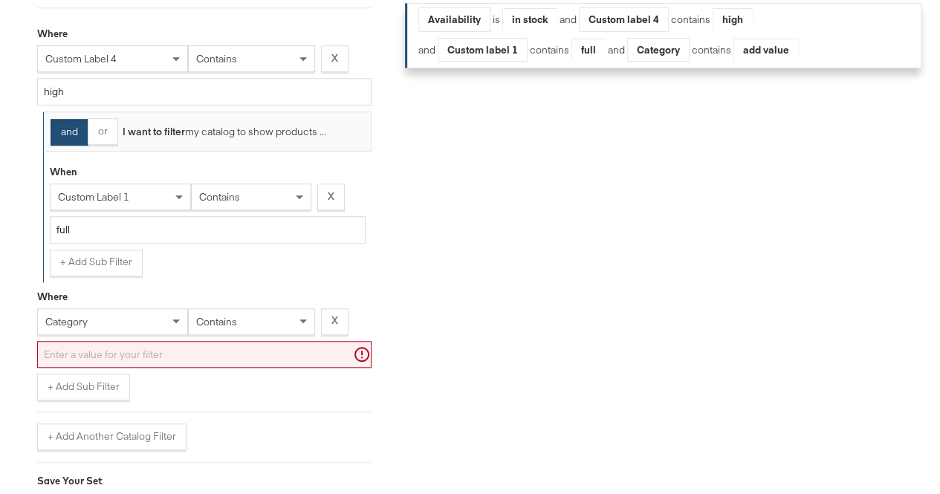
scroll to position [577, 0]
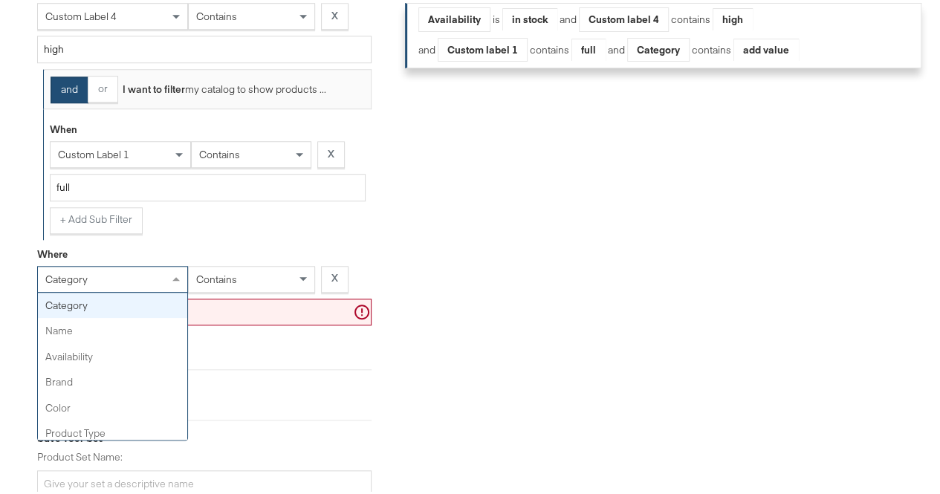
click at [140, 280] on div "category" at bounding box center [112, 276] width 149 height 25
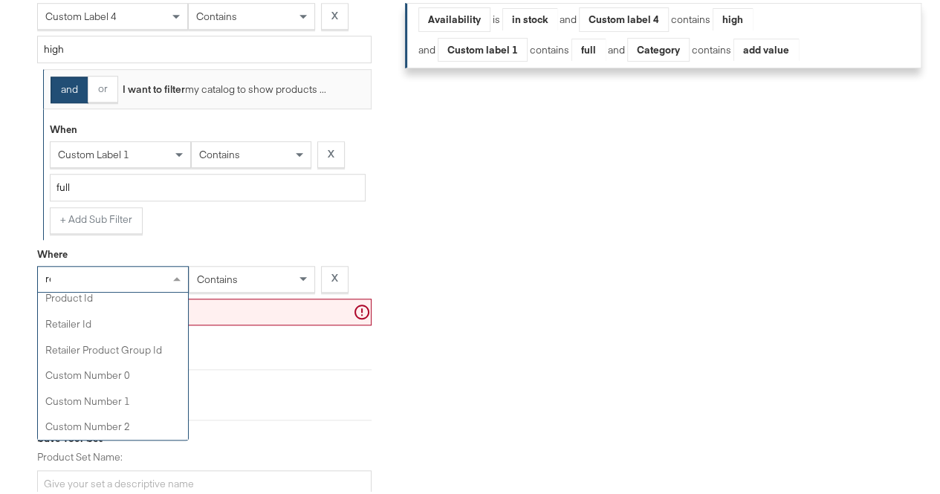
scroll to position [0, 0]
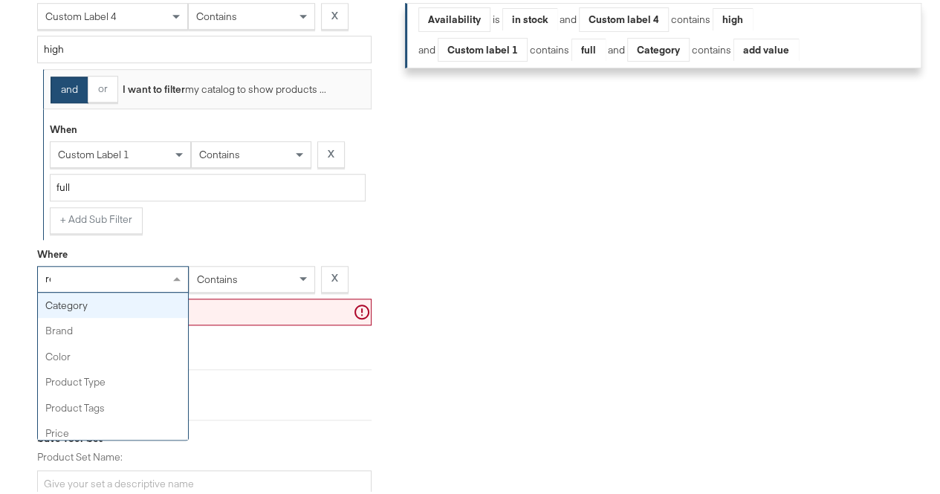
type input "ret"
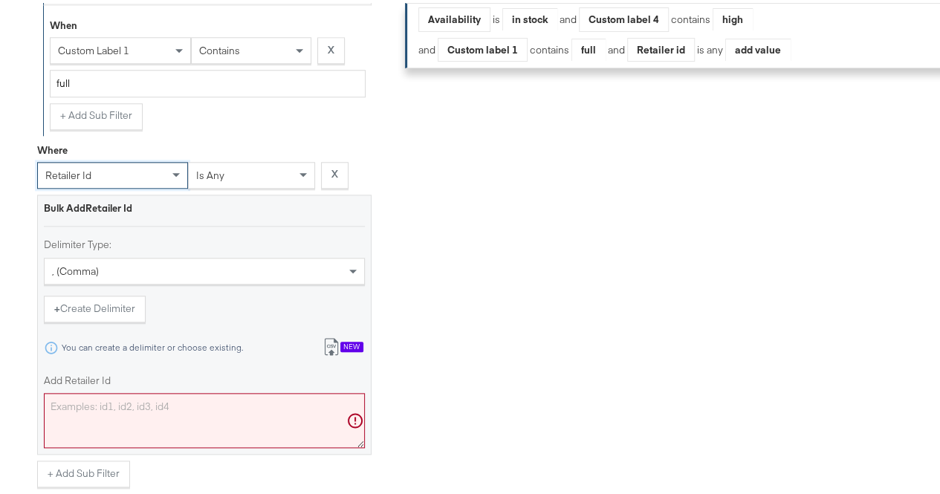
scroll to position [684, 0]
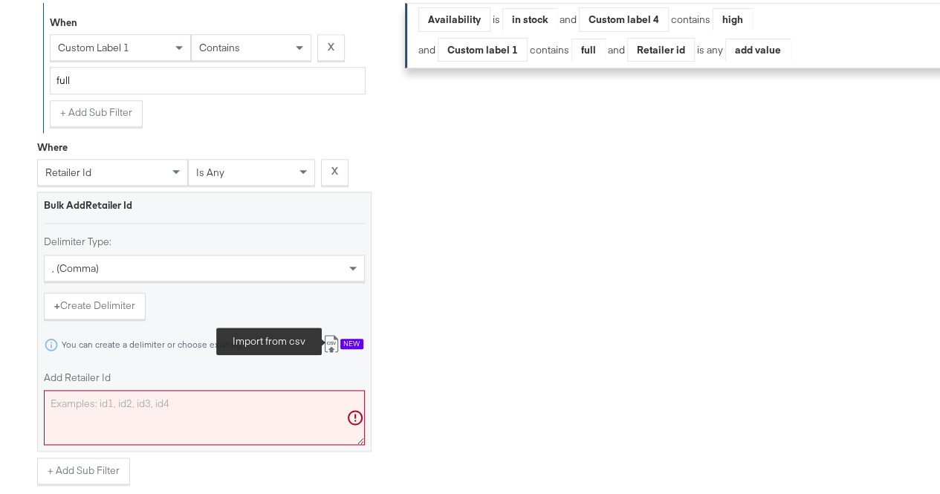
click at [331, 350] on icon at bounding box center [331, 344] width 9 height 11
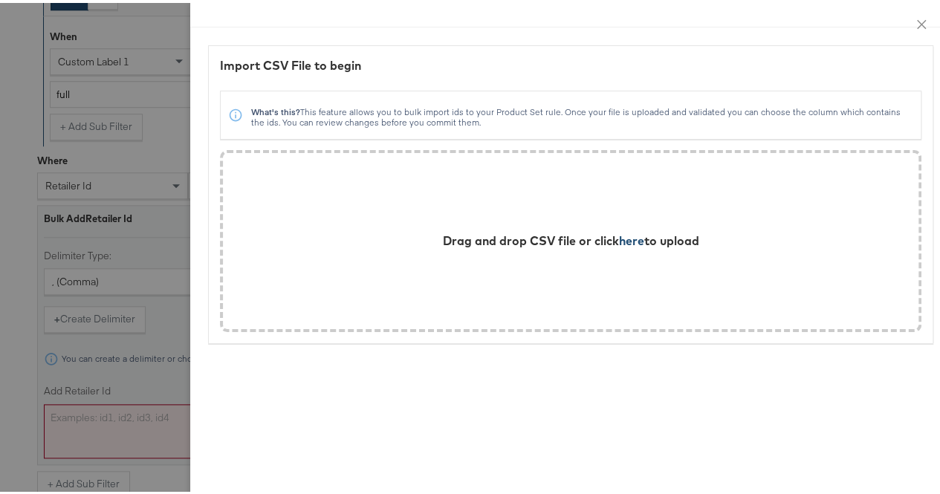
click at [619, 239] on span "here" at bounding box center [631, 237] width 25 height 15
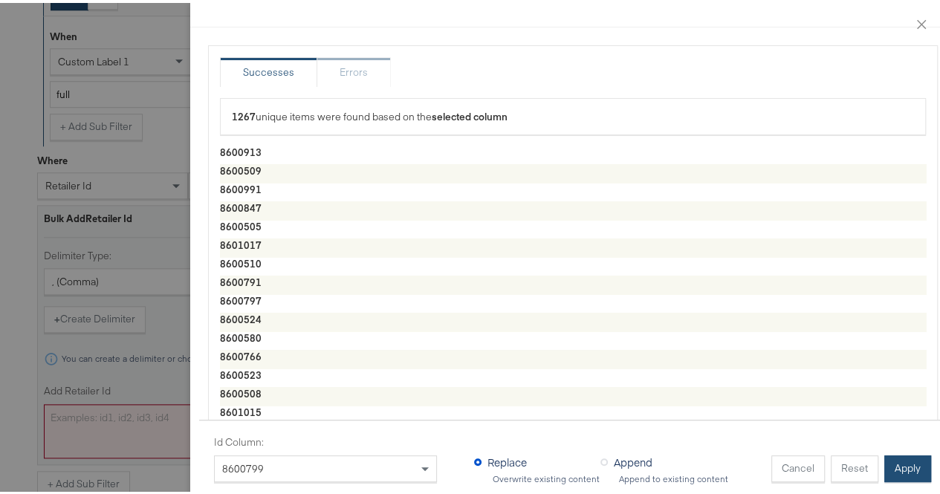
click at [888, 453] on button "Apply" at bounding box center [908, 466] width 47 height 27
type textarea "8600913,8600509,8600991,8600847,8600505,8601017,8600510,8600791,8600797,8600524…"
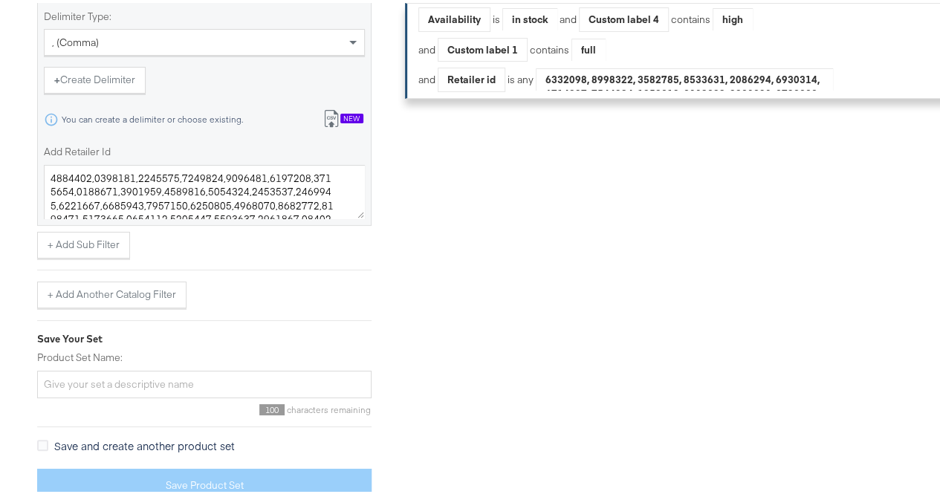
scroll to position [928, 0]
click at [111, 377] on input "Product Set Name:" at bounding box center [204, 382] width 334 height 28
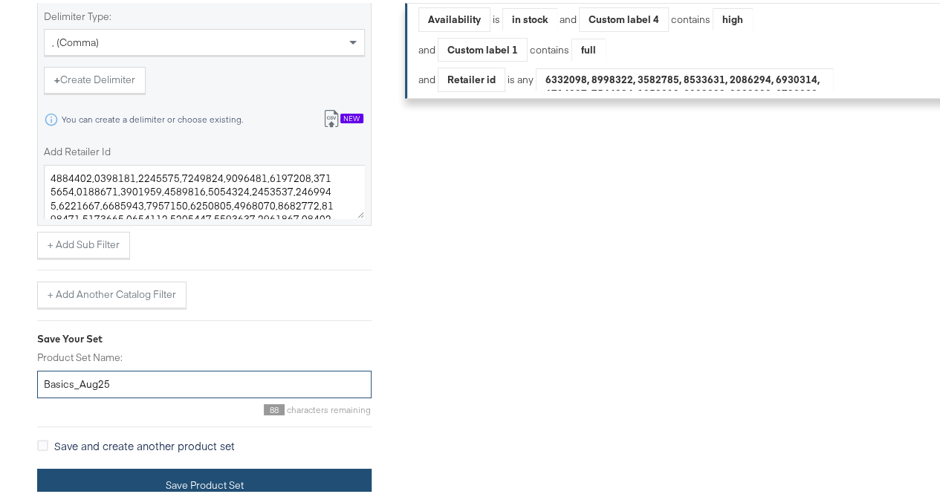
type input "Basics_Aug25"
click at [123, 469] on button "Save Product Set" at bounding box center [204, 482] width 334 height 33
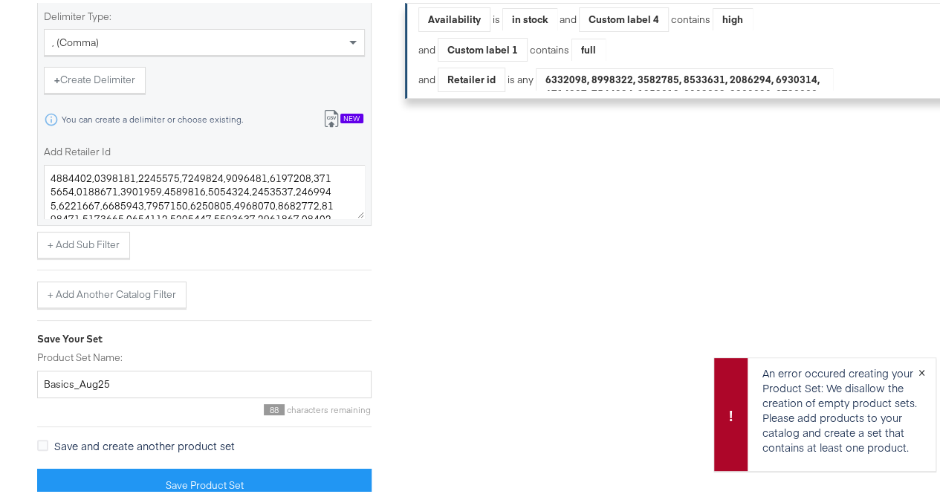
click at [914, 371] on button "×" at bounding box center [922, 368] width 28 height 27
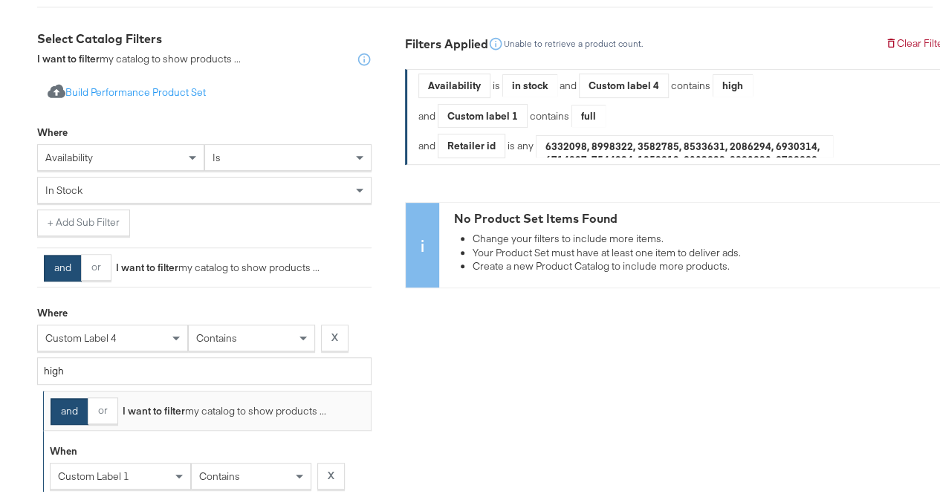
scroll to position [0, 0]
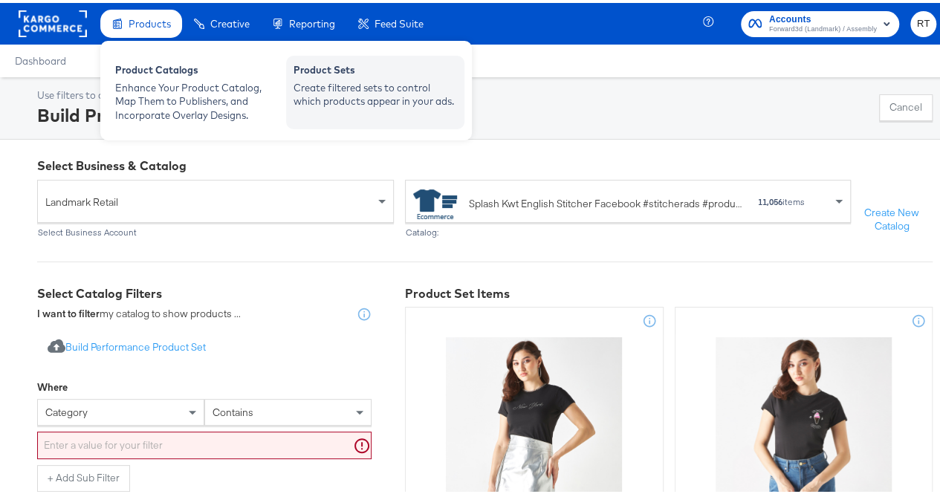
click at [333, 74] on div "Product Sets" at bounding box center [376, 69] width 164 height 18
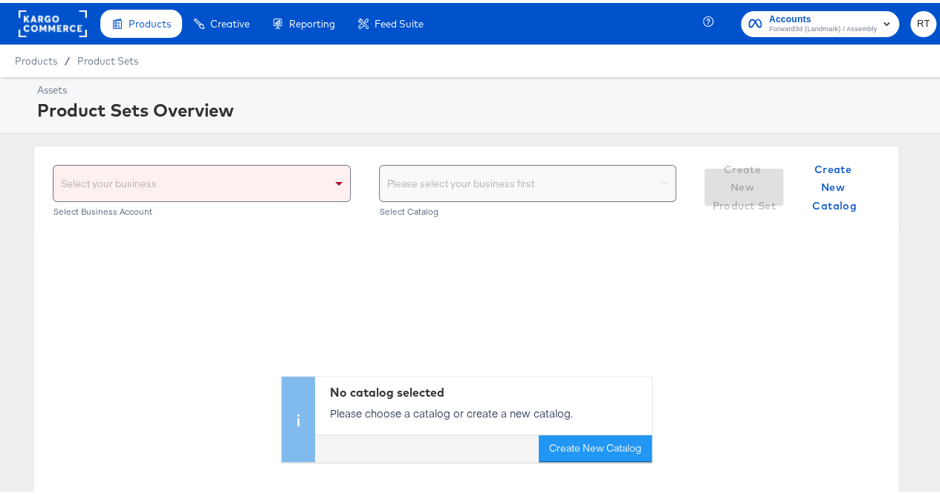
click at [534, 185] on div "Please select your business first" at bounding box center [528, 181] width 297 height 36
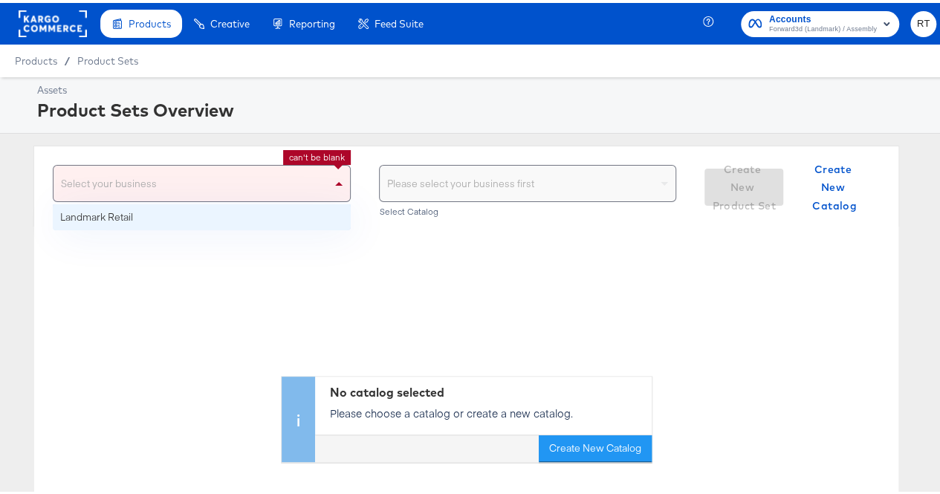
click at [323, 183] on div "Select your business" at bounding box center [202, 181] width 297 height 36
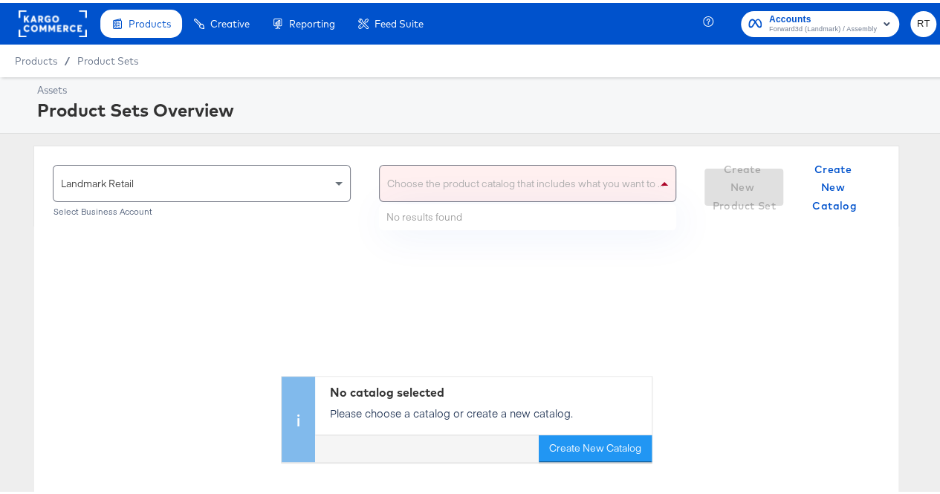
click at [508, 187] on div "Choose the product catalog that includes what you want to sell" at bounding box center [528, 181] width 297 height 36
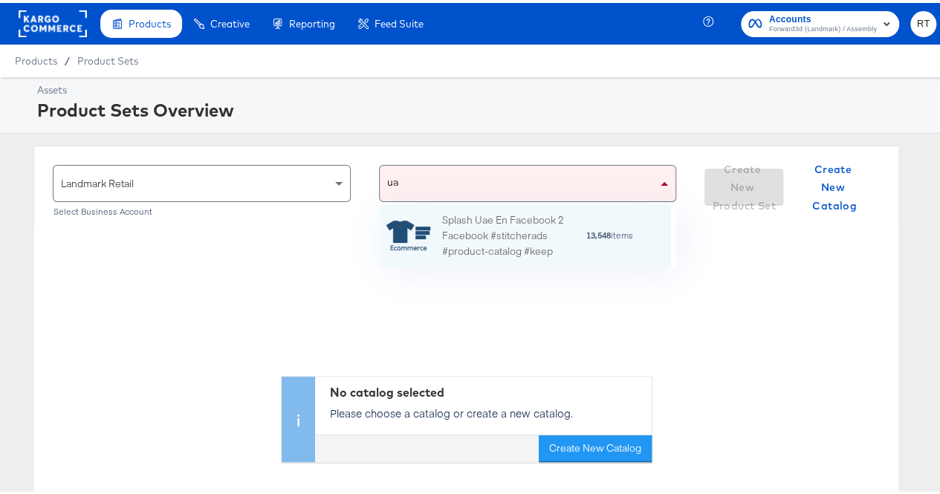
scroll to position [51, 281]
type input "uae"
click at [514, 224] on div "Splash Uae En Facebook 2 Facebook #stitcherads #product-catalog #keep" at bounding box center [513, 233] width 143 height 46
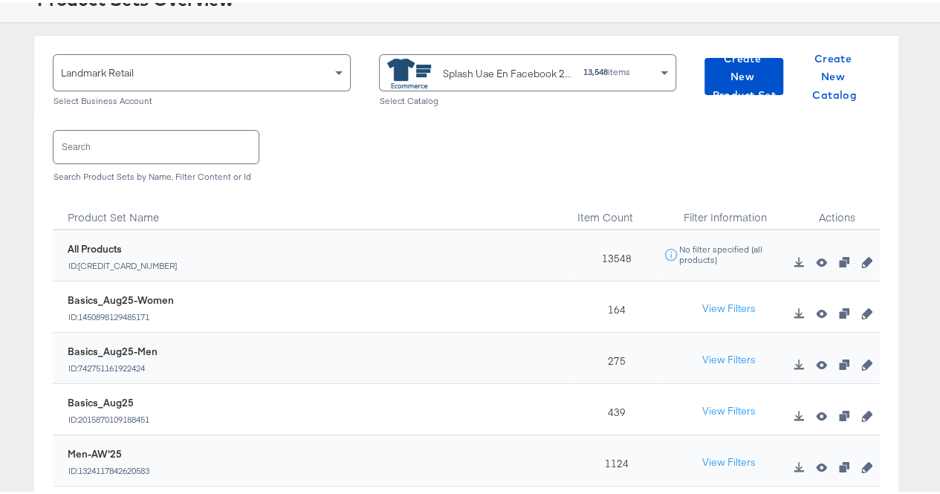
scroll to position [71, 0]
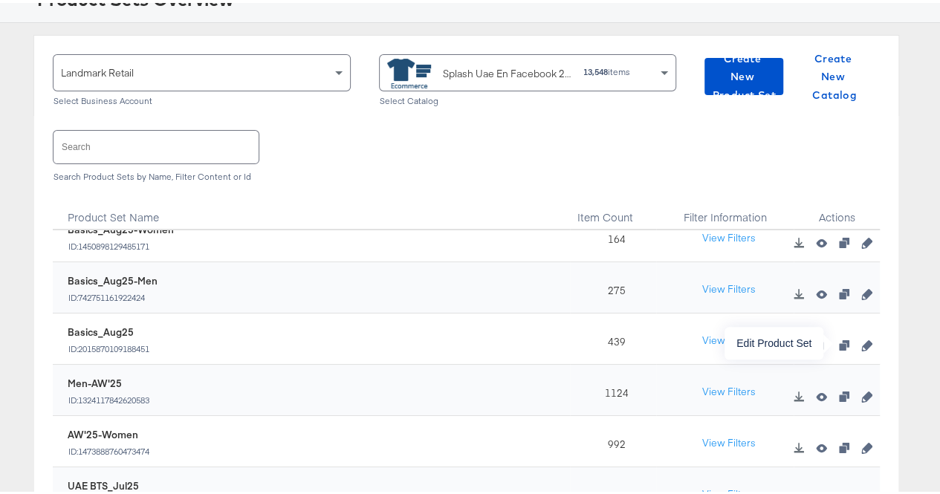
click at [861, 342] on icon "button" at bounding box center [866, 342] width 10 height 10
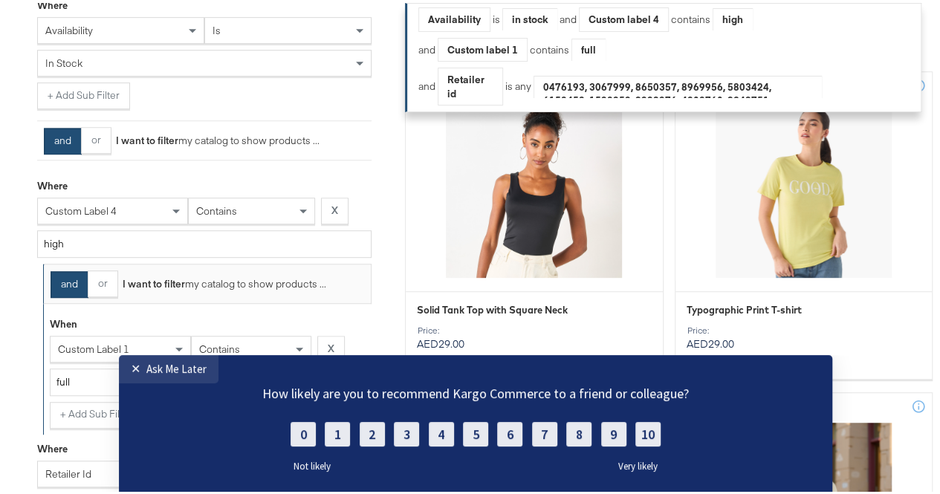
scroll to position [398, 0]
